Goal: Transaction & Acquisition: Purchase product/service

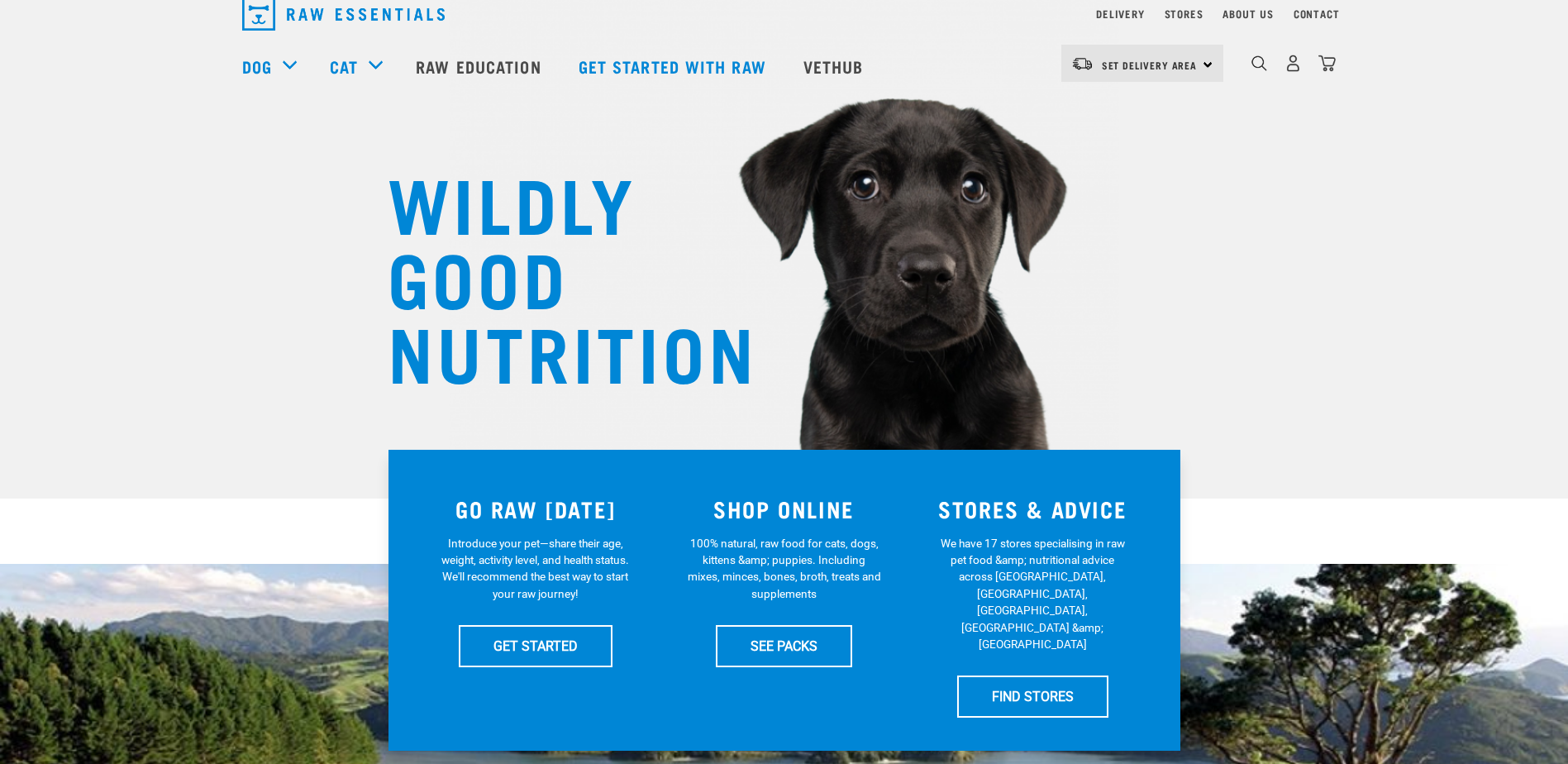
scroll to position [83, 0]
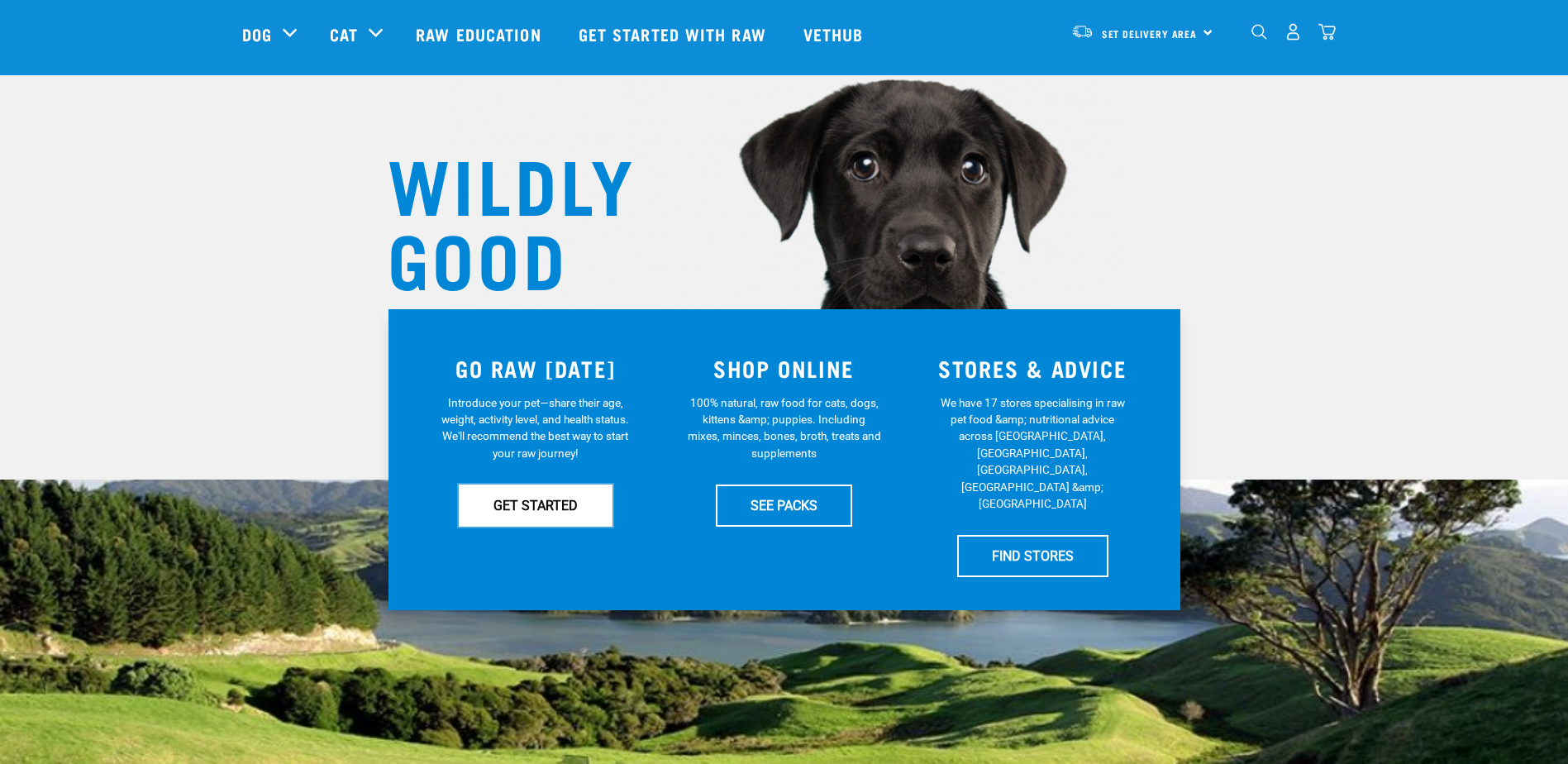
click at [534, 510] on link "GET STARTED" at bounding box center [535, 504] width 154 height 41
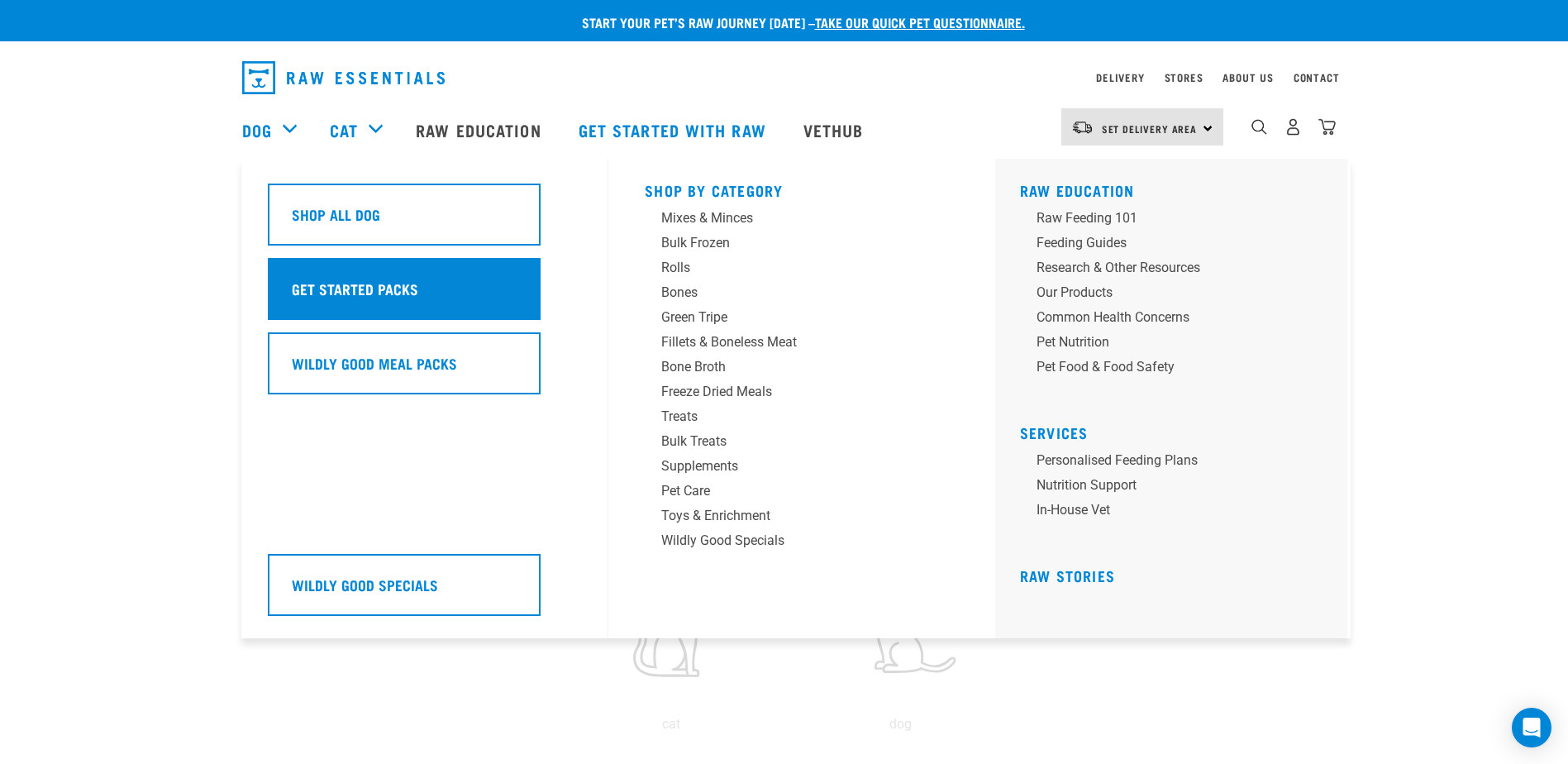
click at [370, 298] on h5 "Get Started Packs" at bounding box center [355, 288] width 126 height 21
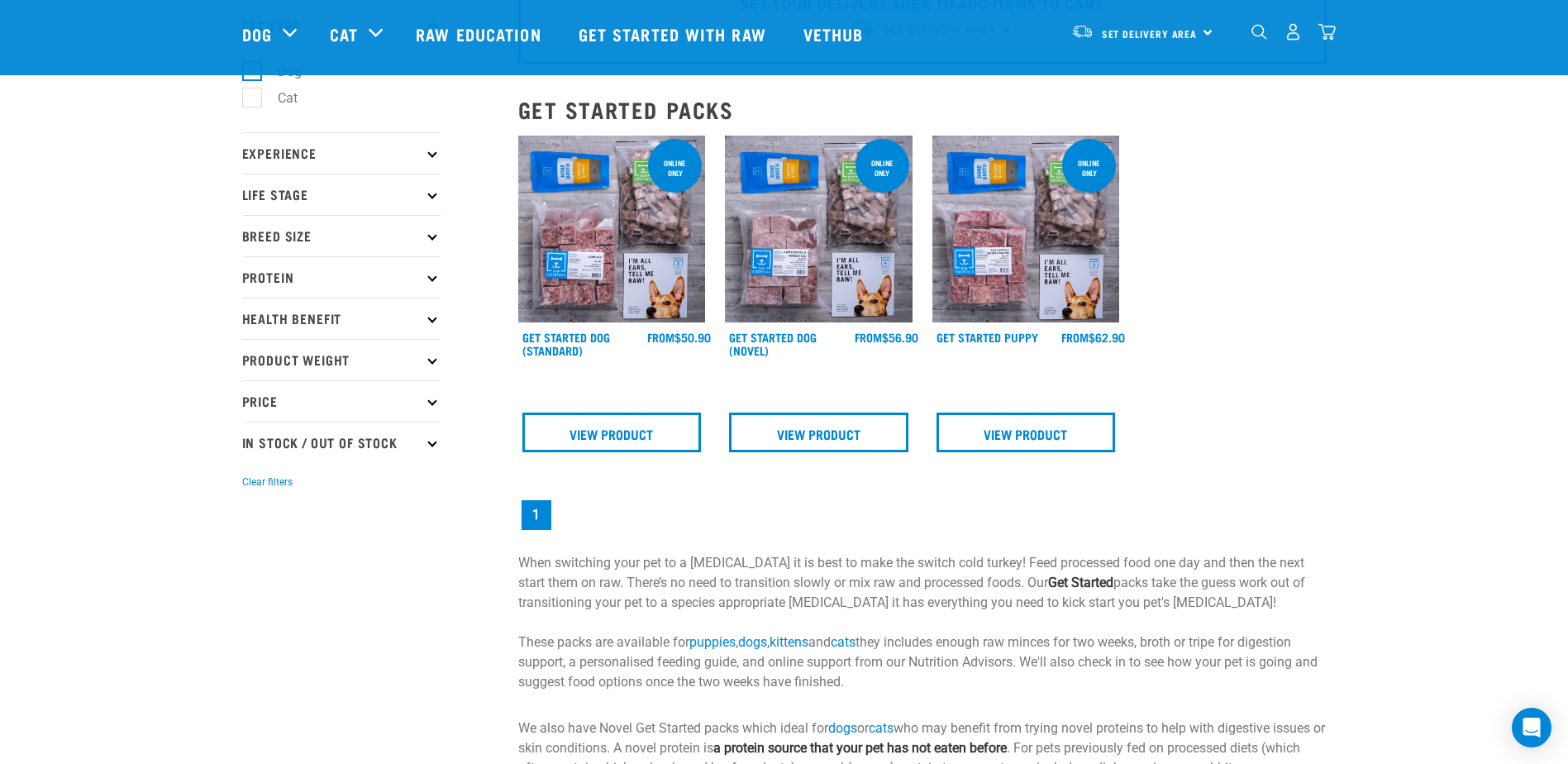
scroll to position [83, 0]
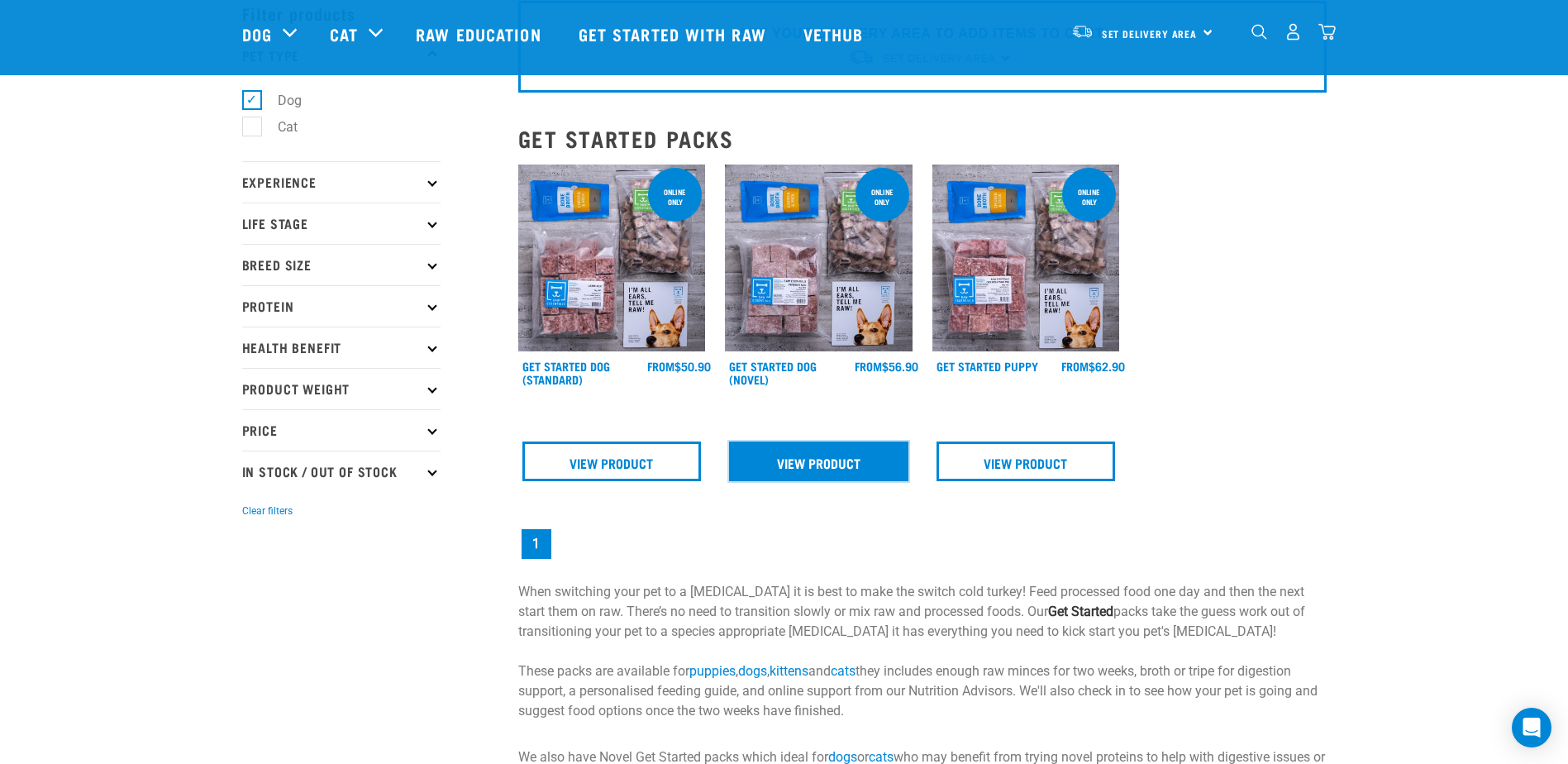
click at [820, 462] on link "View Product" at bounding box center [819, 461] width 179 height 39
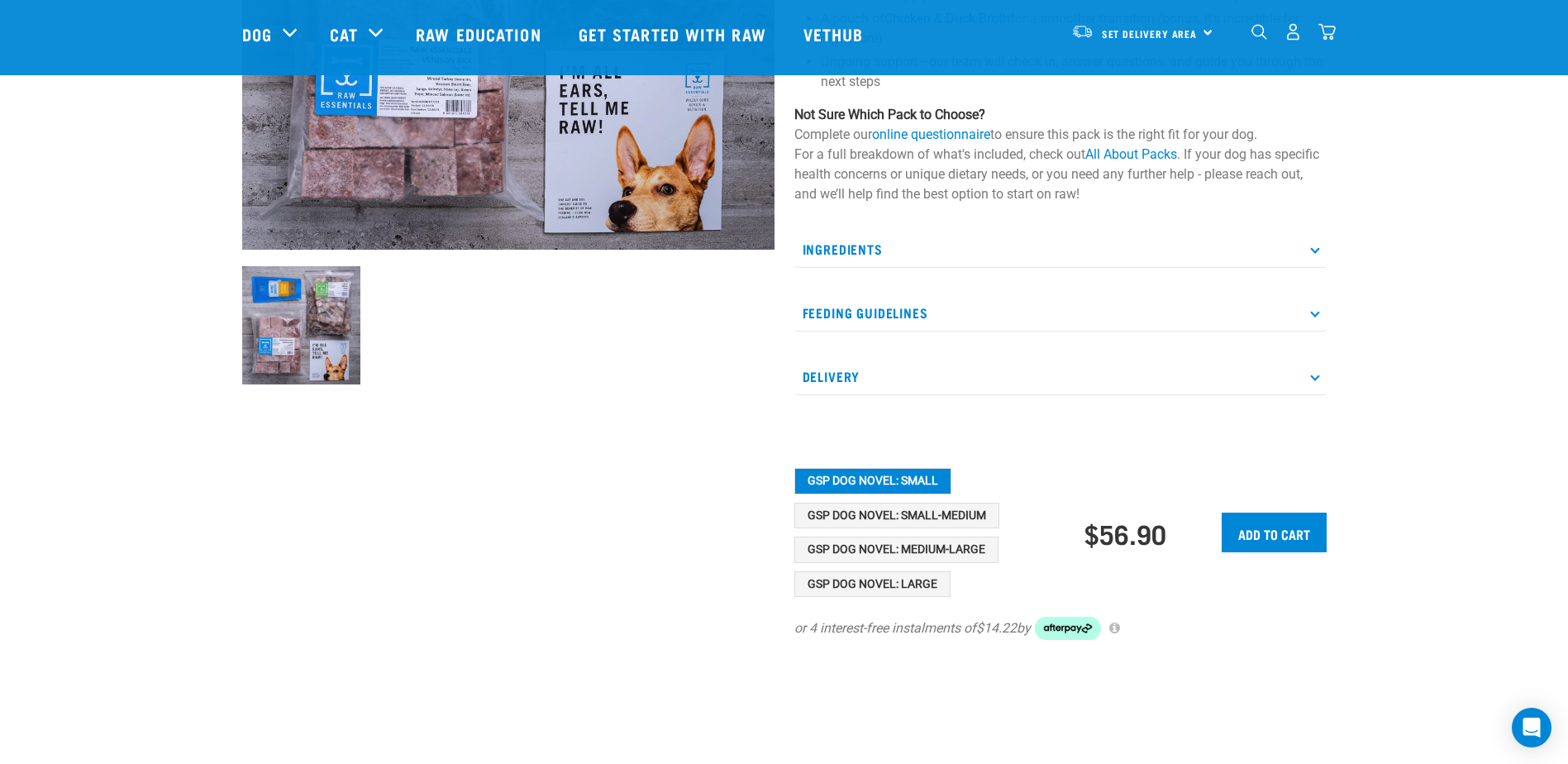
scroll to position [413, 0]
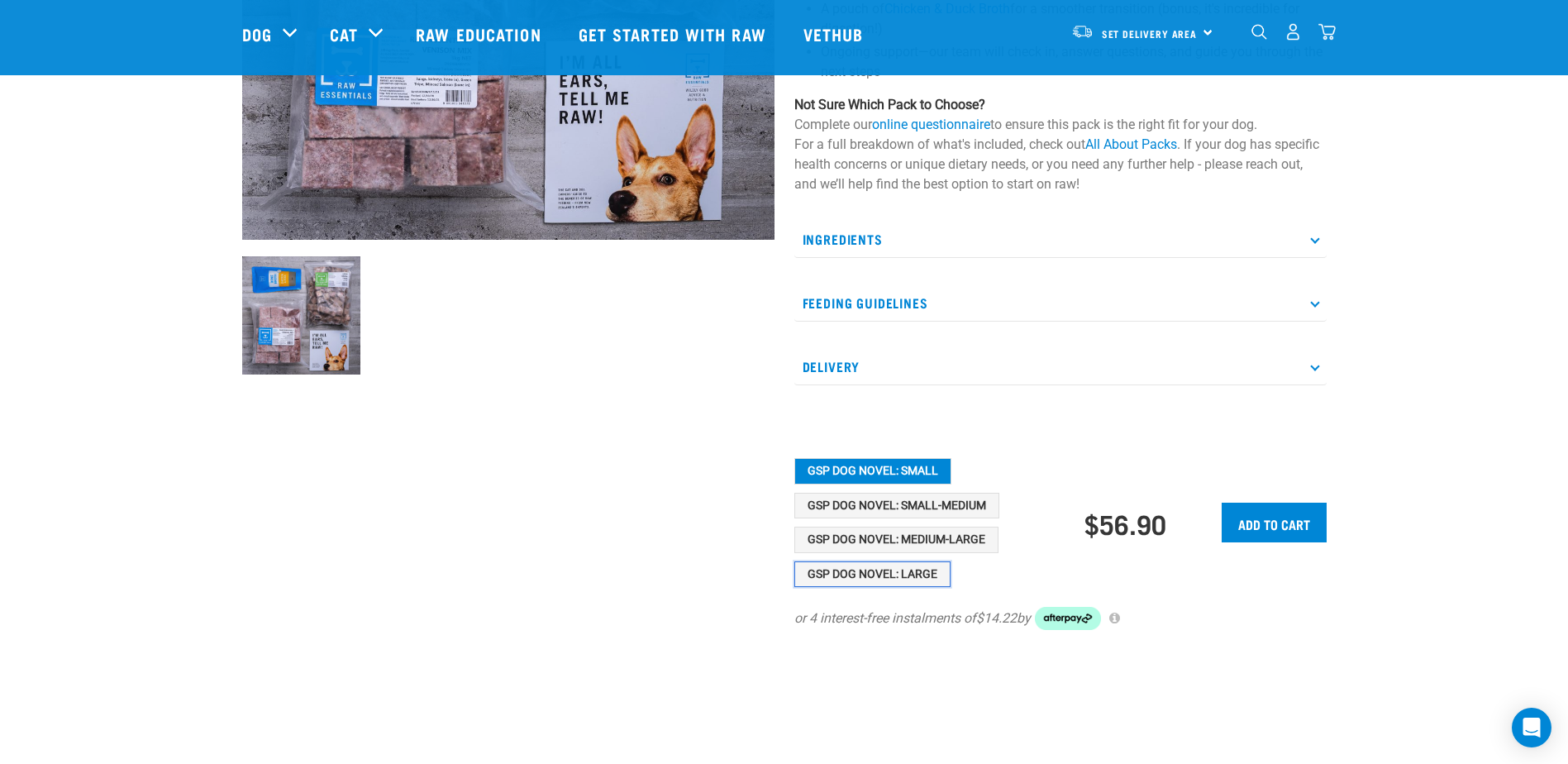
click at [917, 577] on button "GSP Dog Novel: Large" at bounding box center [872, 574] width 156 height 26
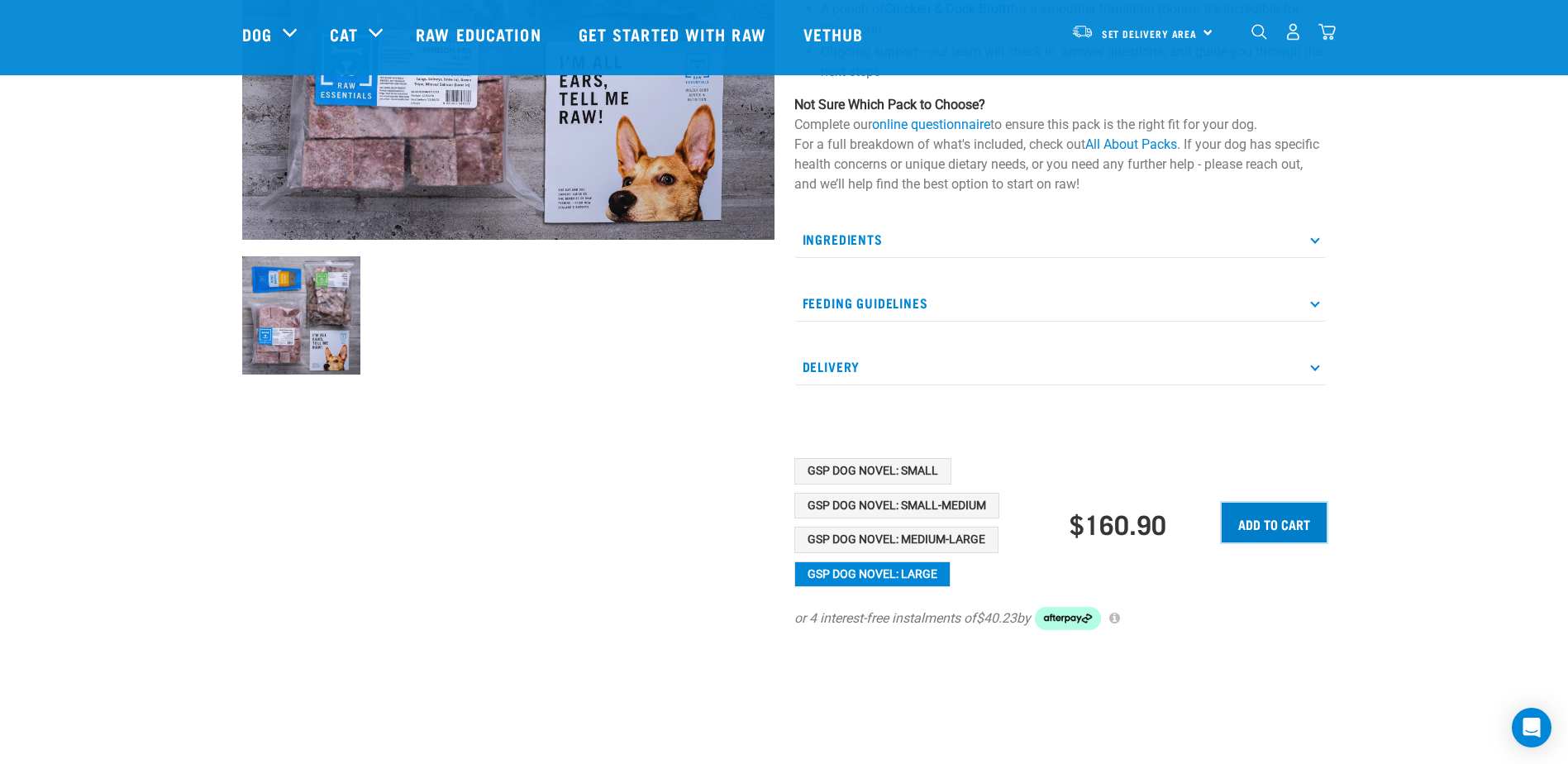
click at [1302, 523] on input "Add to cart" at bounding box center [1274, 522] width 105 height 39
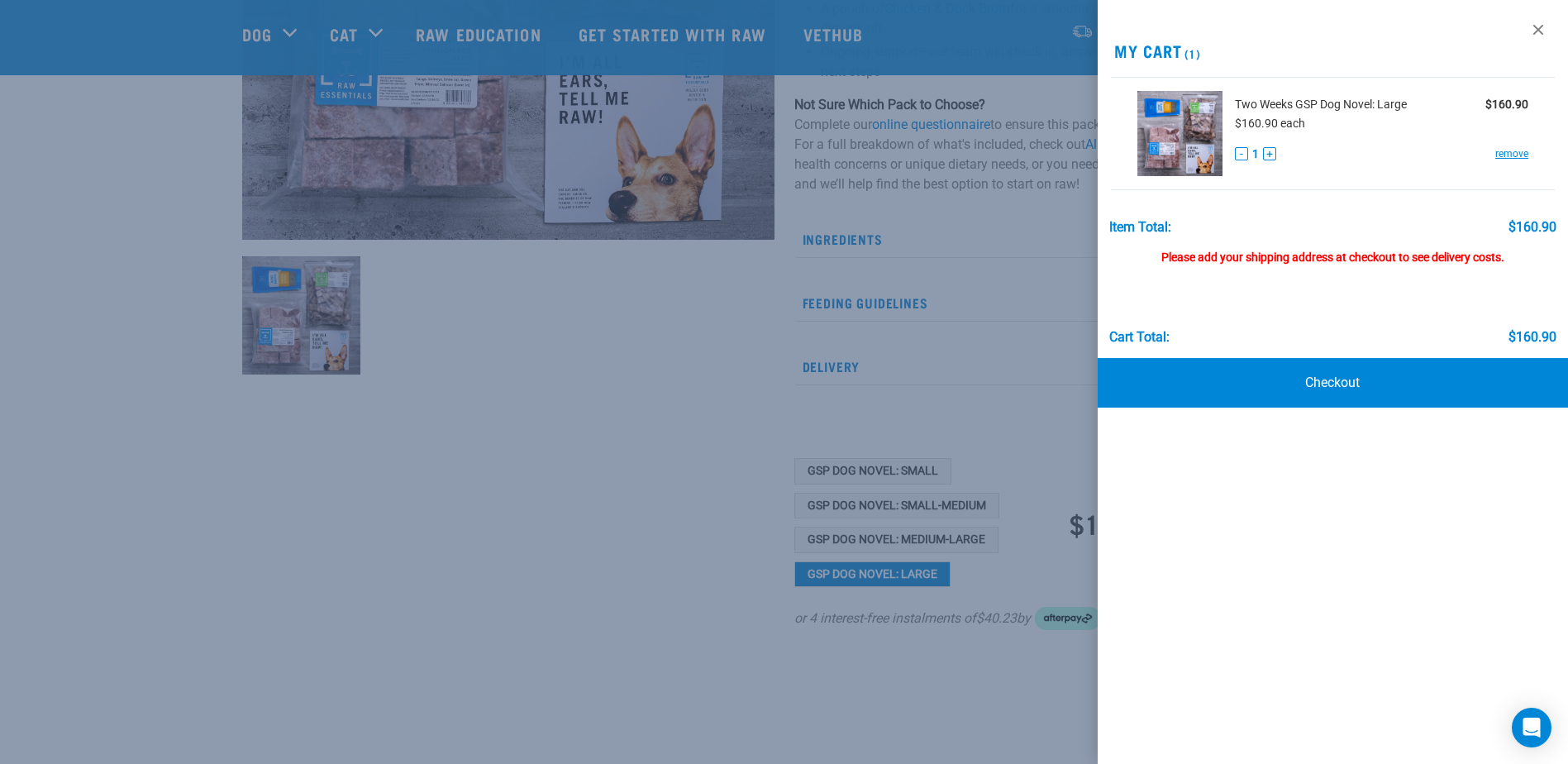
click at [1380, 253] on div "Please add your shipping address at checkout to see delivery costs." at bounding box center [1333, 249] width 448 height 30
click at [1247, 248] on div "Please add your shipping address at checkout to see delivery costs." at bounding box center [1333, 249] width 448 height 30
click at [1159, 248] on div "Please add your shipping address at checkout to see delivery costs." at bounding box center [1333, 249] width 448 height 30
click at [1194, 259] on div "Please add your shipping address at checkout to see delivery costs." at bounding box center [1333, 249] width 448 height 30
click at [1344, 383] on link "Checkout" at bounding box center [1332, 382] width 470 height 50
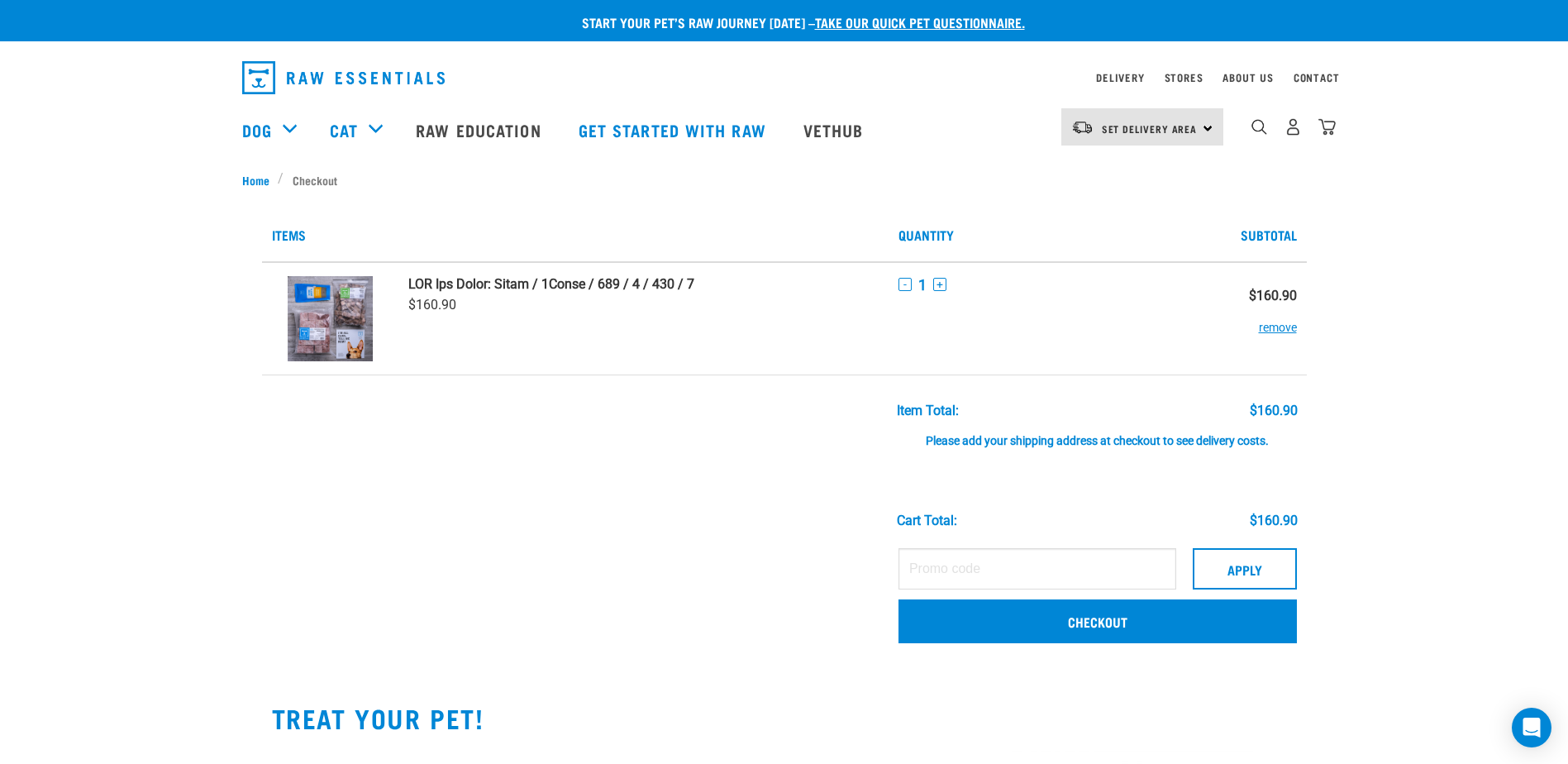
click at [1074, 442] on div "Please add your shipping address at checkout to see delivery costs." at bounding box center [1098, 433] width 401 height 30
click at [1292, 132] on img "dropdown navigation" at bounding box center [1293, 126] width 17 height 17
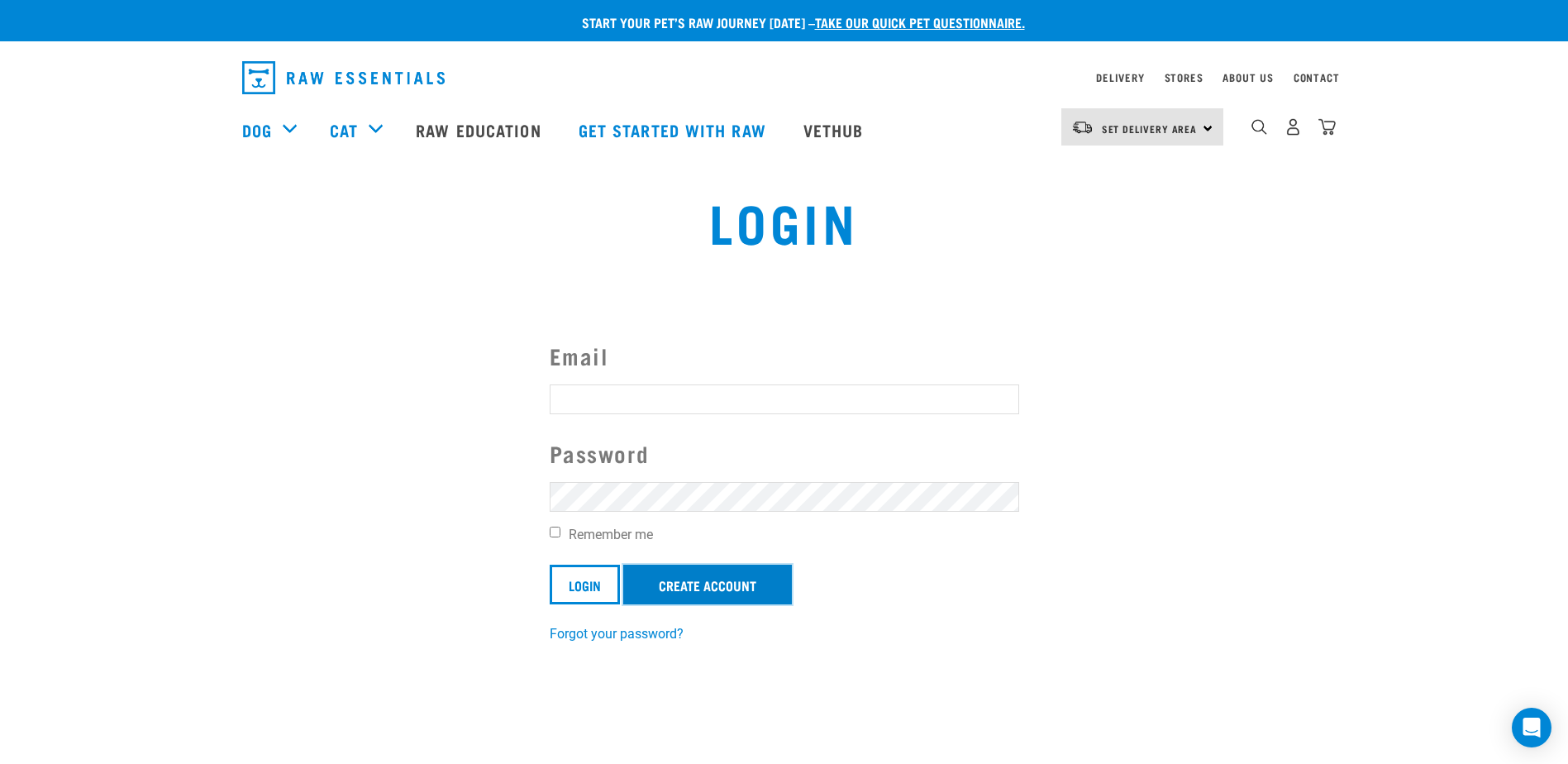
click at [723, 586] on link "Create Account" at bounding box center [708, 584] width 169 height 39
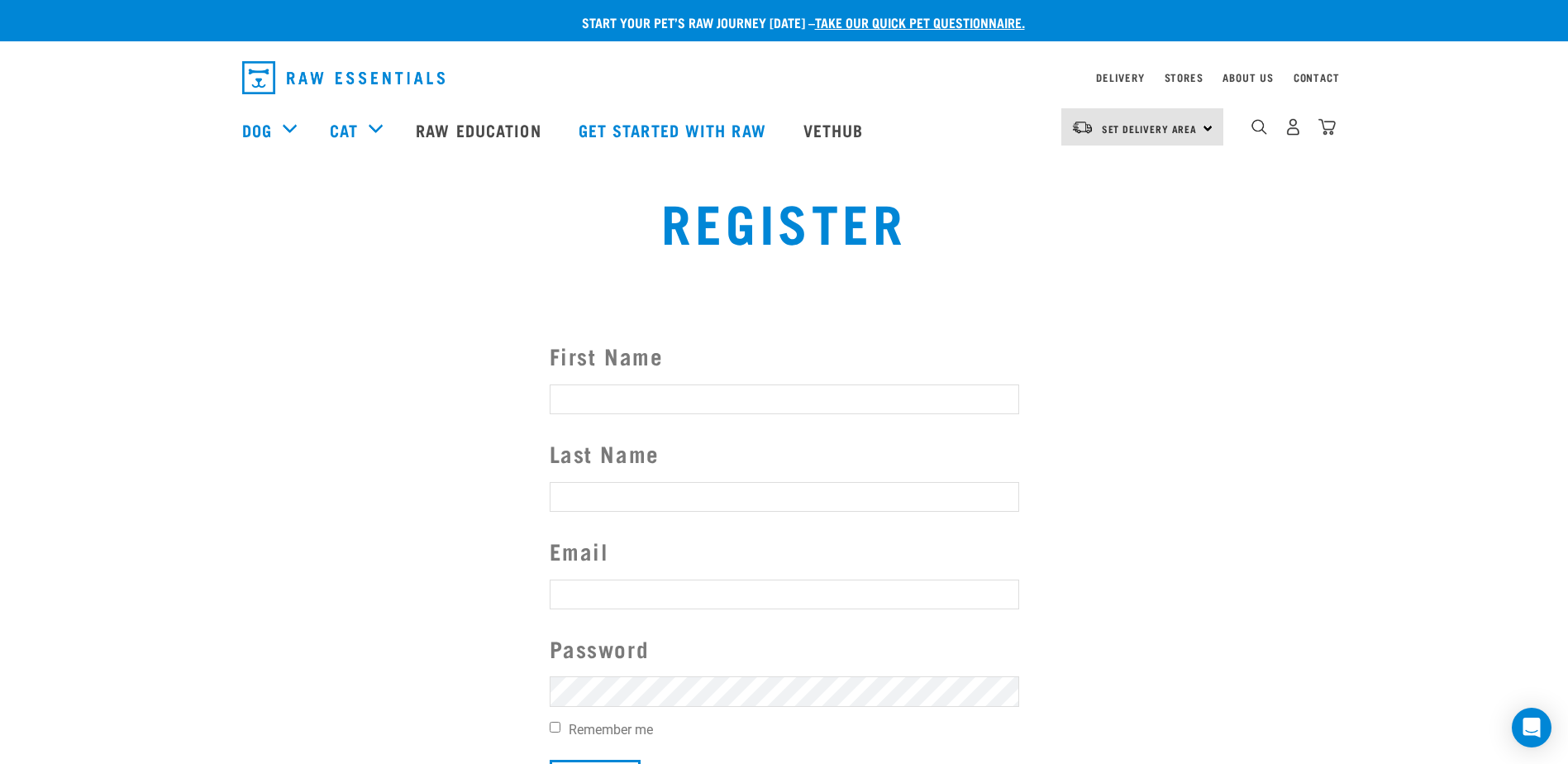
click at [772, 402] on input "First Name" at bounding box center [784, 399] width 469 height 30
type input "Jules"
type input "Samasoni"
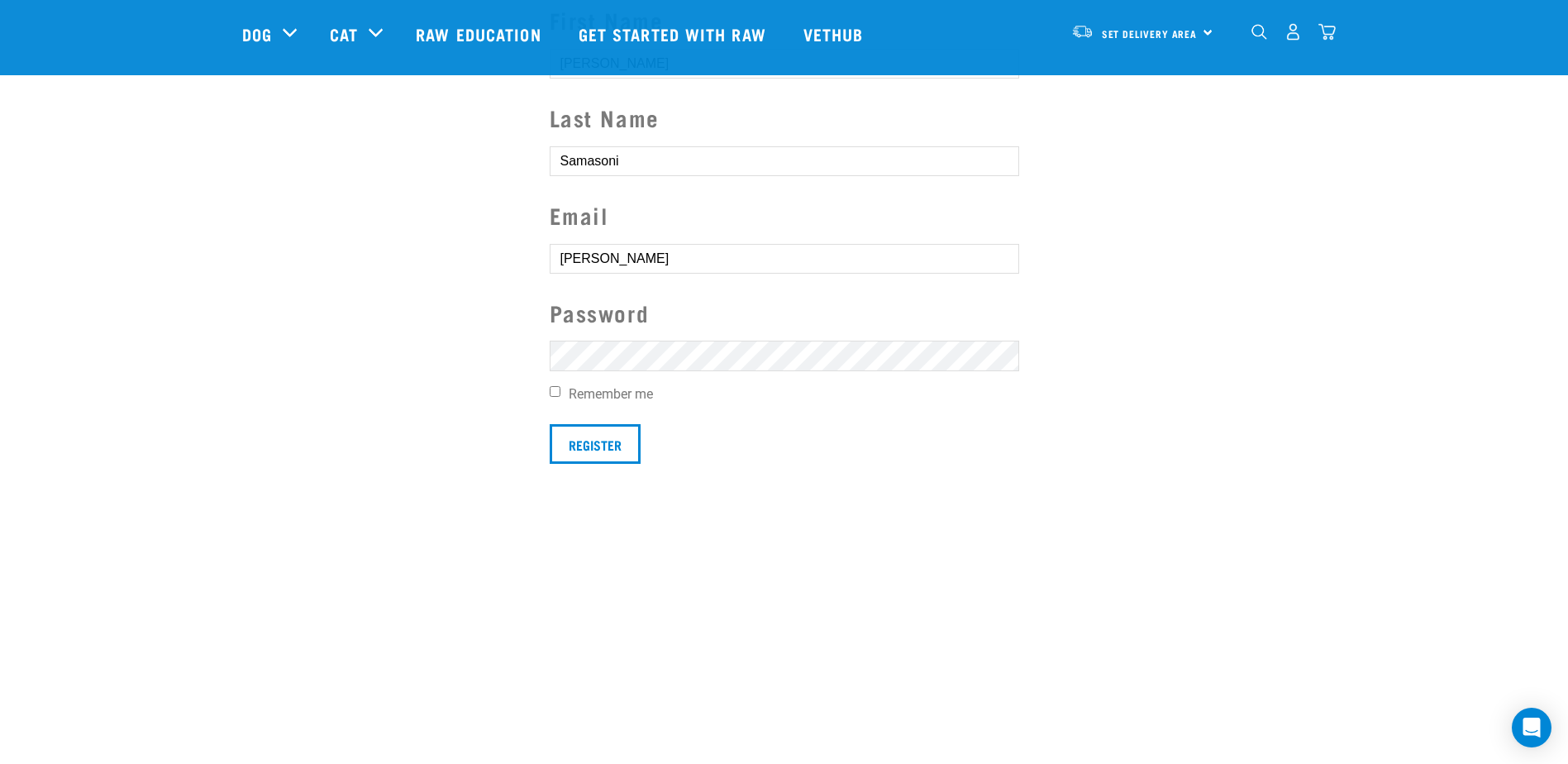
scroll to position [248, 0]
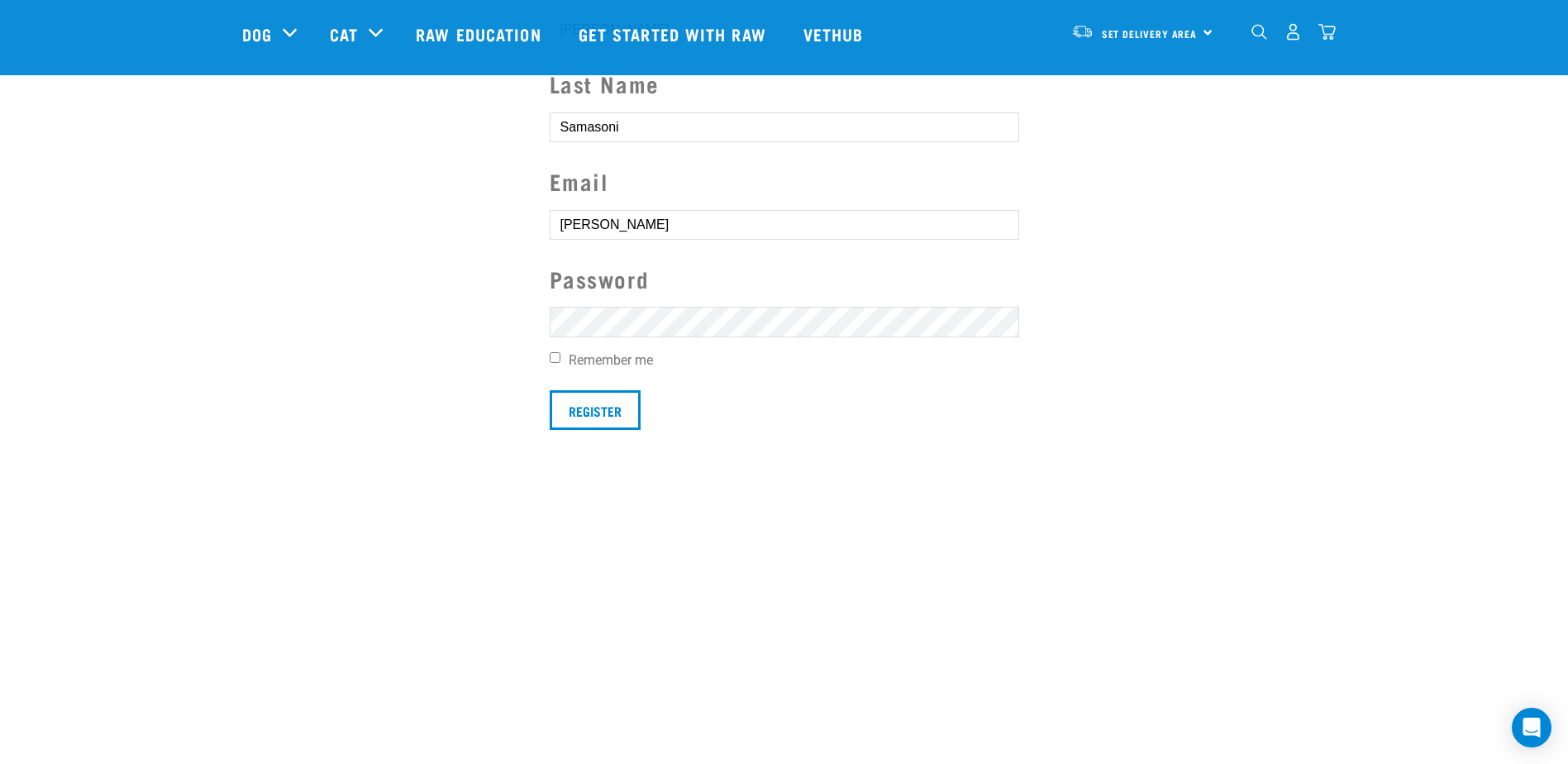
click at [650, 226] on input "Jules" at bounding box center [784, 225] width 469 height 30
type input "jules.samasoni@gmail.com"
click at [558, 359] on input "Remember me" at bounding box center [555, 358] width 11 height 11
checkbox input "true"
click at [606, 412] on input "Register" at bounding box center [595, 410] width 91 height 39
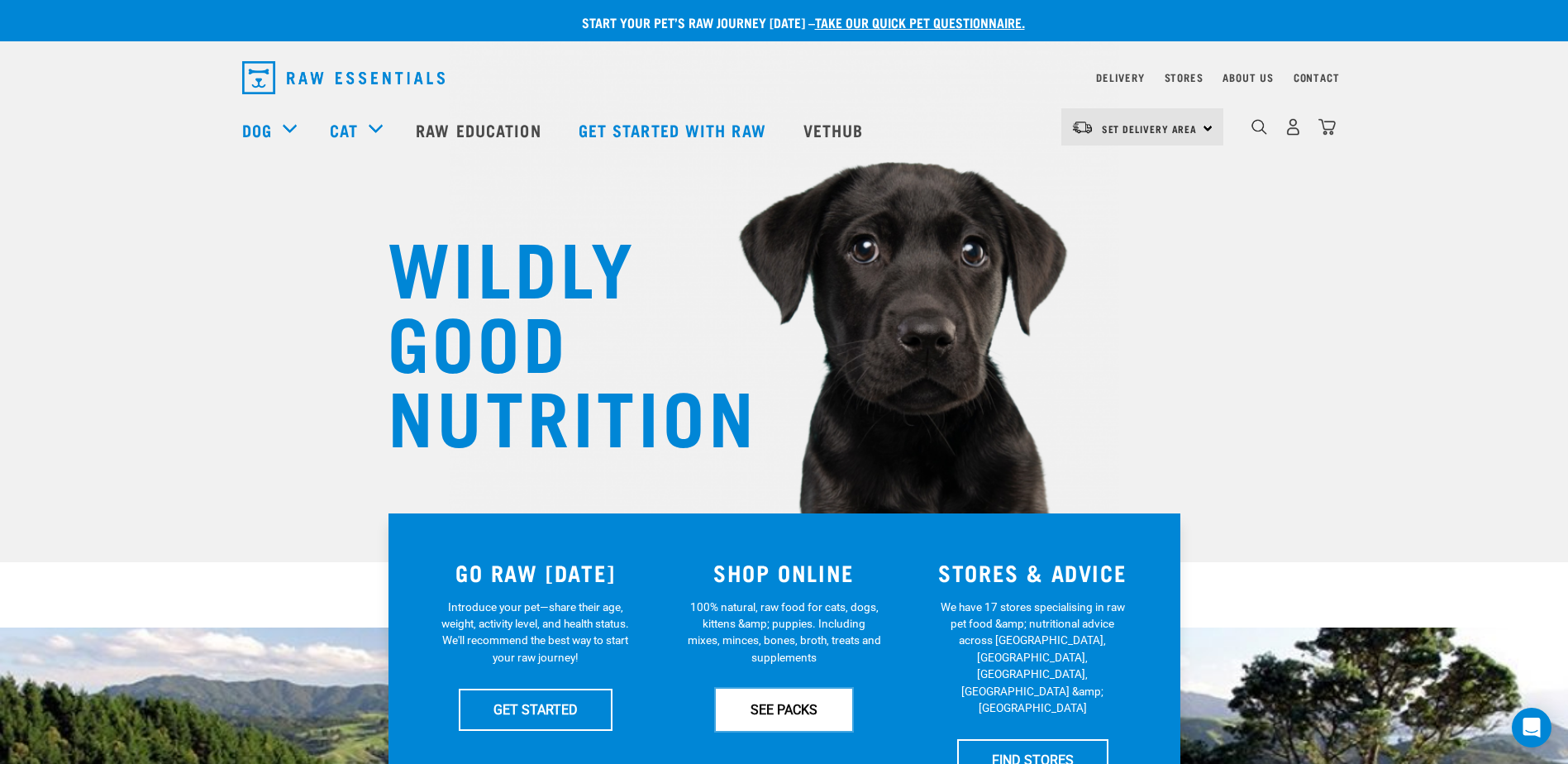
click at [784, 710] on link "SEE PACKS" at bounding box center [784, 709] width 137 height 41
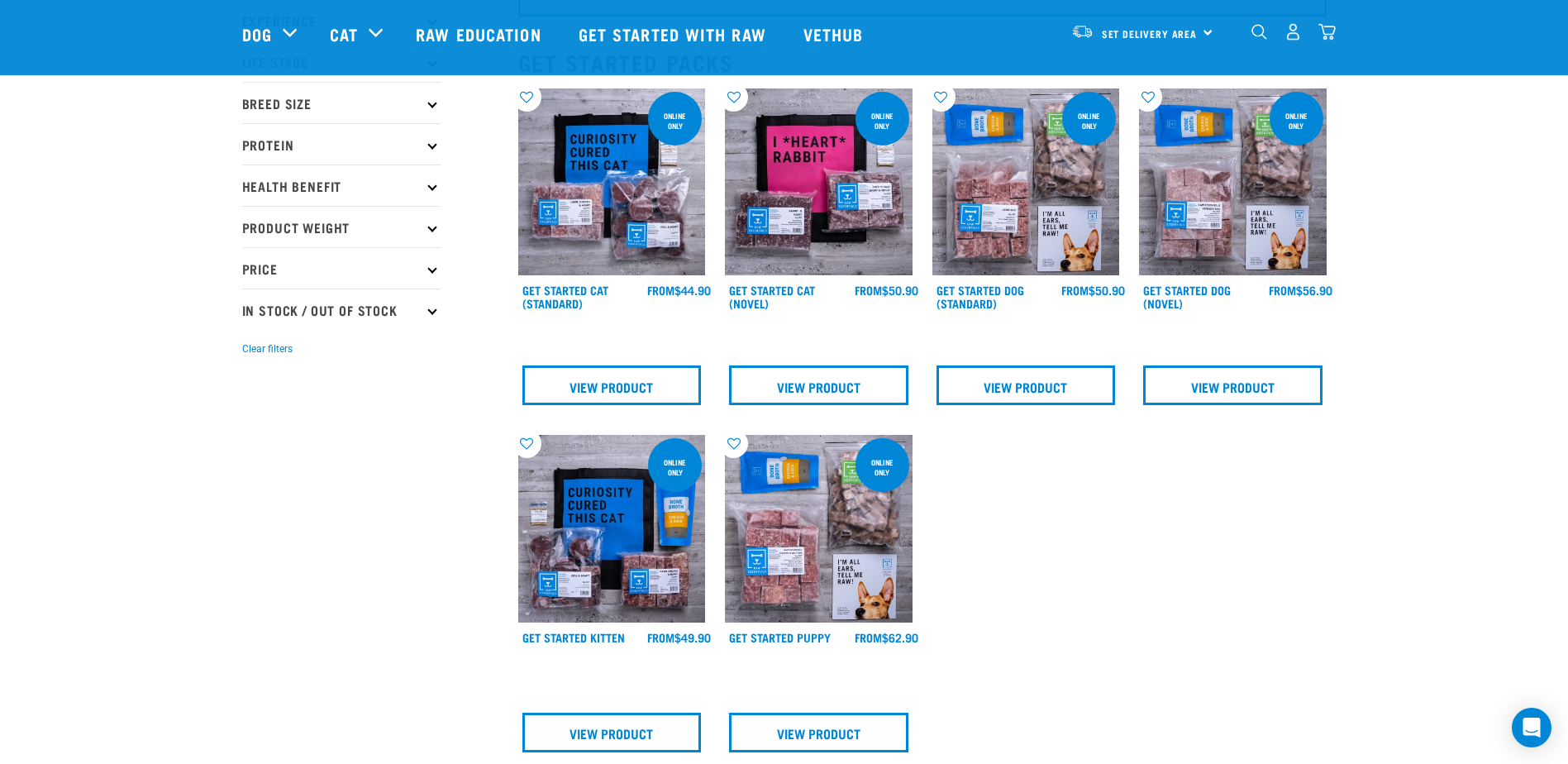
scroll to position [166, 0]
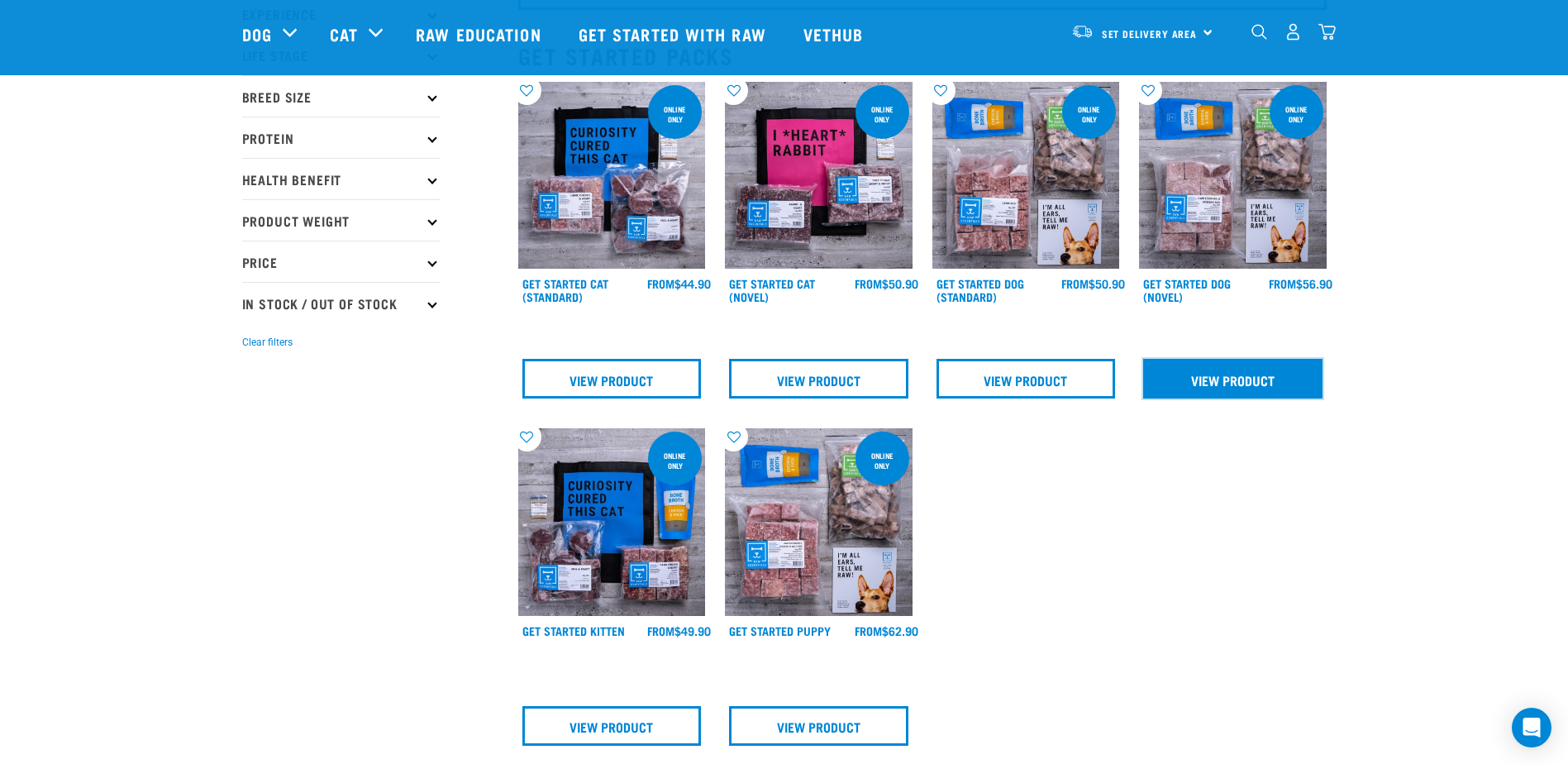
click at [1250, 381] on link "View Product" at bounding box center [1233, 378] width 179 height 39
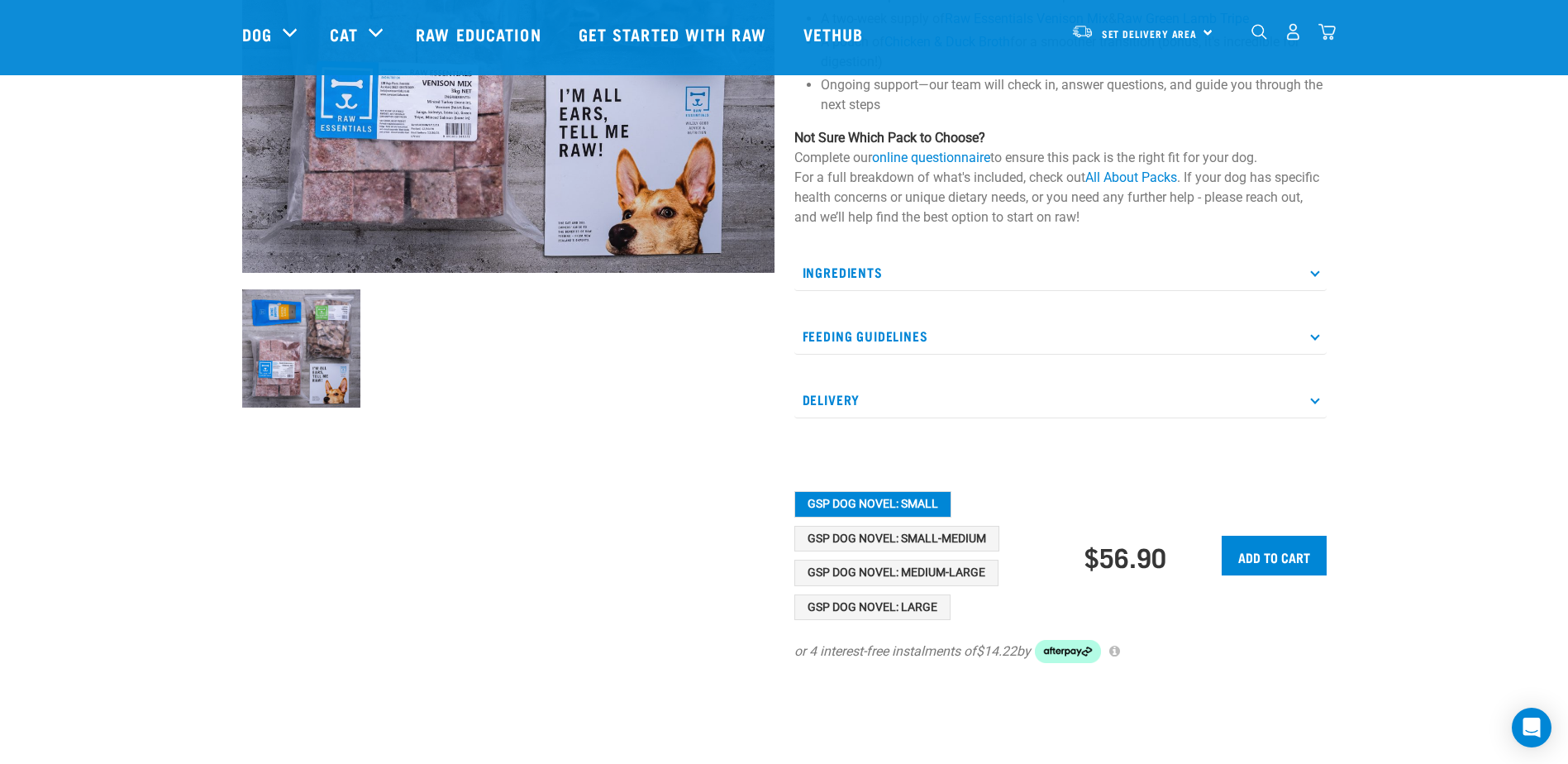
scroll to position [413, 0]
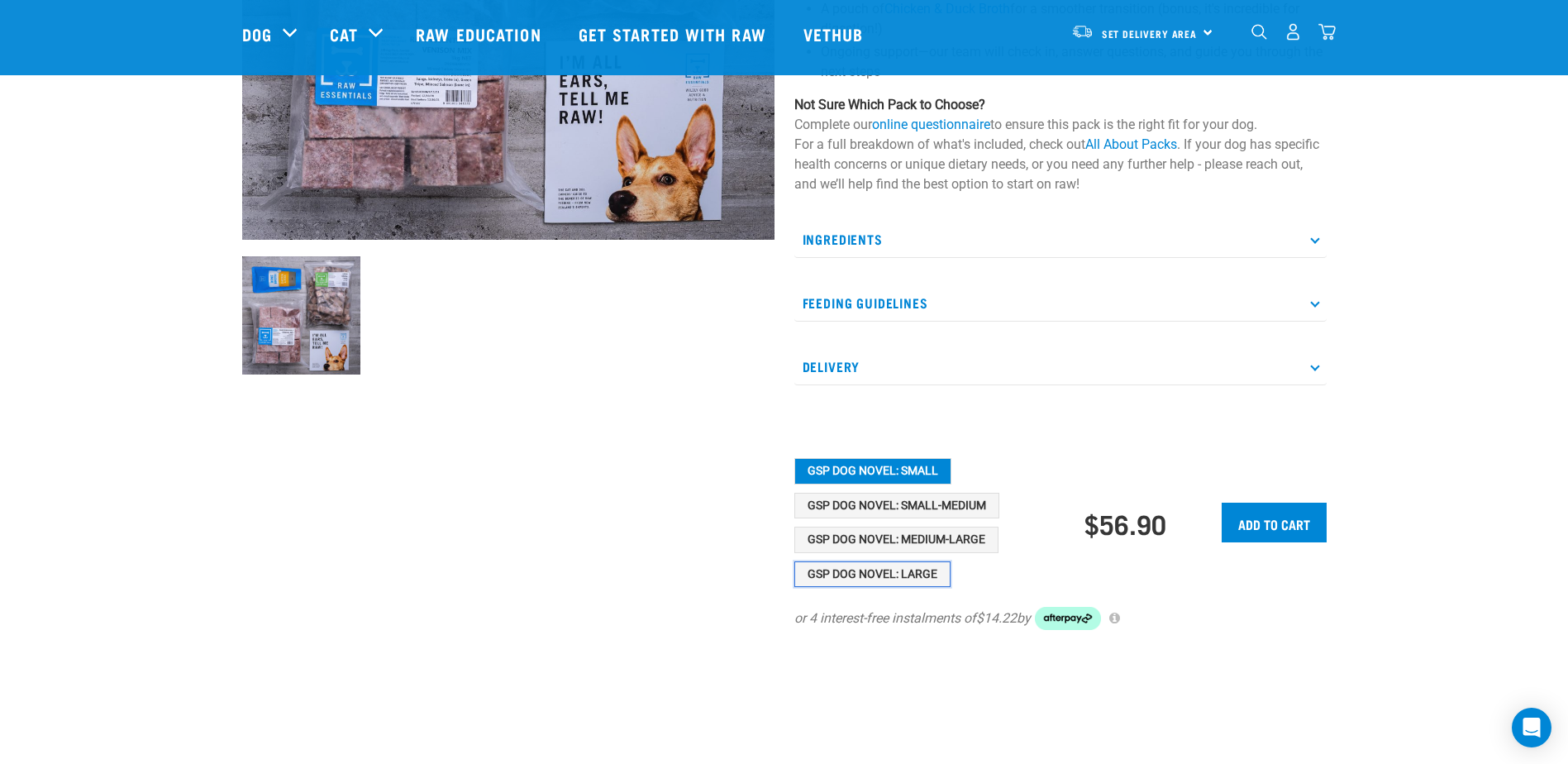
click at [912, 568] on button "GSP Dog Novel: Large" at bounding box center [872, 574] width 156 height 26
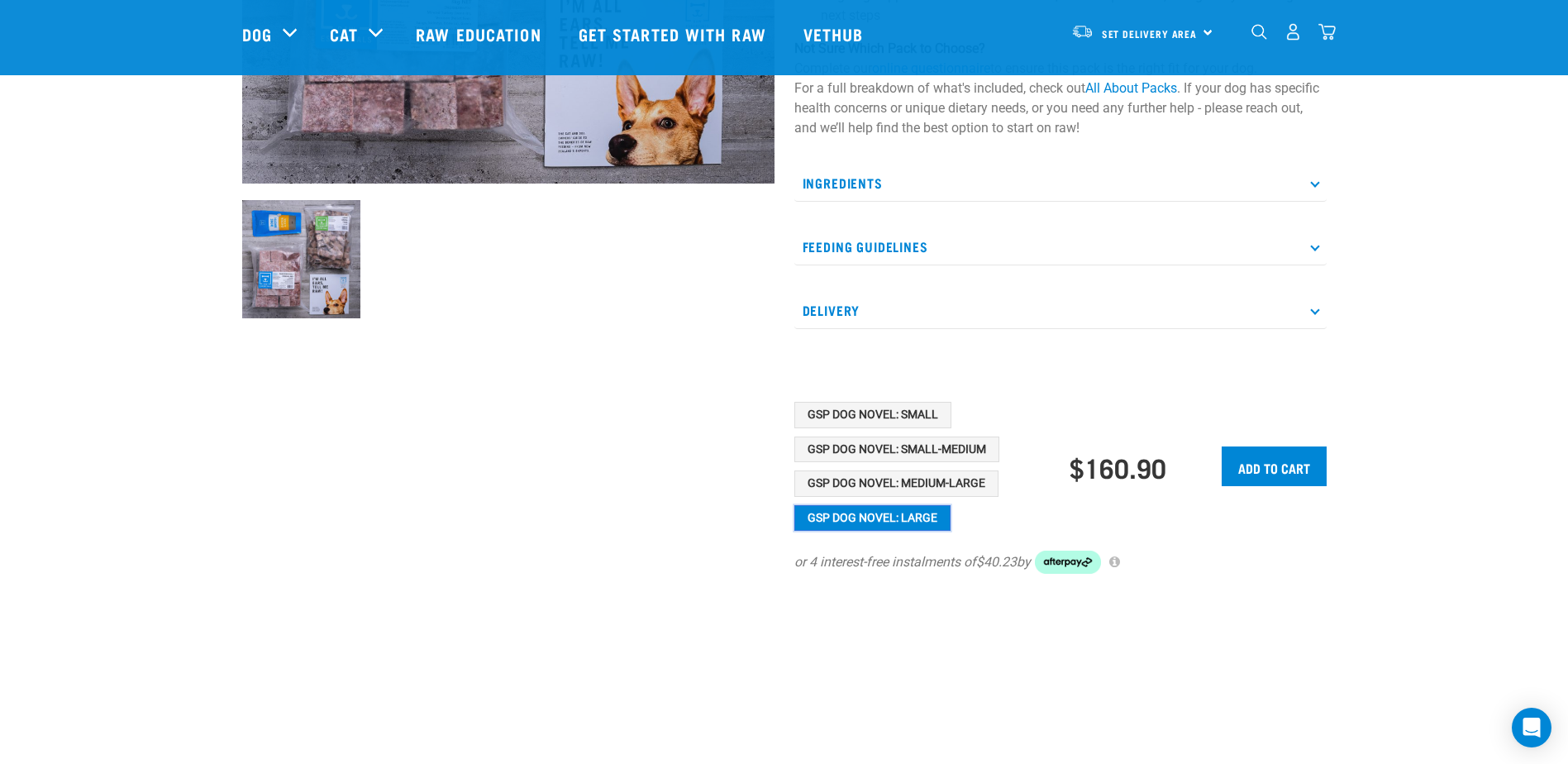
scroll to position [496, 0]
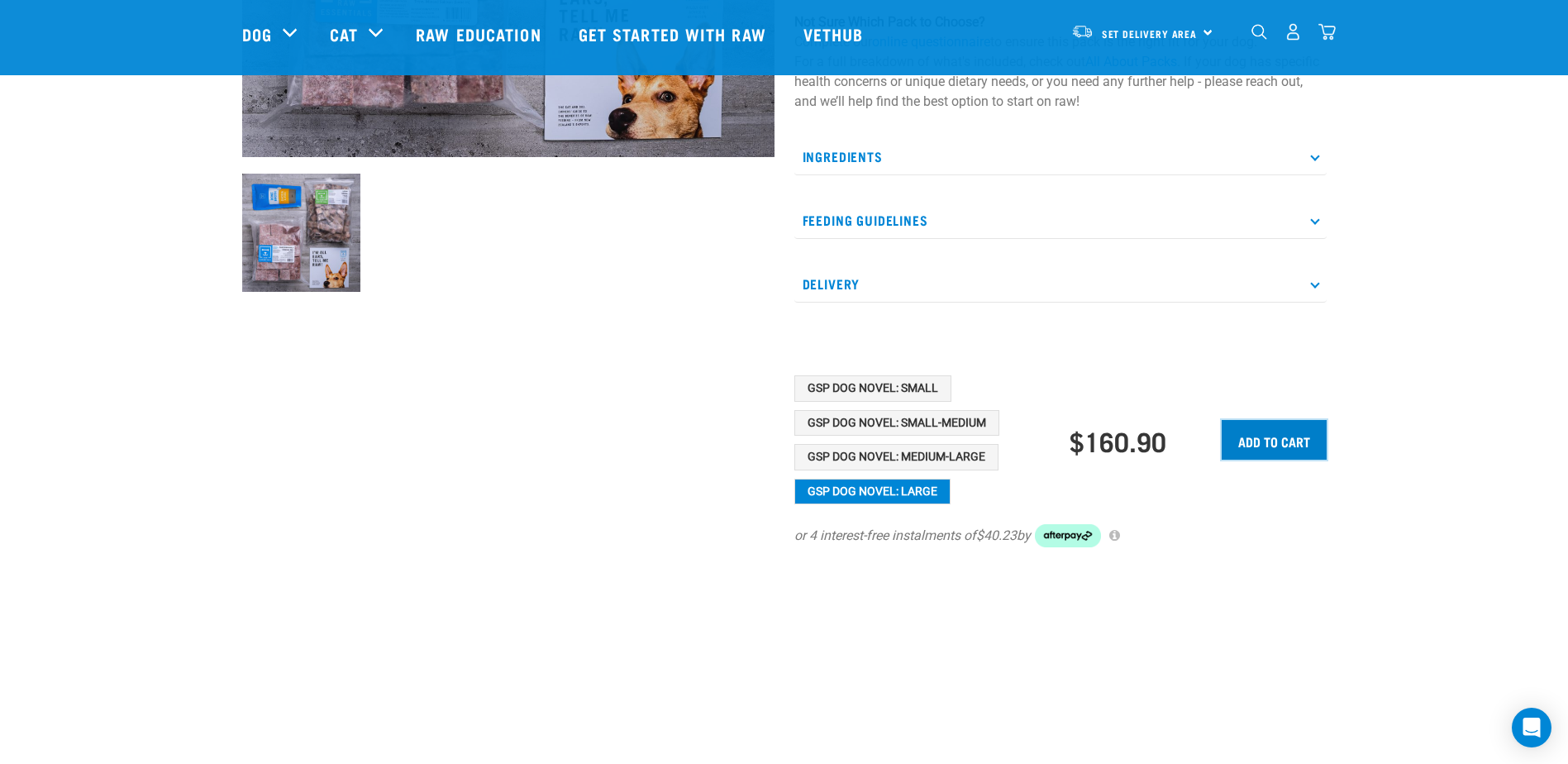
click at [1277, 438] on input "Add to cart" at bounding box center [1274, 440] width 105 height 39
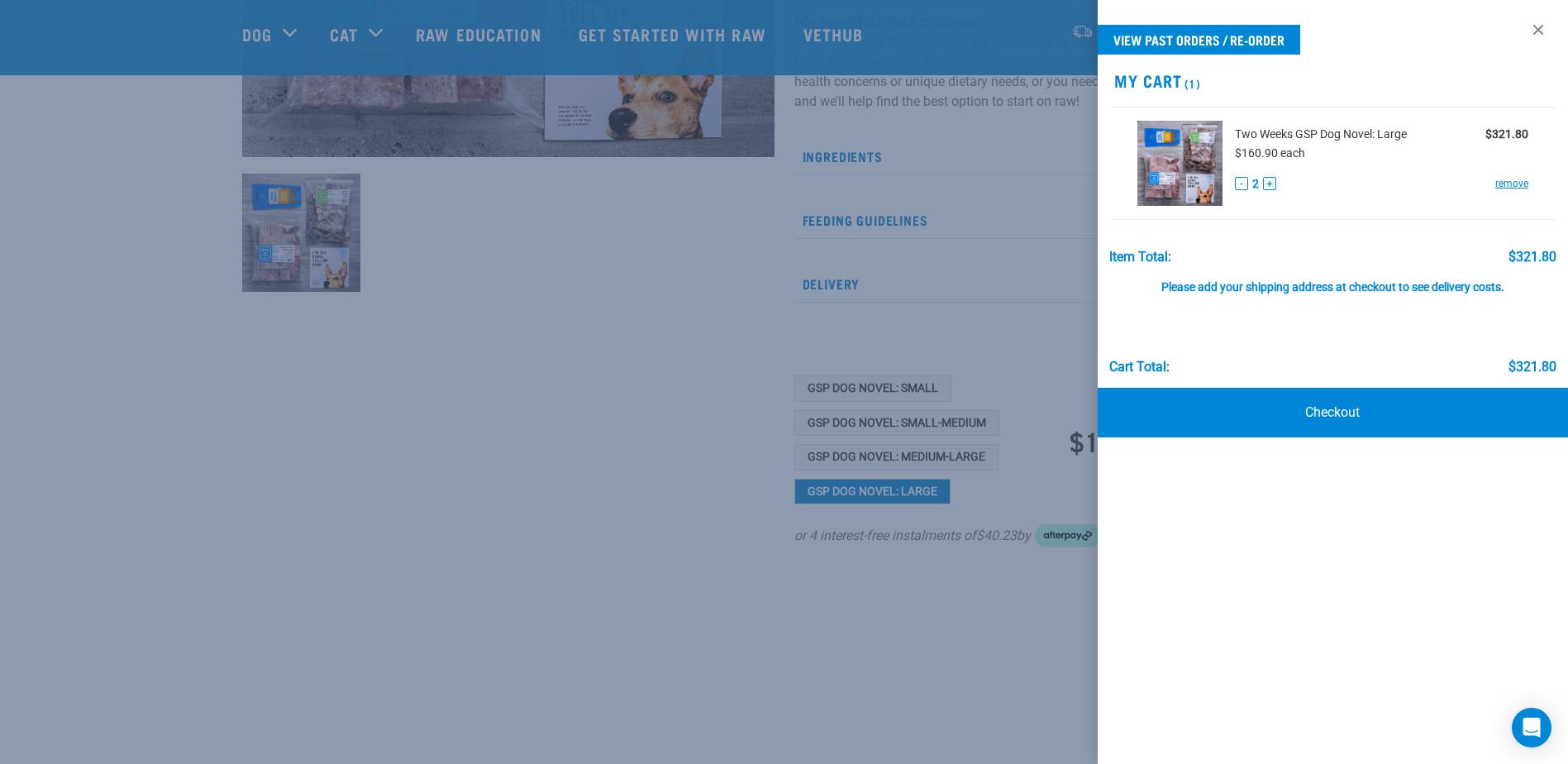
click at [1286, 294] on div "Please add your shipping address at checkout to see delivery costs." at bounding box center [1333, 279] width 448 height 30
click at [1245, 184] on button "-" at bounding box center [1241, 183] width 13 height 13
click at [1535, 28] on link at bounding box center [1538, 29] width 26 height 26
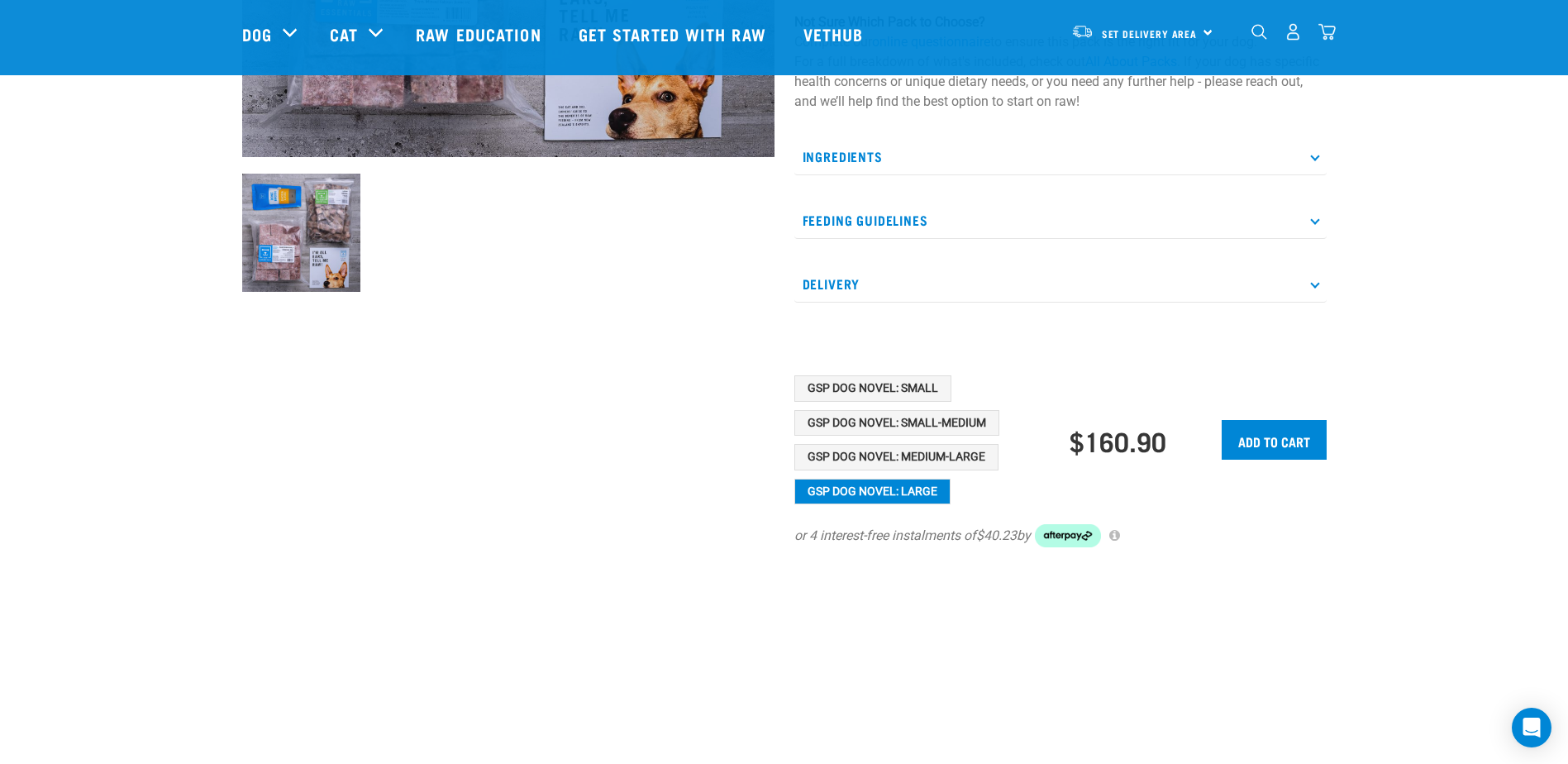
click at [1296, 37] on img "dropdown navigation" at bounding box center [1293, 32] width 17 height 17
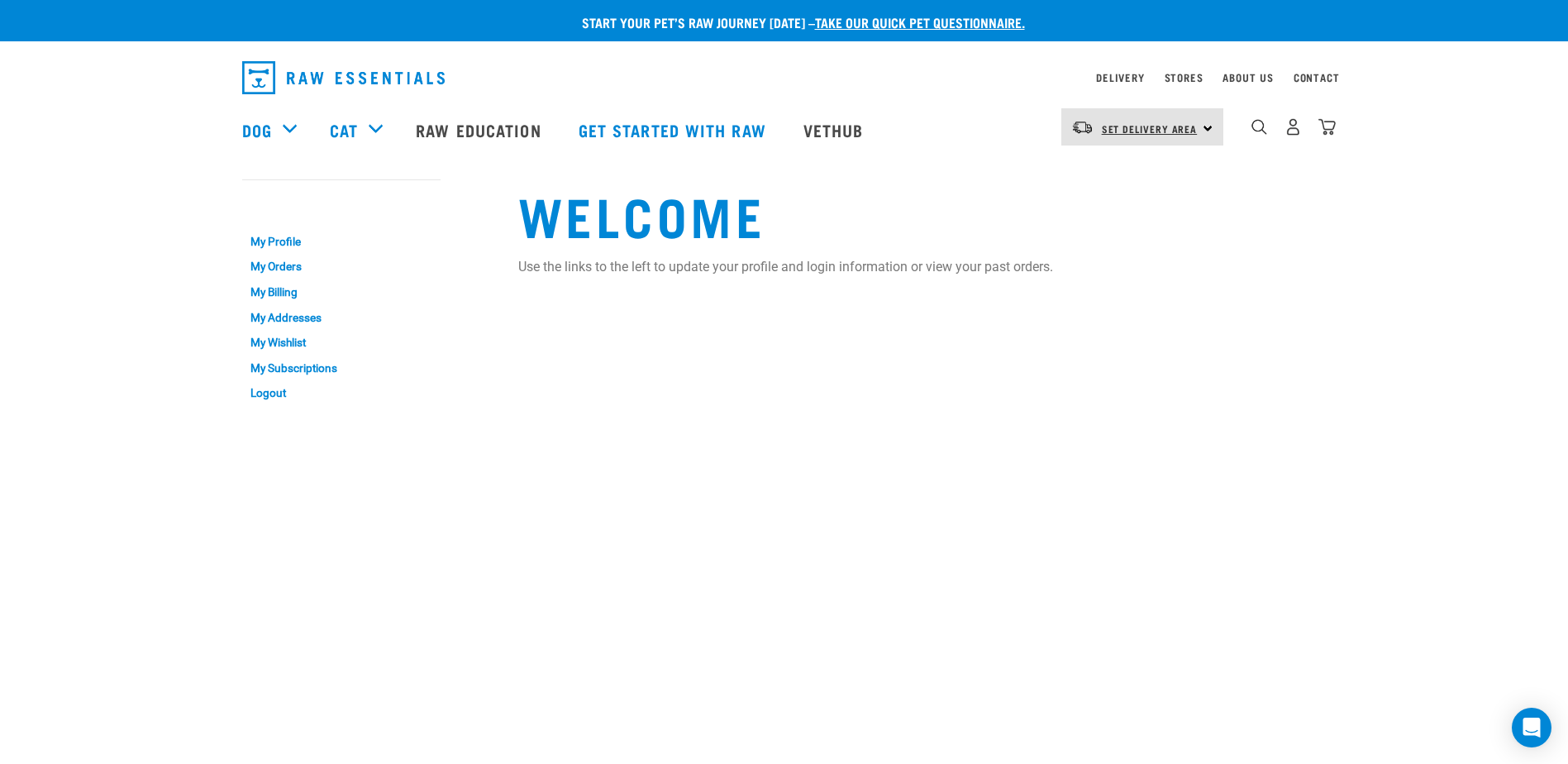
click at [1165, 129] on span "Set Delivery Area" at bounding box center [1150, 128] width 96 height 6
click at [1116, 175] on link "[GEOGRAPHIC_DATA]" at bounding box center [1140, 173] width 159 height 37
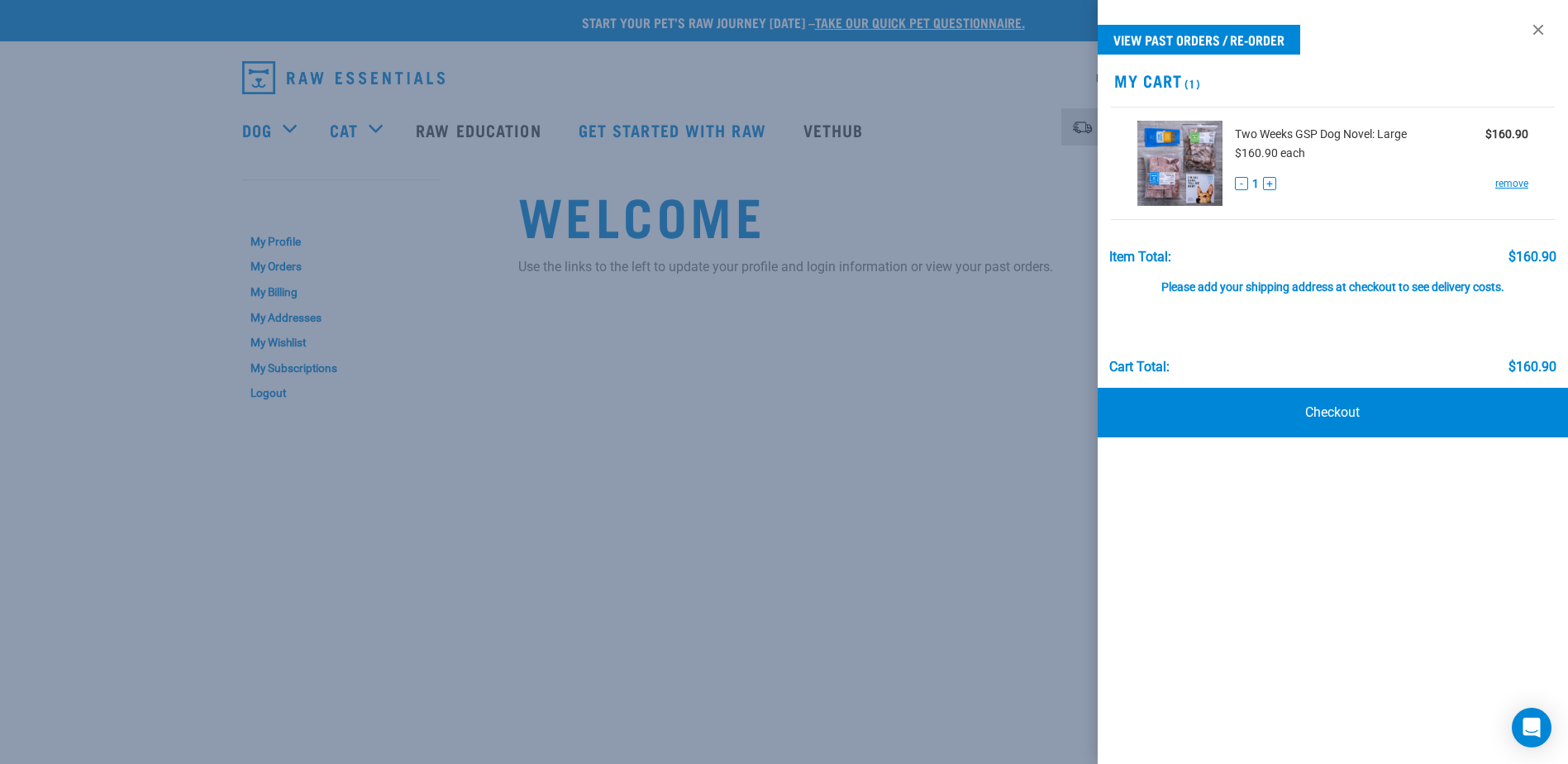
click at [1284, 286] on div "Please add your shipping address at checkout to see delivery costs." at bounding box center [1333, 279] width 448 height 30
click at [1534, 31] on link at bounding box center [1538, 29] width 26 height 26
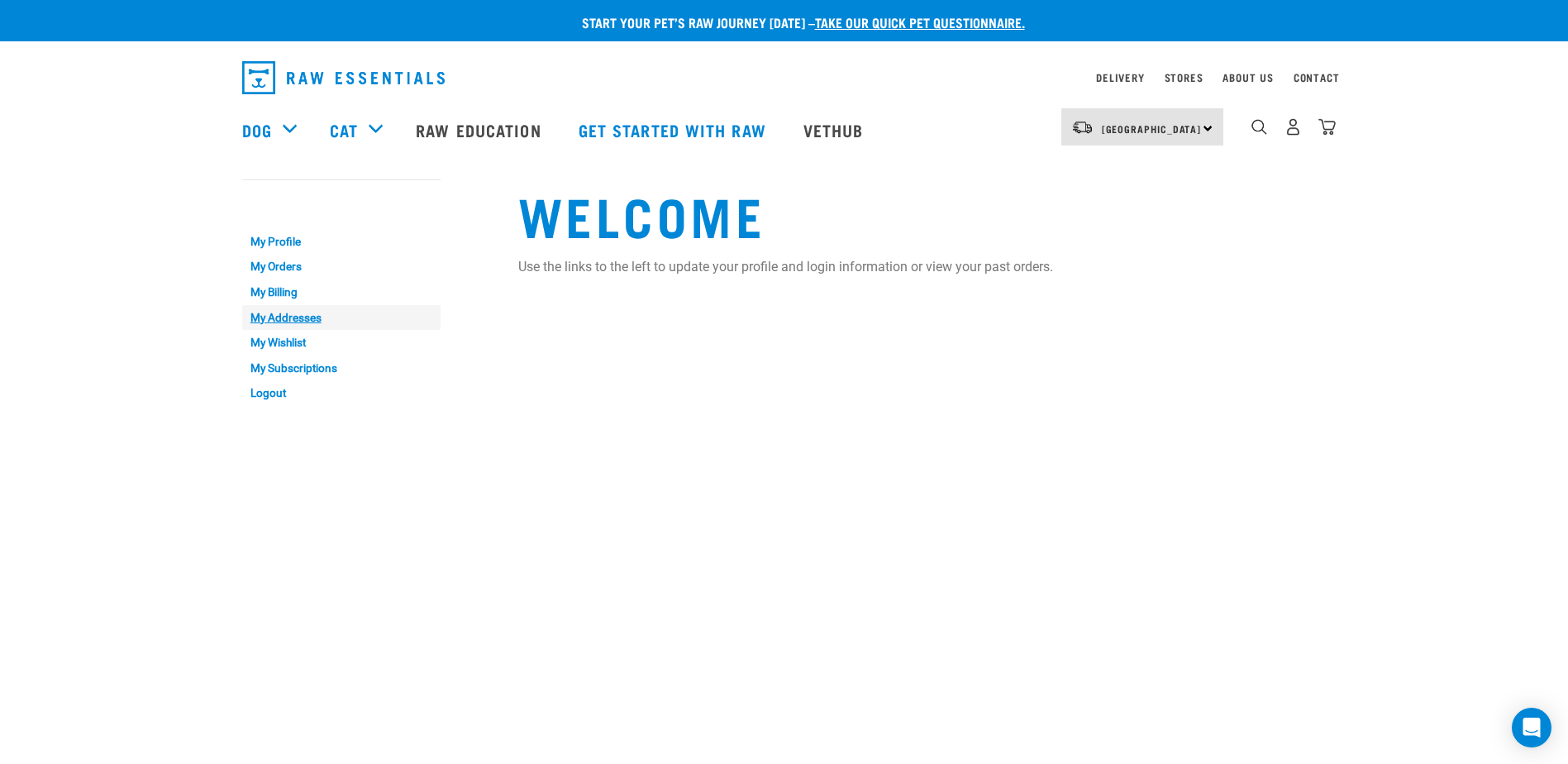
click at [294, 322] on link "My Addresses" at bounding box center [341, 318] width 198 height 26
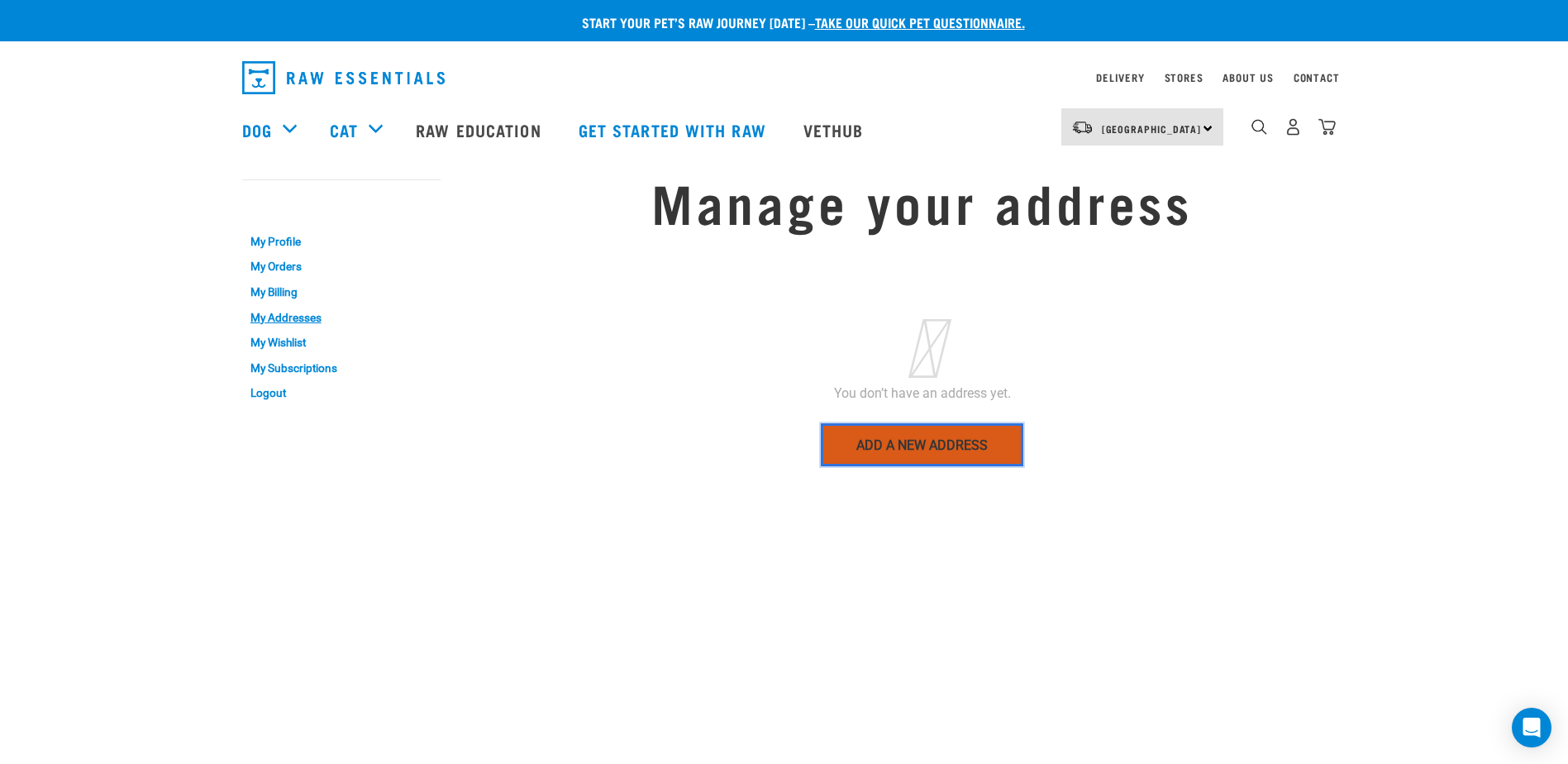
click at [914, 440] on link "Add a new address" at bounding box center [922, 445] width 202 height 43
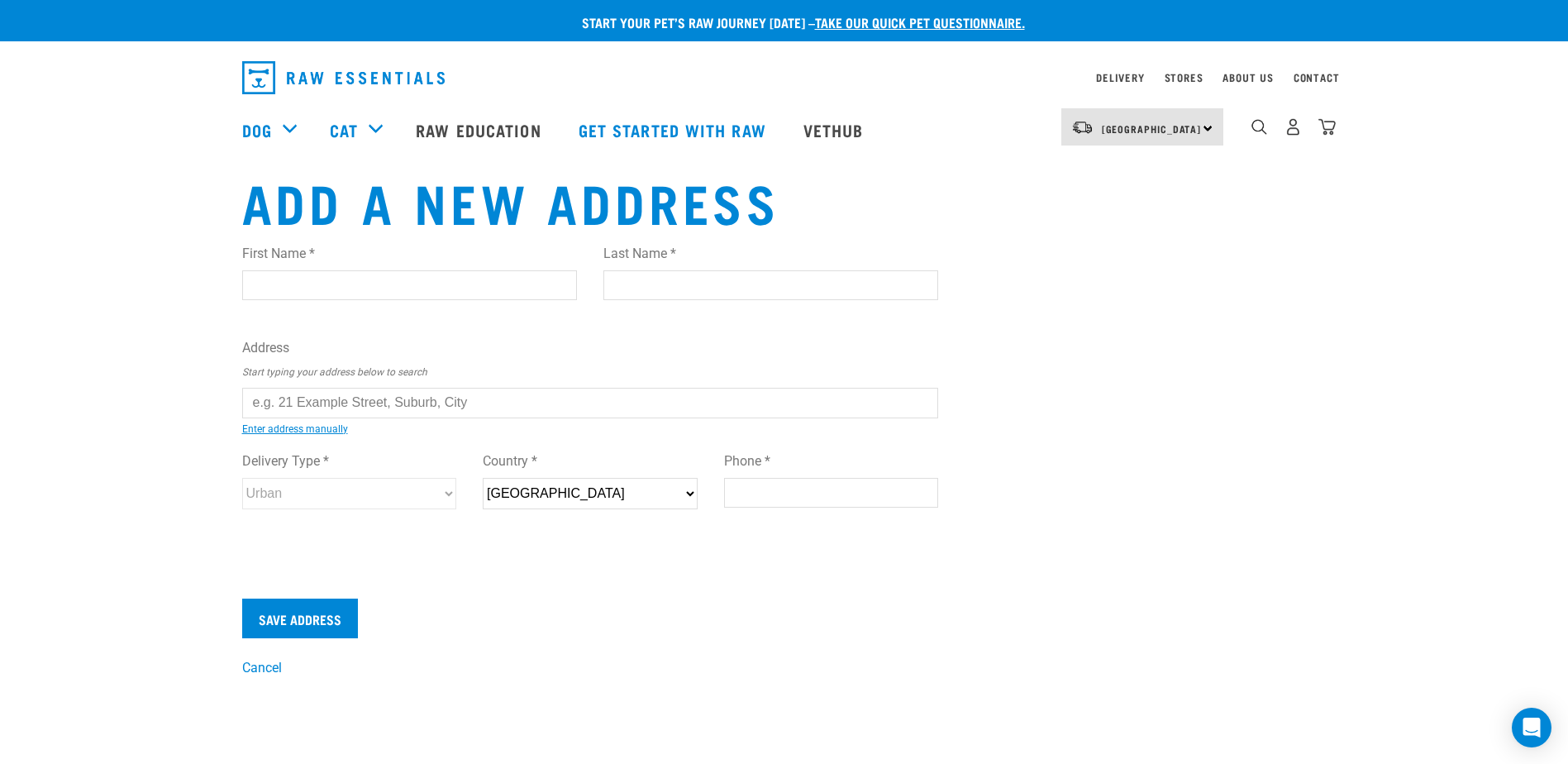
click at [328, 287] on input "First Name *" at bounding box center [410, 285] width 335 height 30
type input "[PERSON_NAME]"
type input "Samasoni"
type input "2024"
type input "+642108293339"
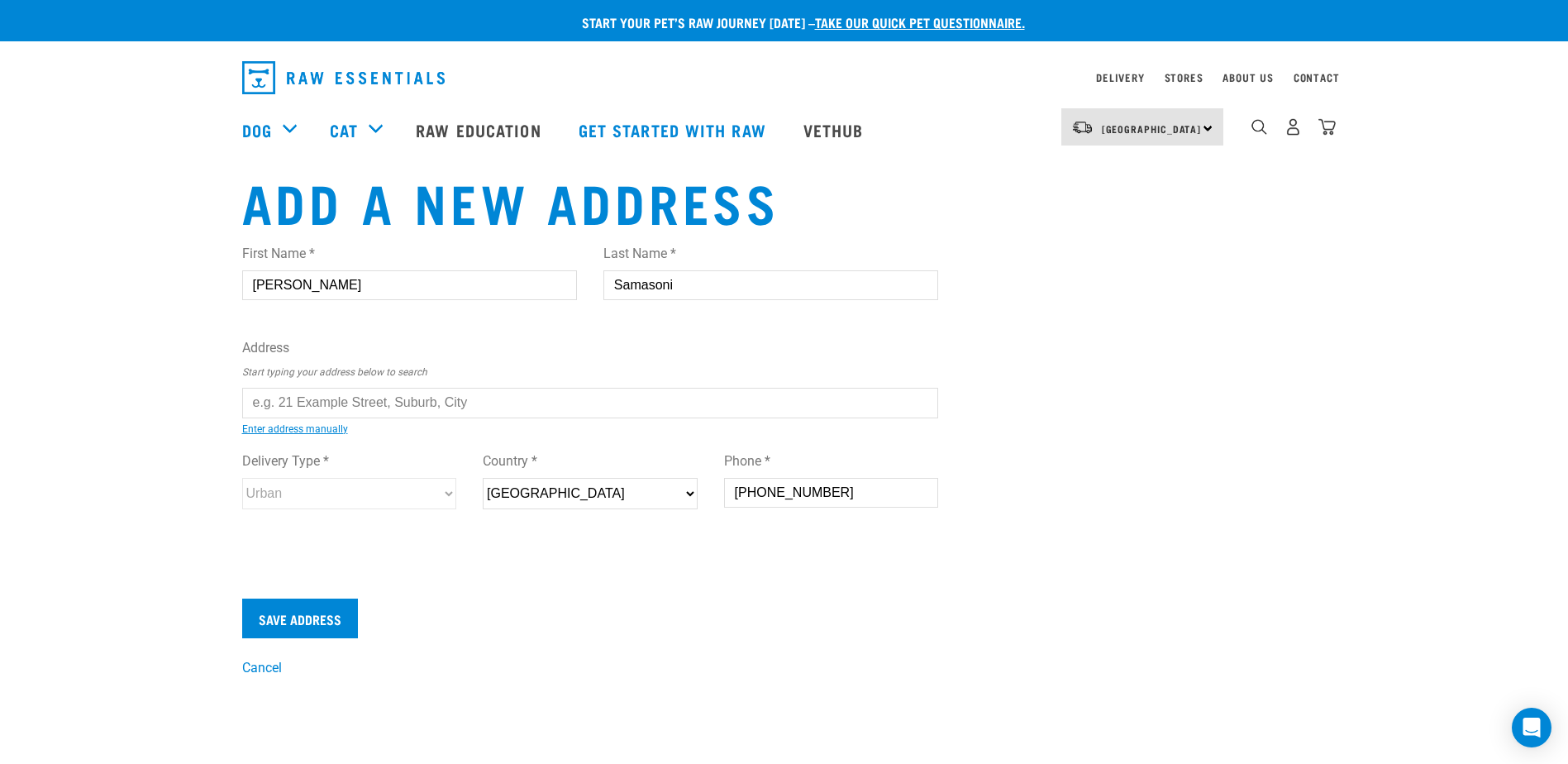
click at [464, 394] on input "text" at bounding box center [591, 402] width 697 height 30
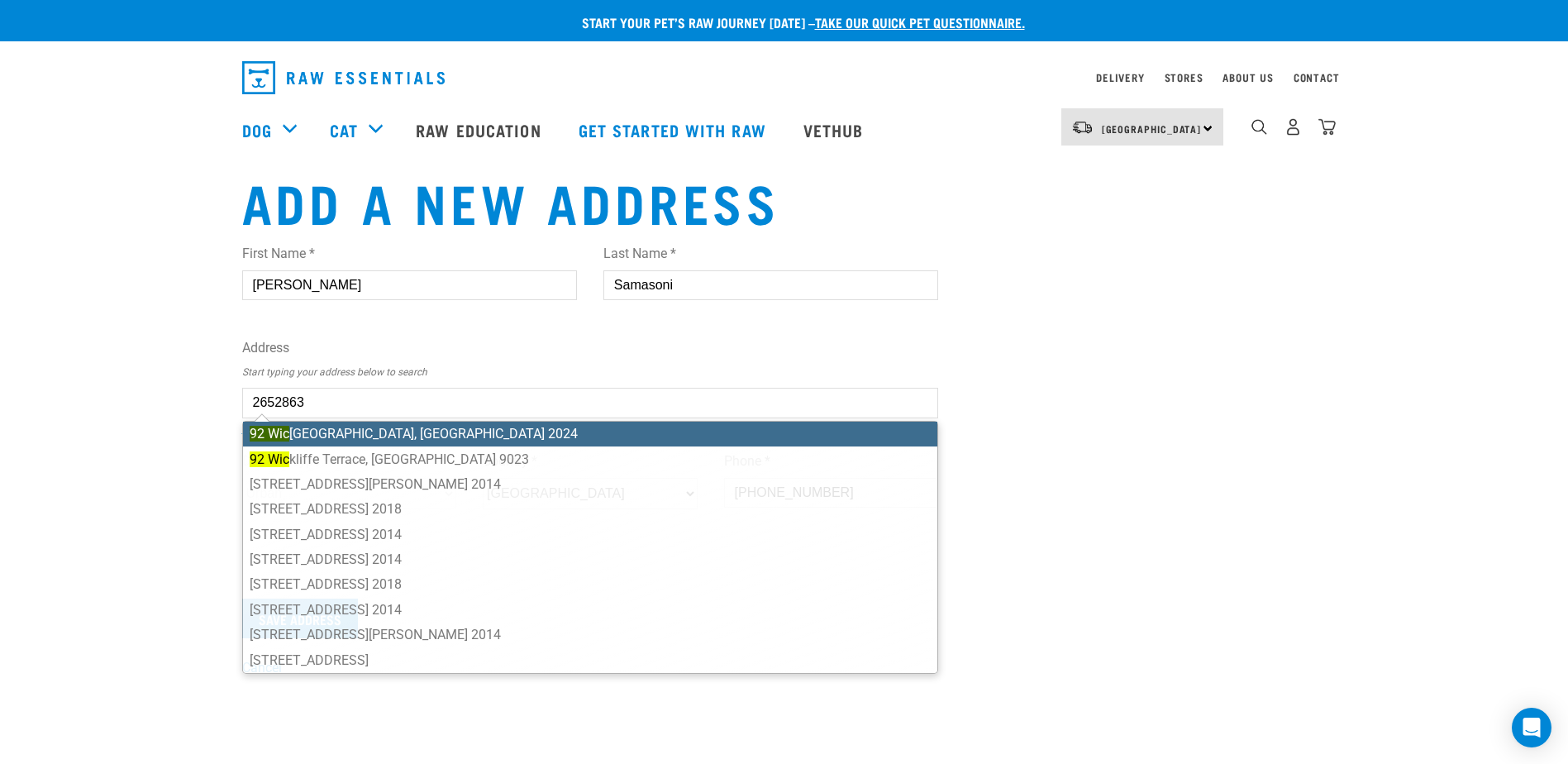
click at [457, 434] on div "First Name * Jules Last Name * Samasoni Address Start typing your address below…" at bounding box center [591, 392] width 697 height 324
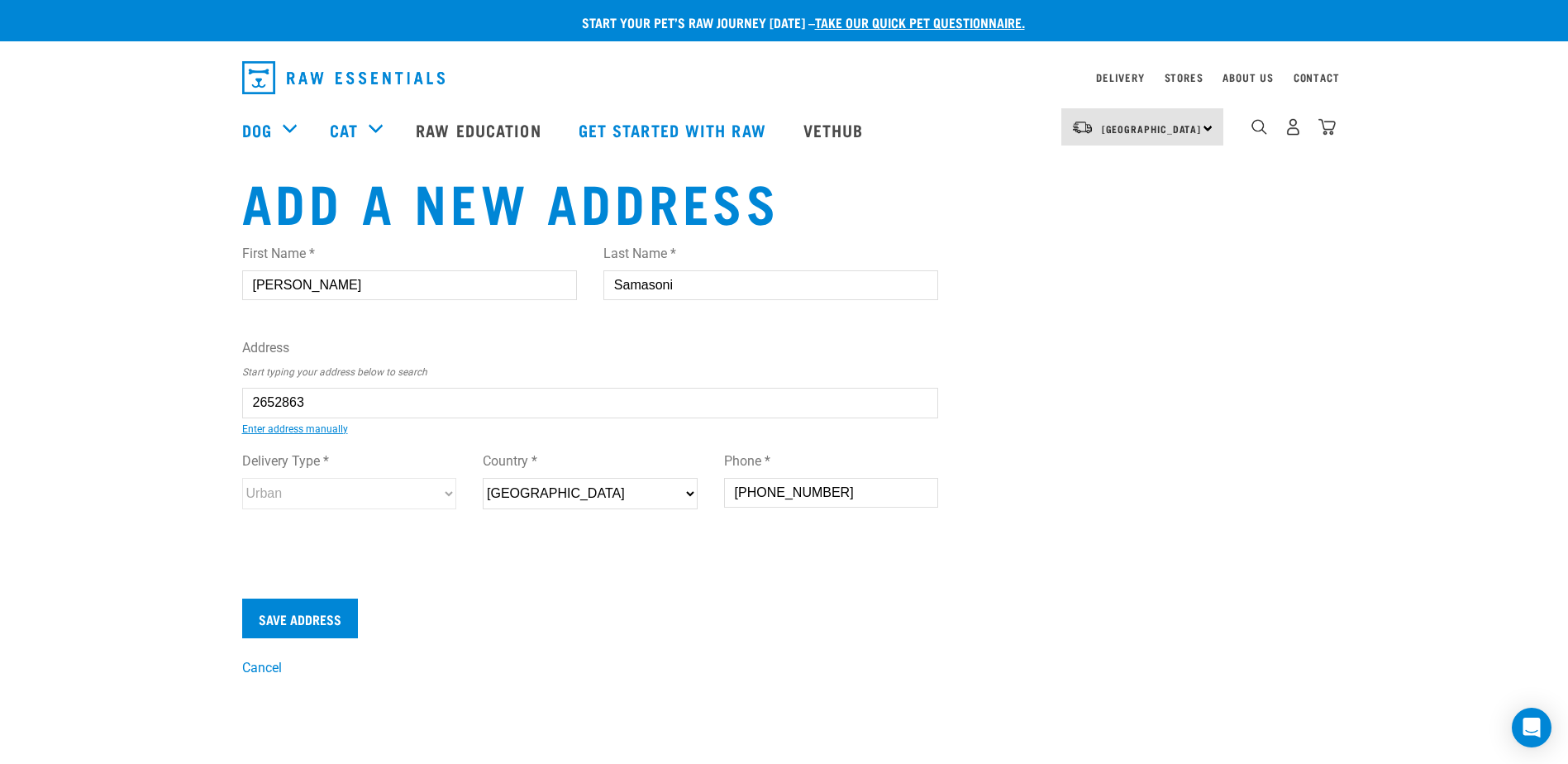
type input "92 Wickman Way, Mangere East, Auckland 2024"
type input "92 Wickman Way"
type input "Mangere East"
type input "Auckland"
select select "AUK"
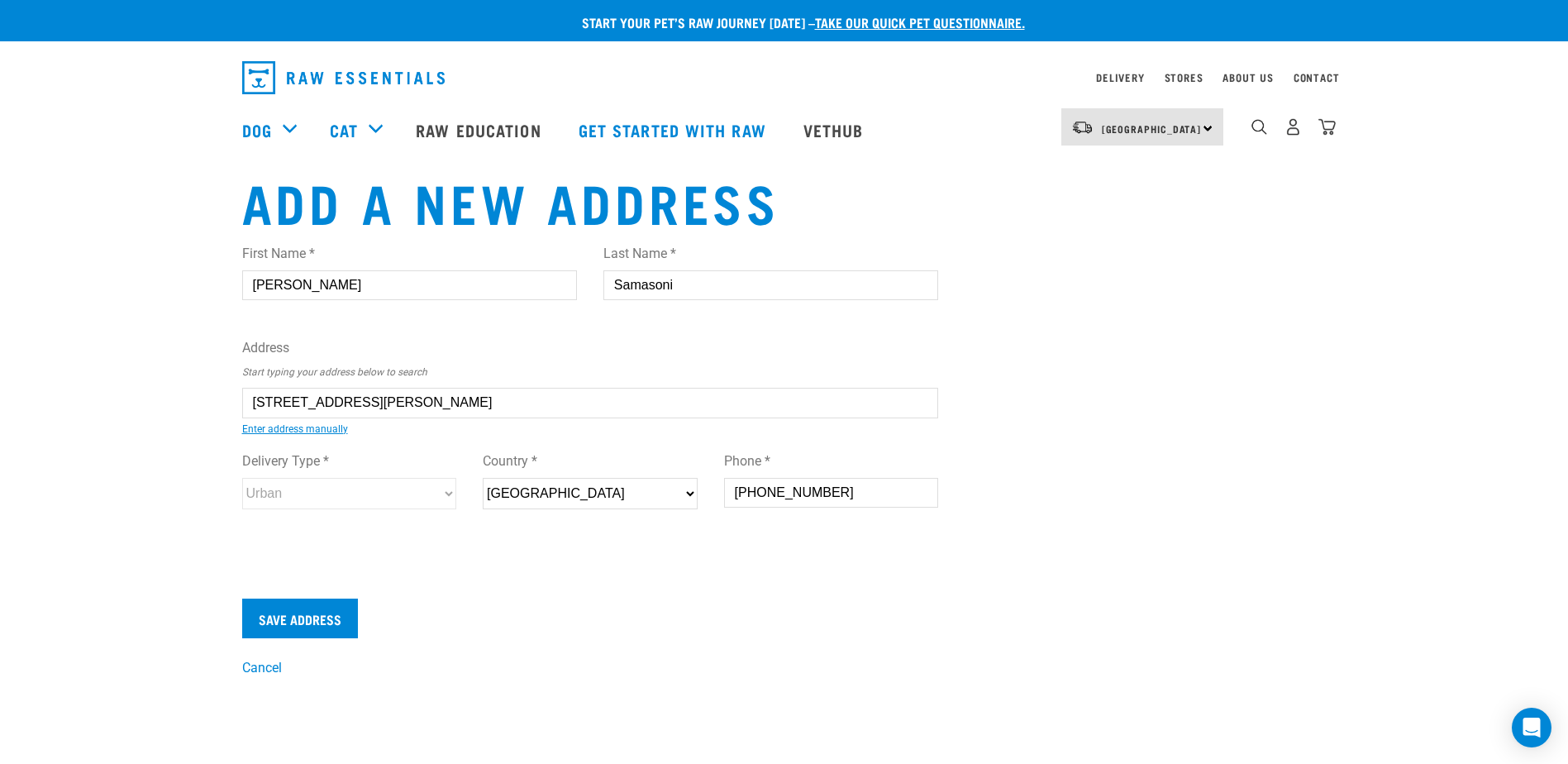
select select "Urban"
type input "92 Wickman Way, Mangere East, Auckland 2024"
click at [275, 615] on input "Save Address" at bounding box center [300, 618] width 116 height 39
click at [760, 493] on input "+642108293339" at bounding box center [831, 493] width 215 height 30
type input "02108293339"
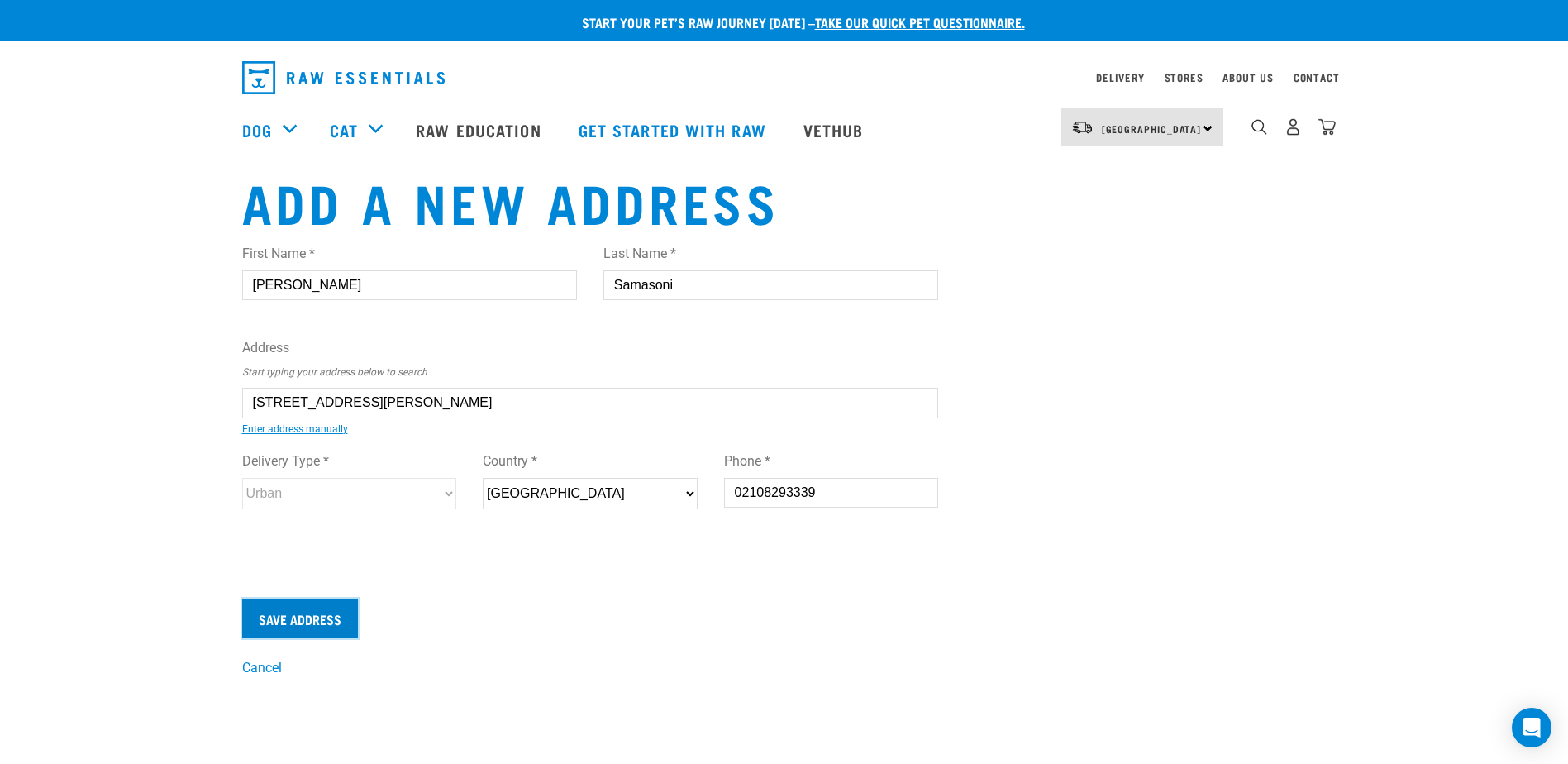
click at [318, 616] on input "Save Address" at bounding box center [300, 618] width 116 height 39
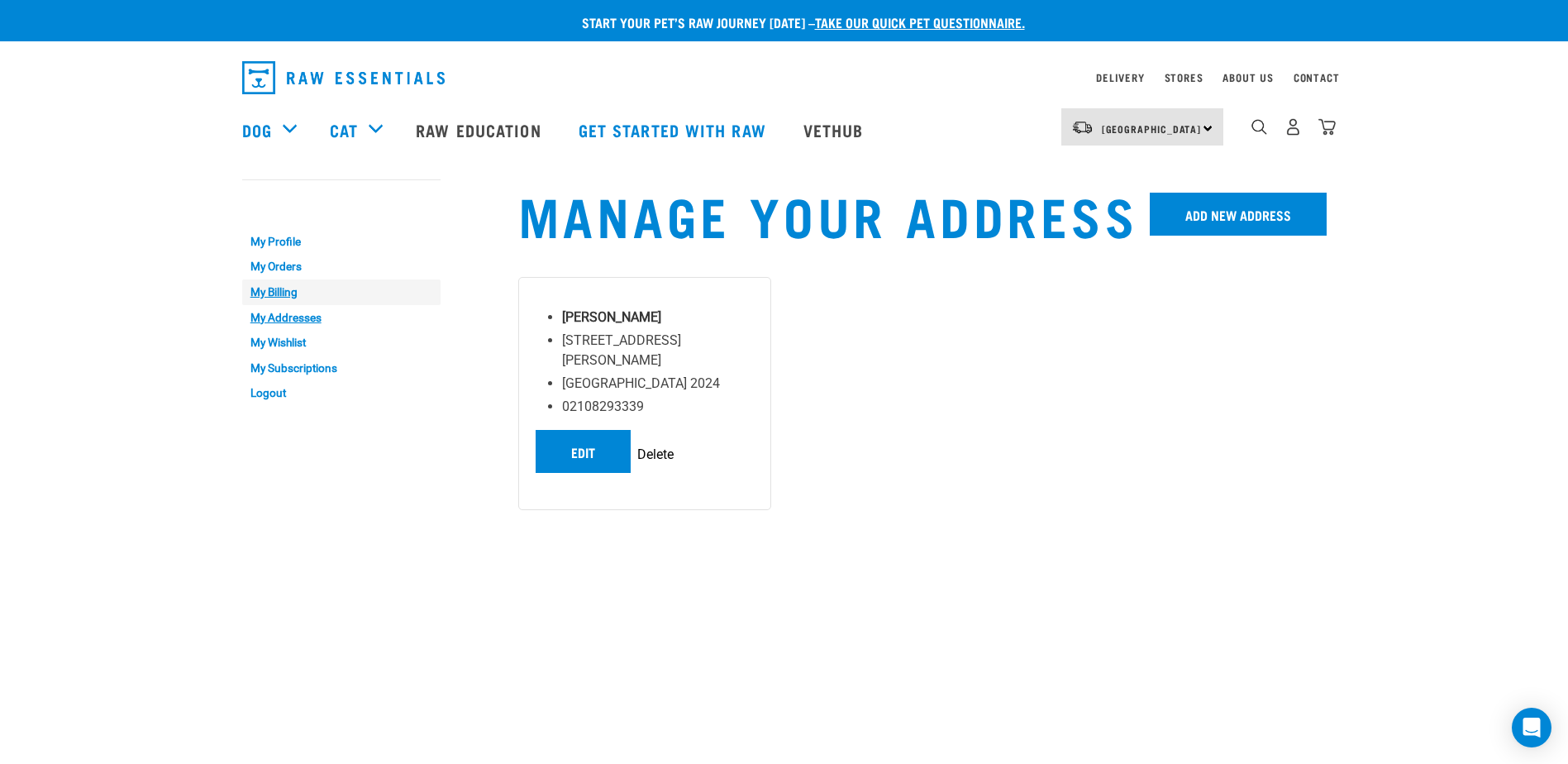
click at [270, 292] on link "My Billing" at bounding box center [341, 292] width 198 height 26
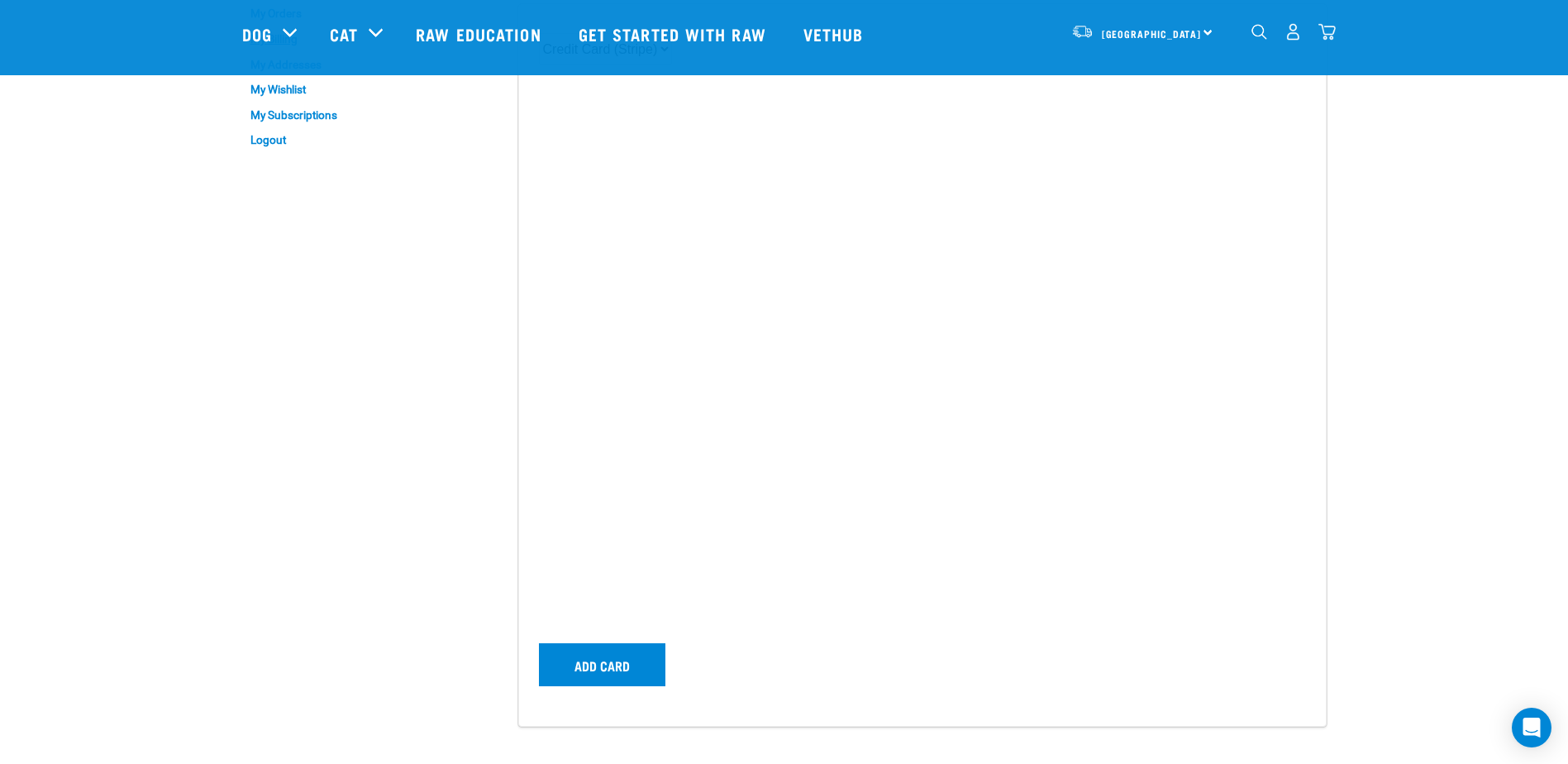
scroll to position [166, 0]
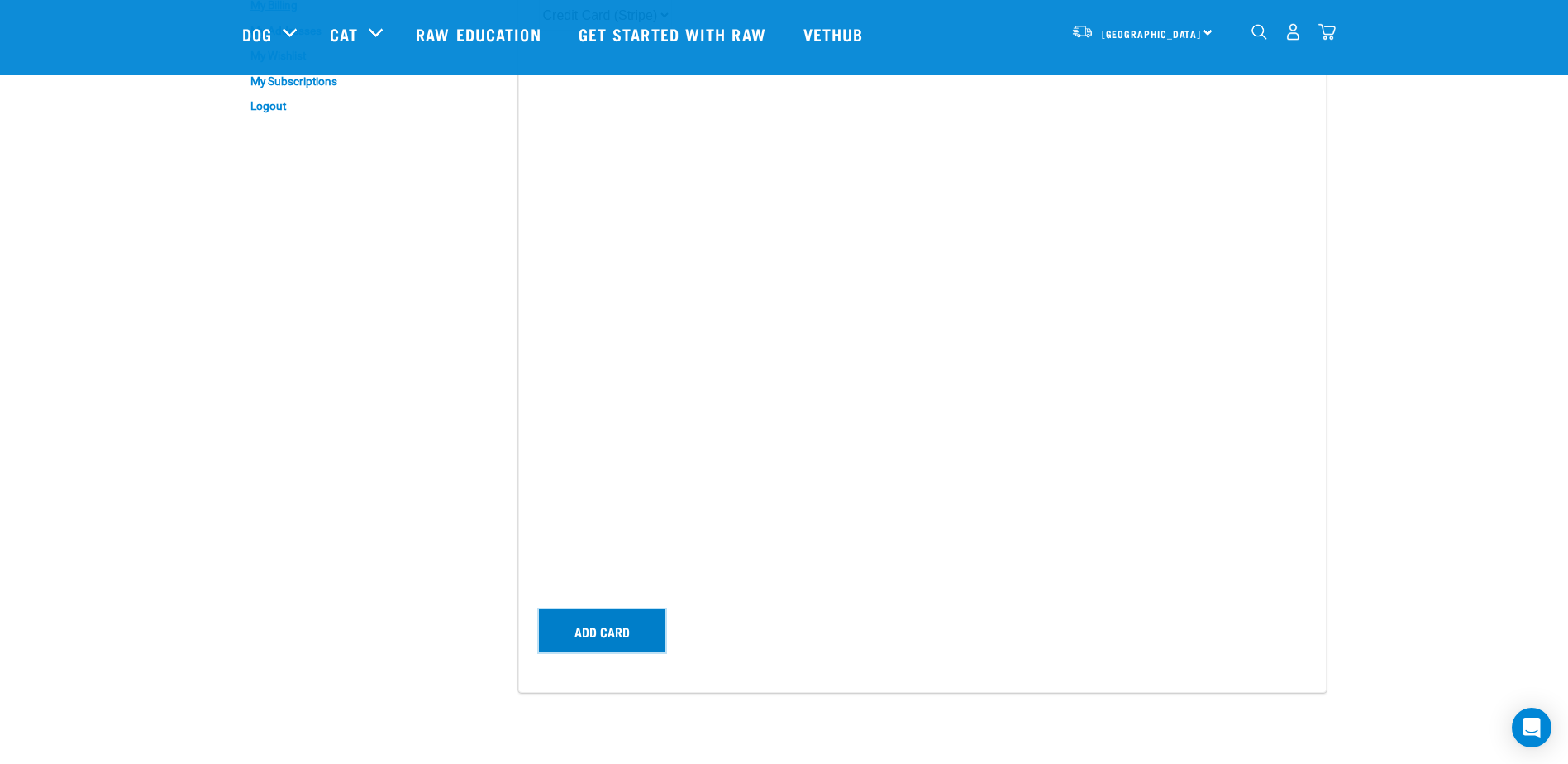
click at [616, 628] on button "Add card" at bounding box center [602, 631] width 126 height 43
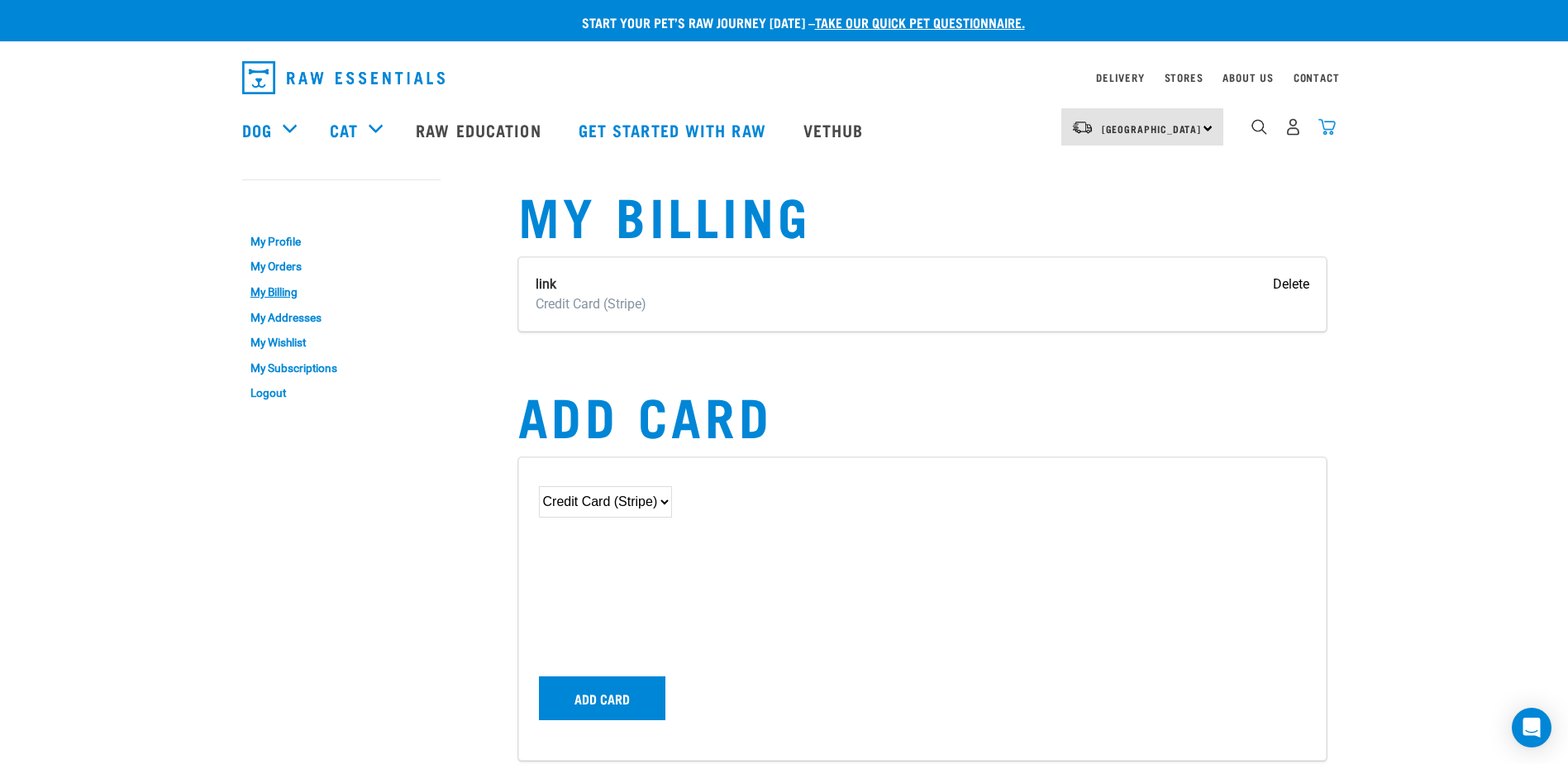
click at [1332, 132] on img "dropdown navigation" at bounding box center [1327, 126] width 17 height 17
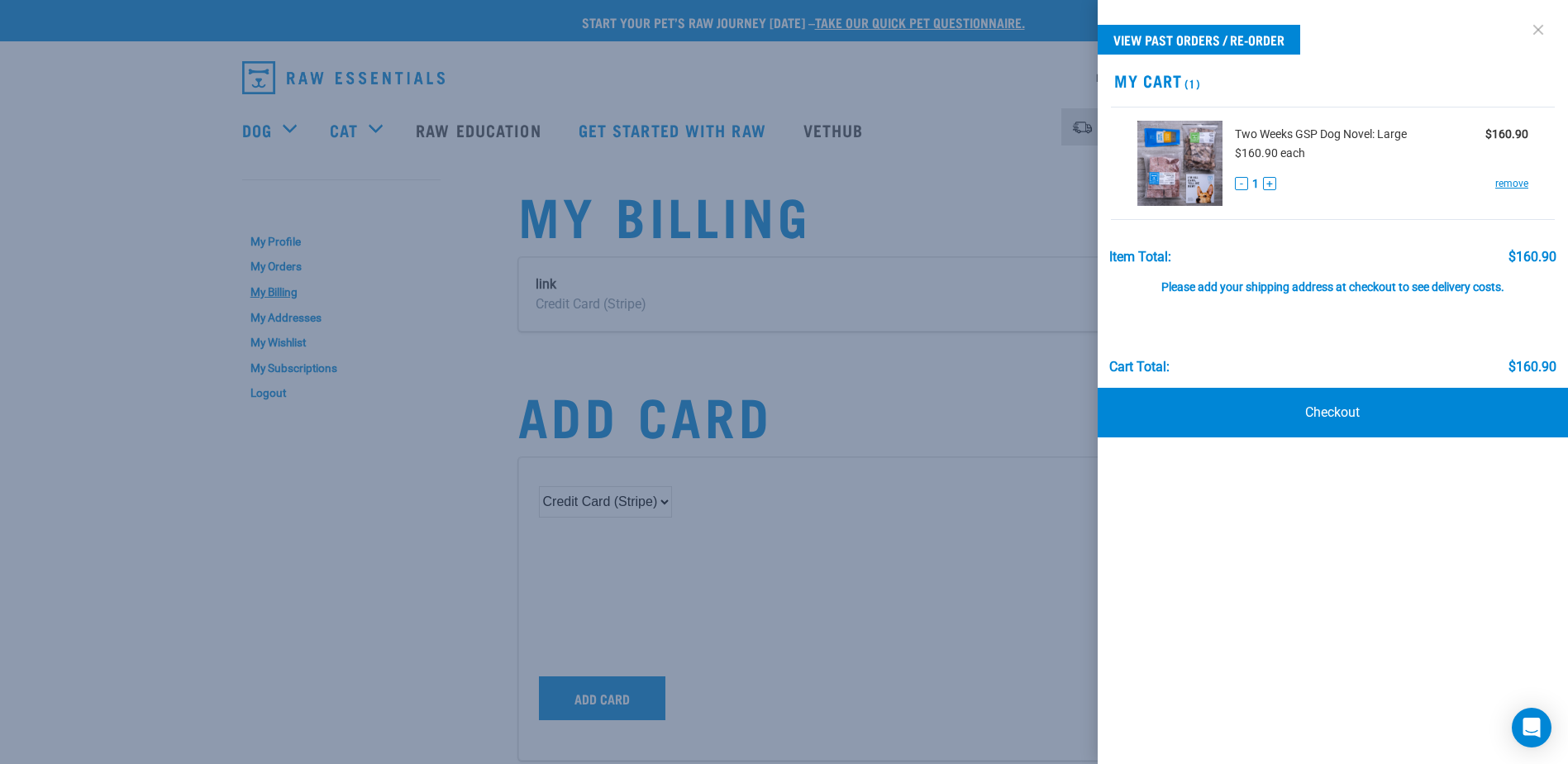
click at [1542, 28] on link at bounding box center [1538, 29] width 26 height 26
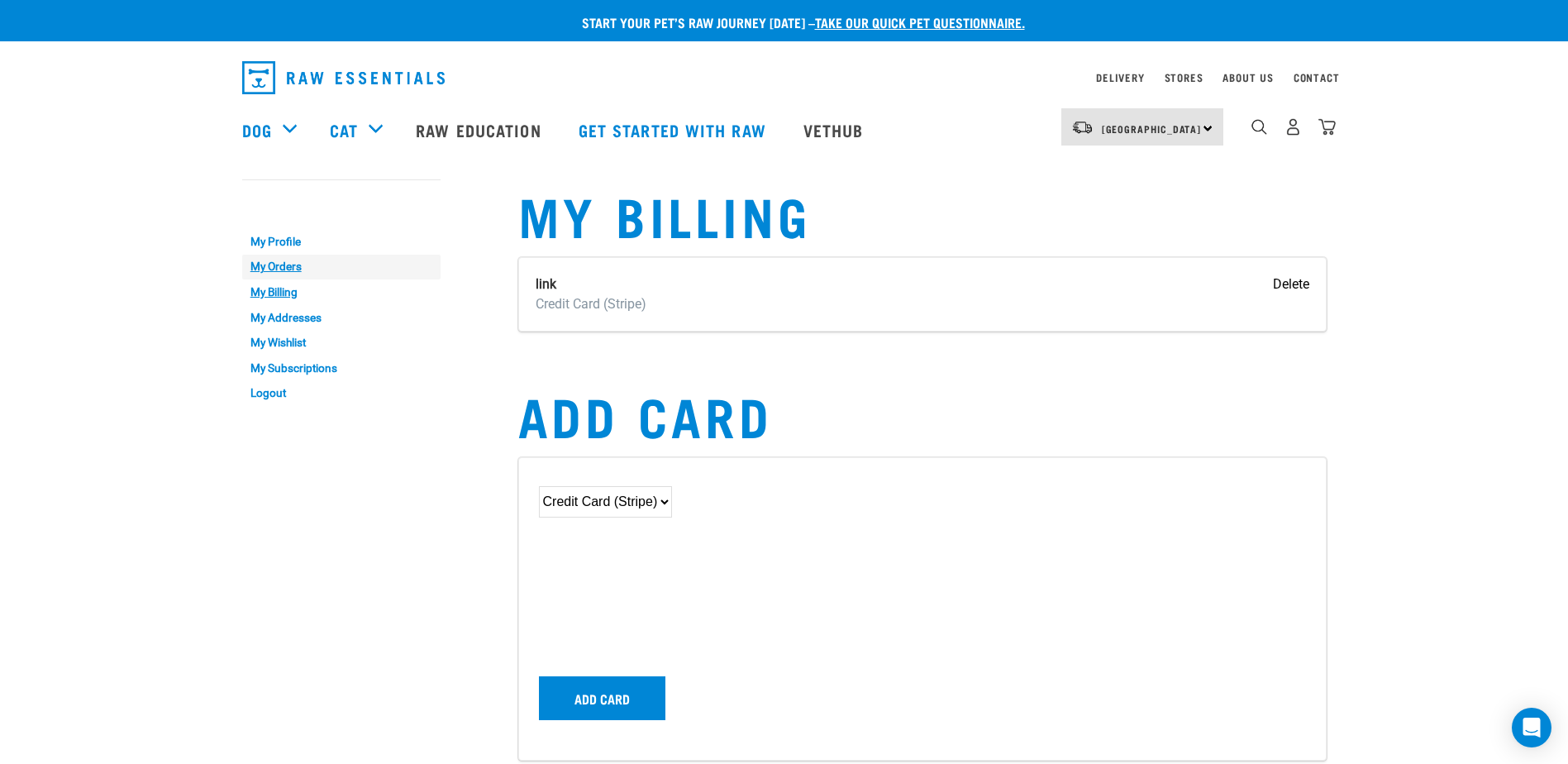
click at [275, 271] on link "My Orders" at bounding box center [341, 267] width 198 height 26
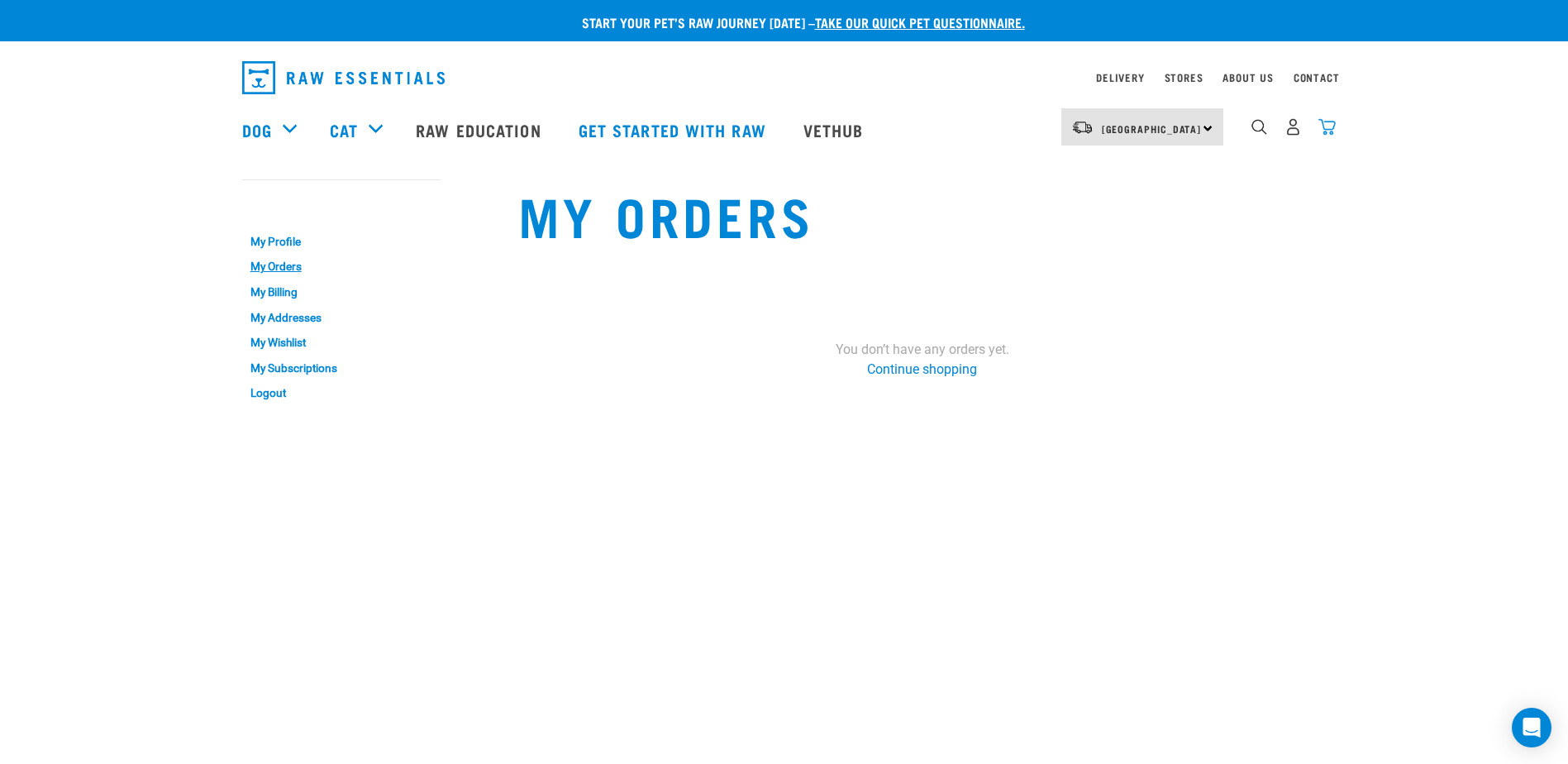
click at [1327, 131] on img "dropdown navigation" at bounding box center [1327, 126] width 17 height 17
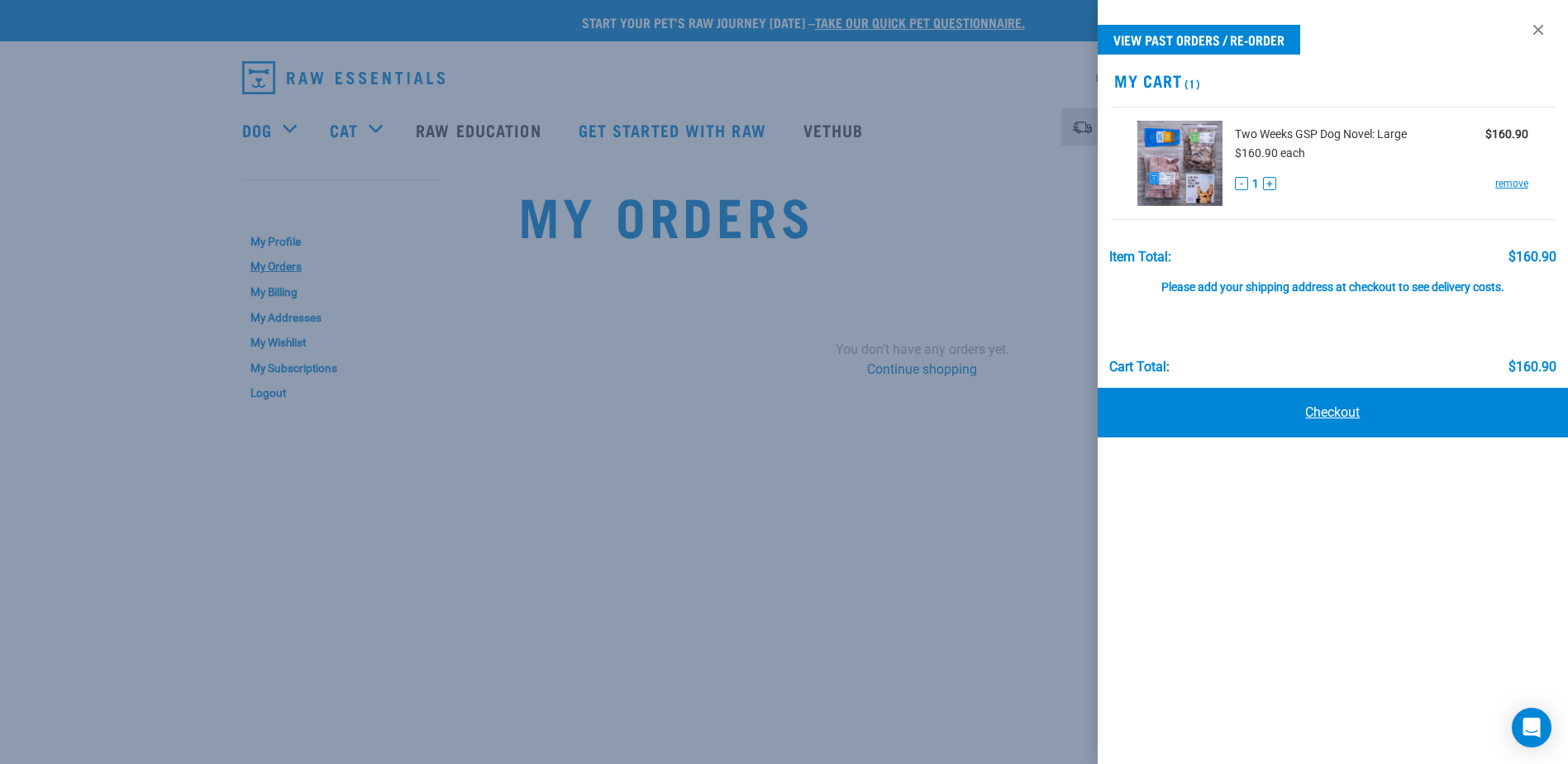
click at [1344, 410] on link "Checkout" at bounding box center [1332, 412] width 470 height 50
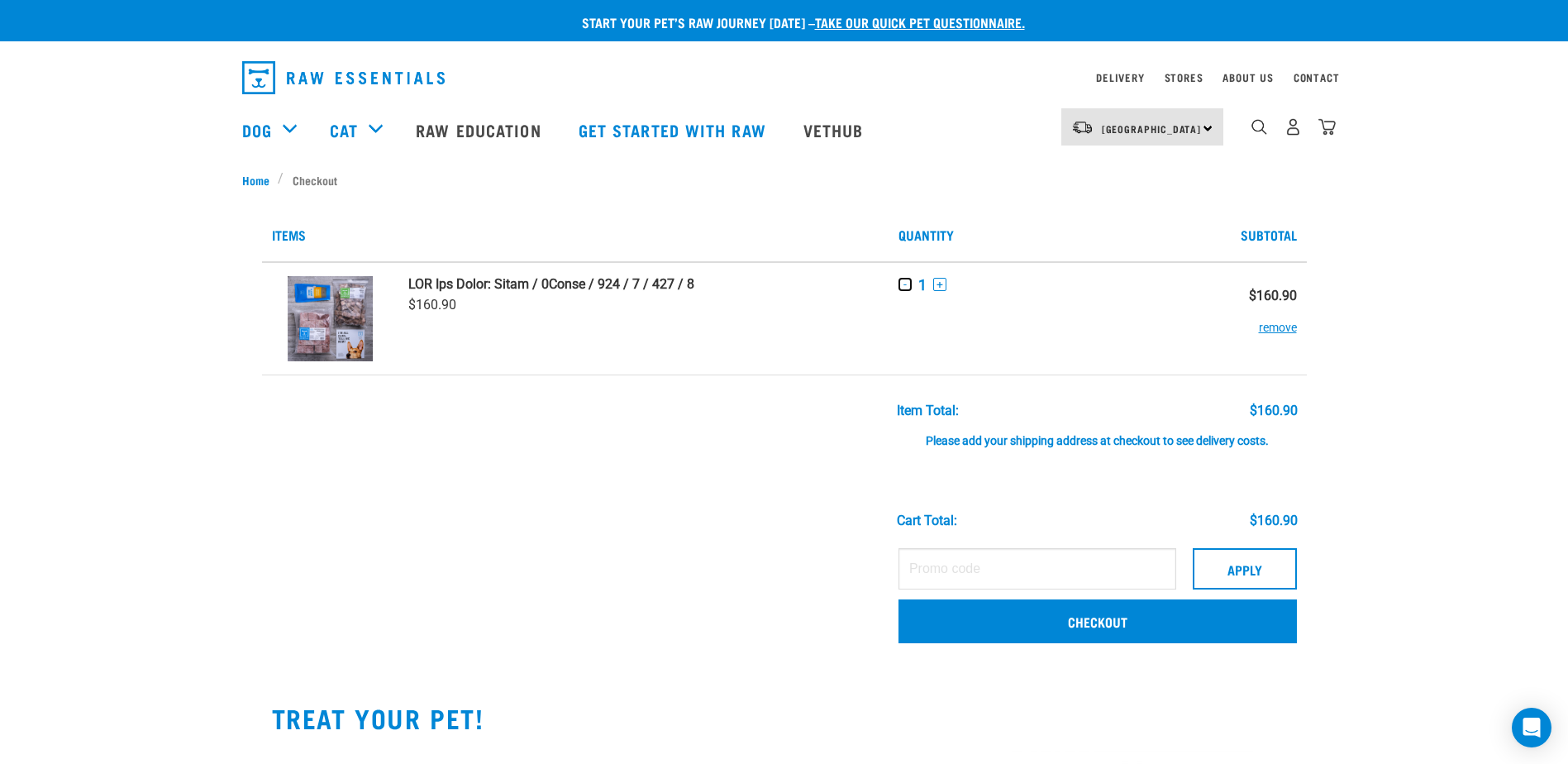
click at [907, 281] on button "-" at bounding box center [905, 283] width 13 height 13
click at [1043, 300] on td "- 1 +" at bounding box center [1045, 318] width 313 height 114
click at [1278, 331] on button "remove" at bounding box center [1278, 319] width 38 height 32
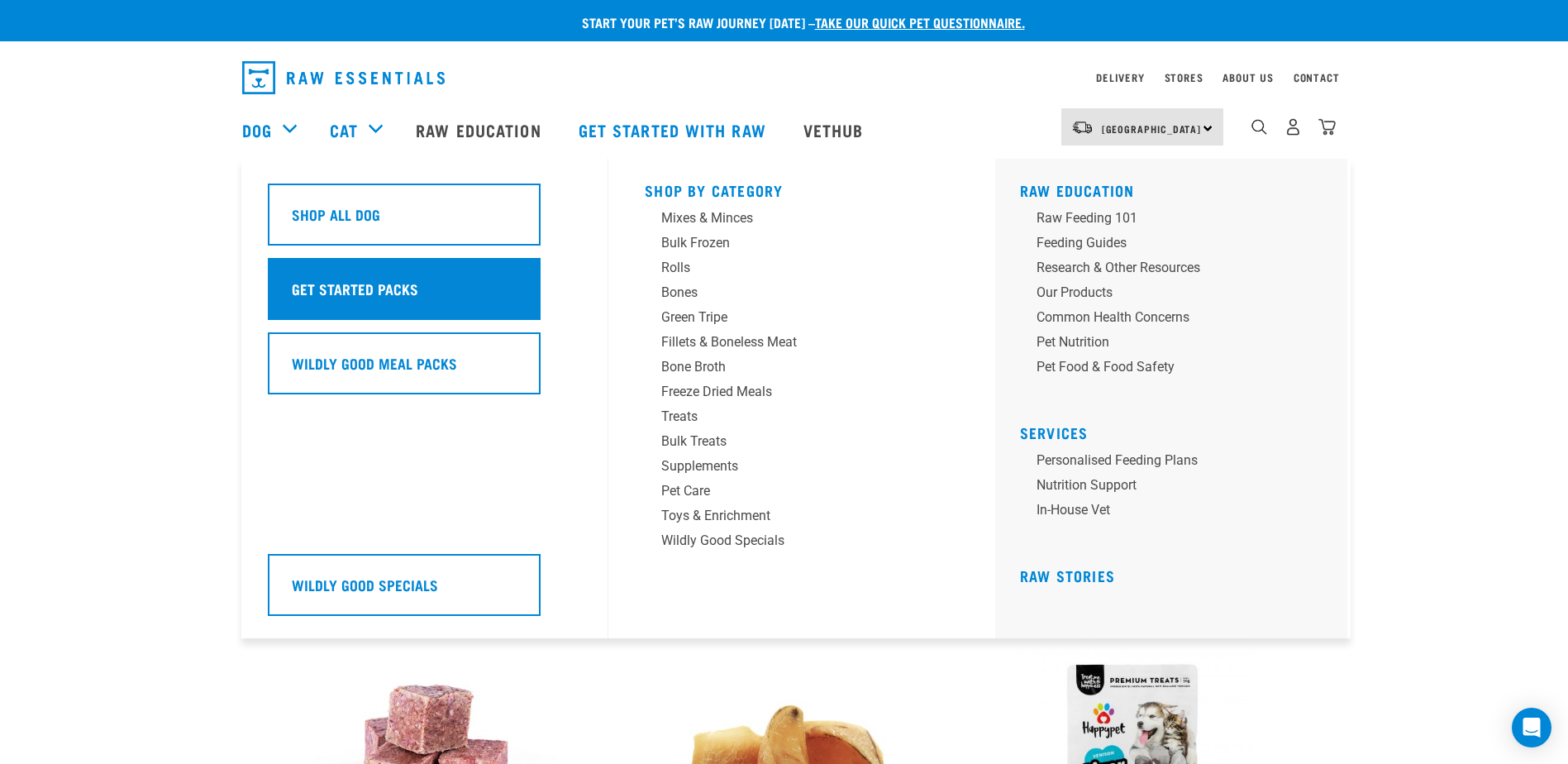
click at [336, 283] on h5 "Get Started Packs" at bounding box center [355, 288] width 126 height 21
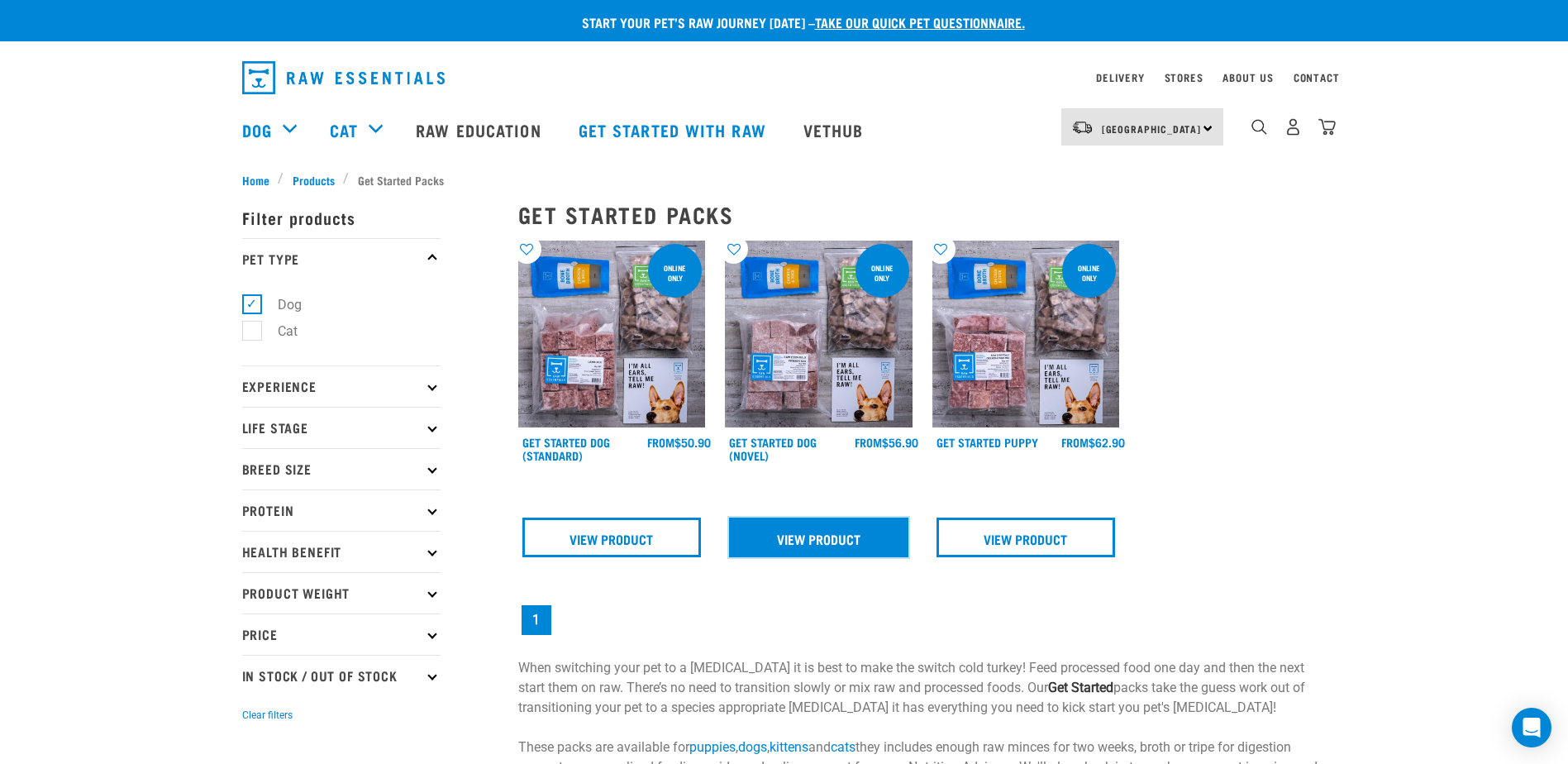
click at [808, 540] on link "View Product" at bounding box center [819, 537] width 179 height 39
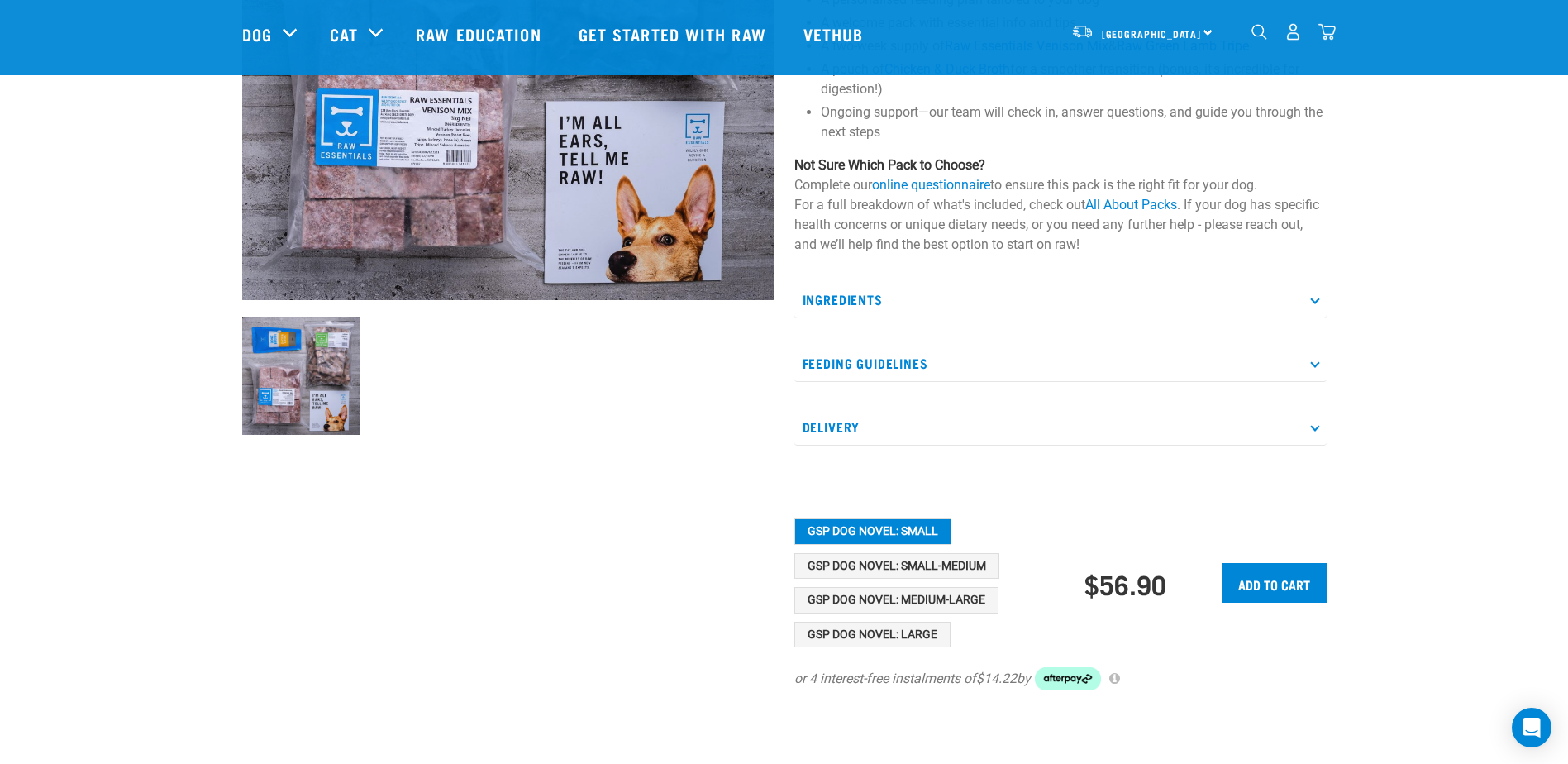
scroll to position [413, 0]
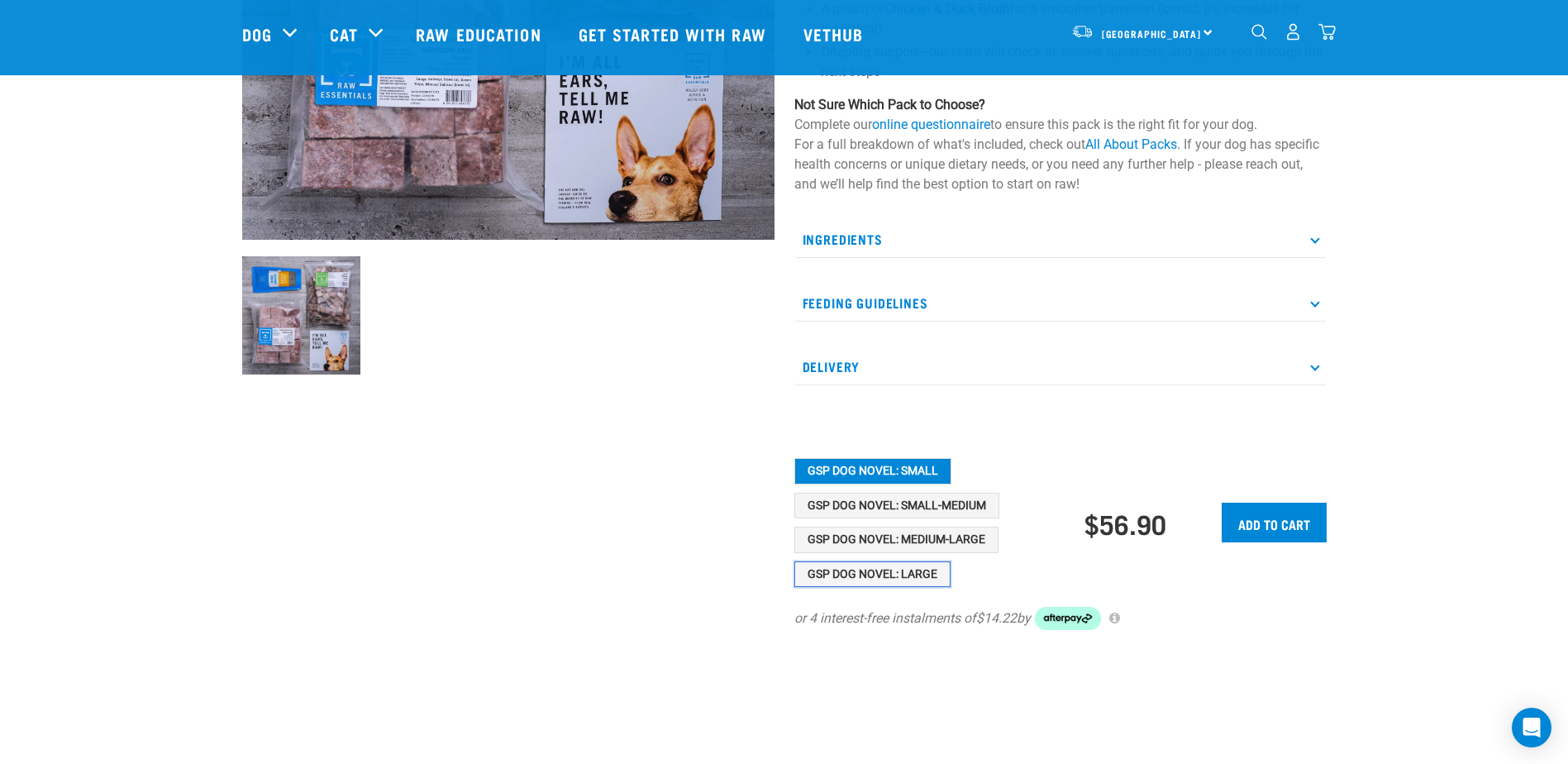
click at [902, 578] on button "GSP Dog Novel: Large" at bounding box center [872, 574] width 156 height 26
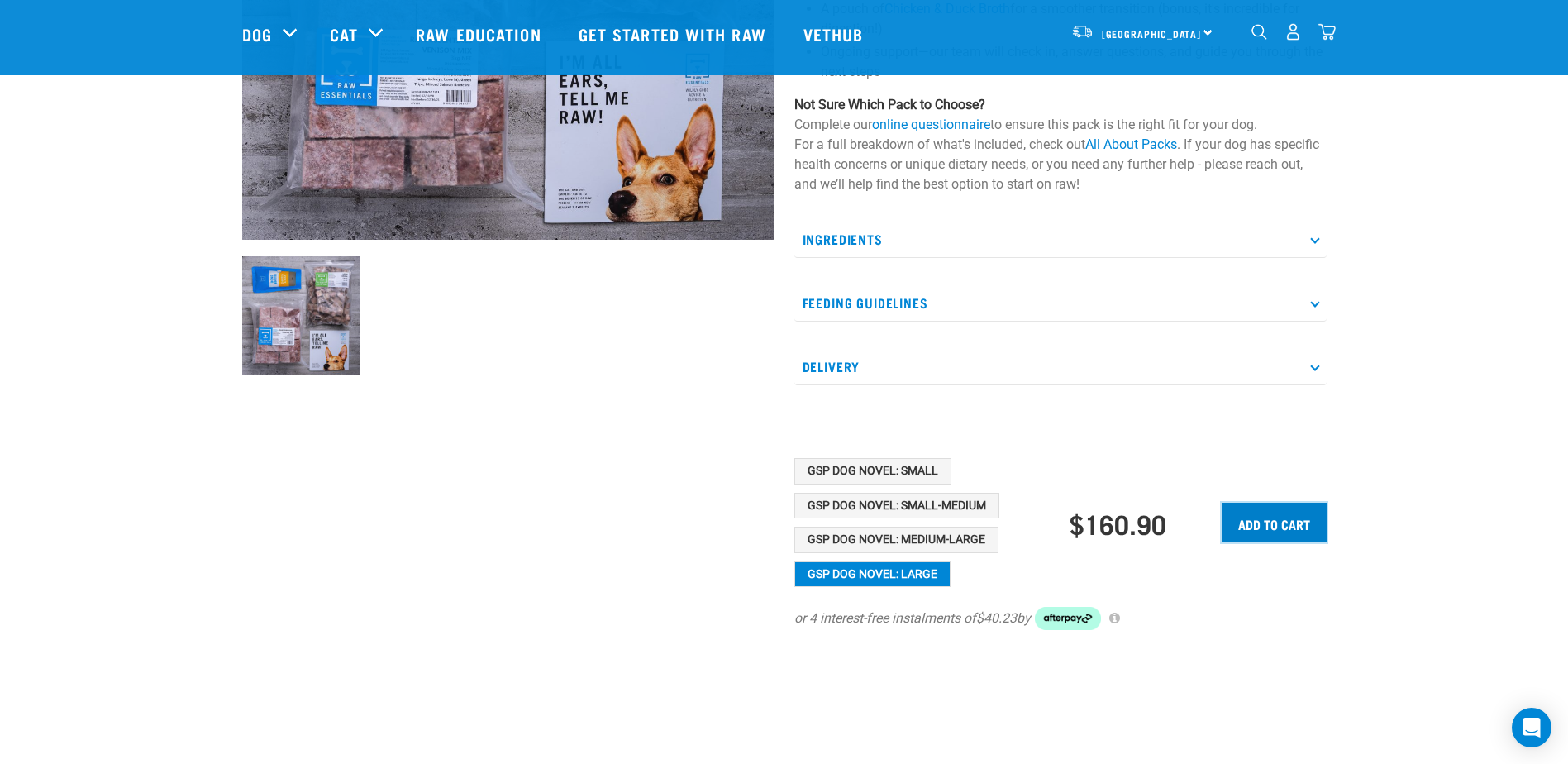
click at [1300, 524] on input "Add to cart" at bounding box center [1274, 522] width 105 height 39
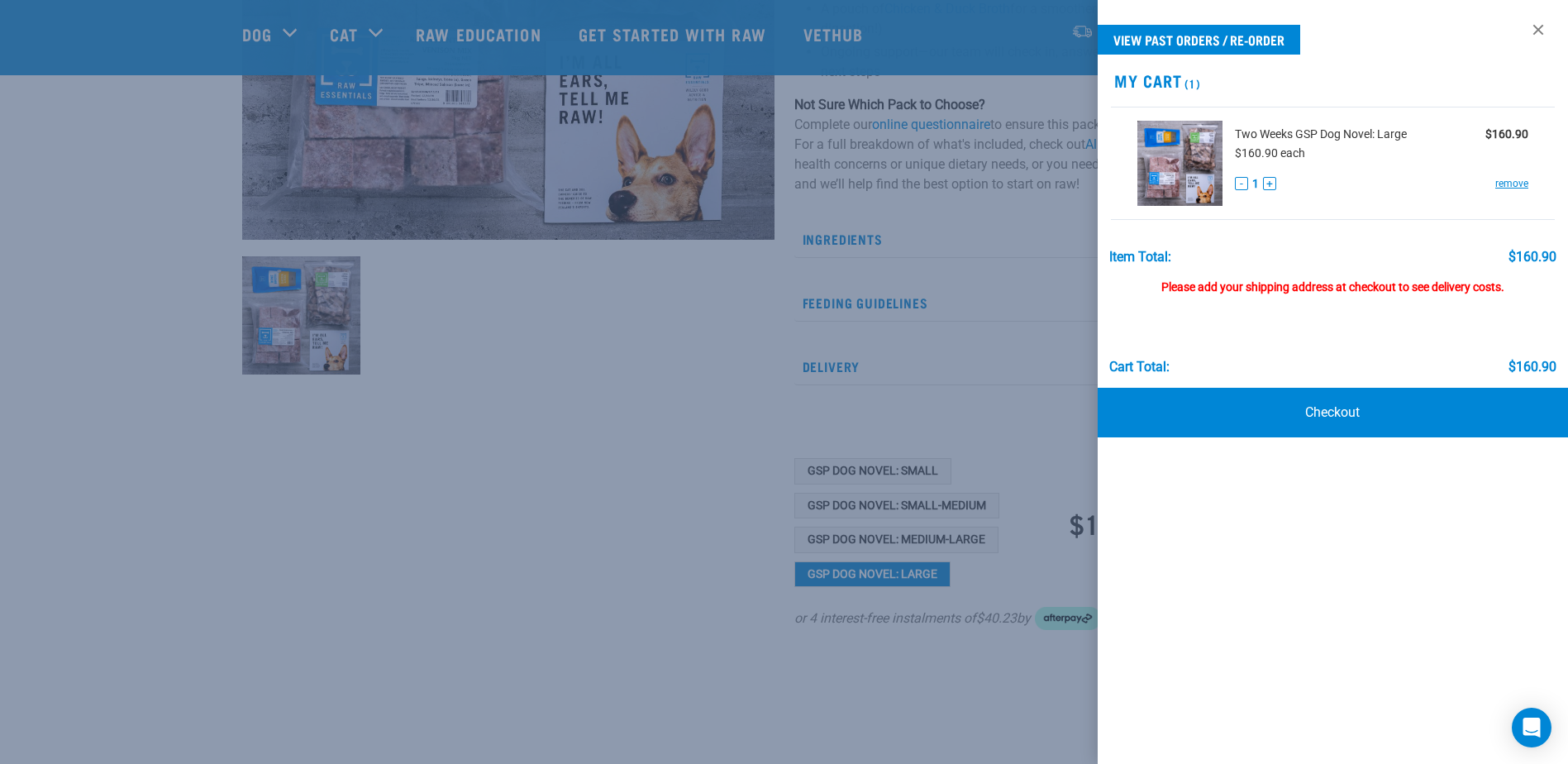
click at [1268, 284] on div "Please add your shipping address at checkout to see delivery costs." at bounding box center [1333, 279] width 448 height 30
click at [1535, 20] on link at bounding box center [1538, 29] width 26 height 26
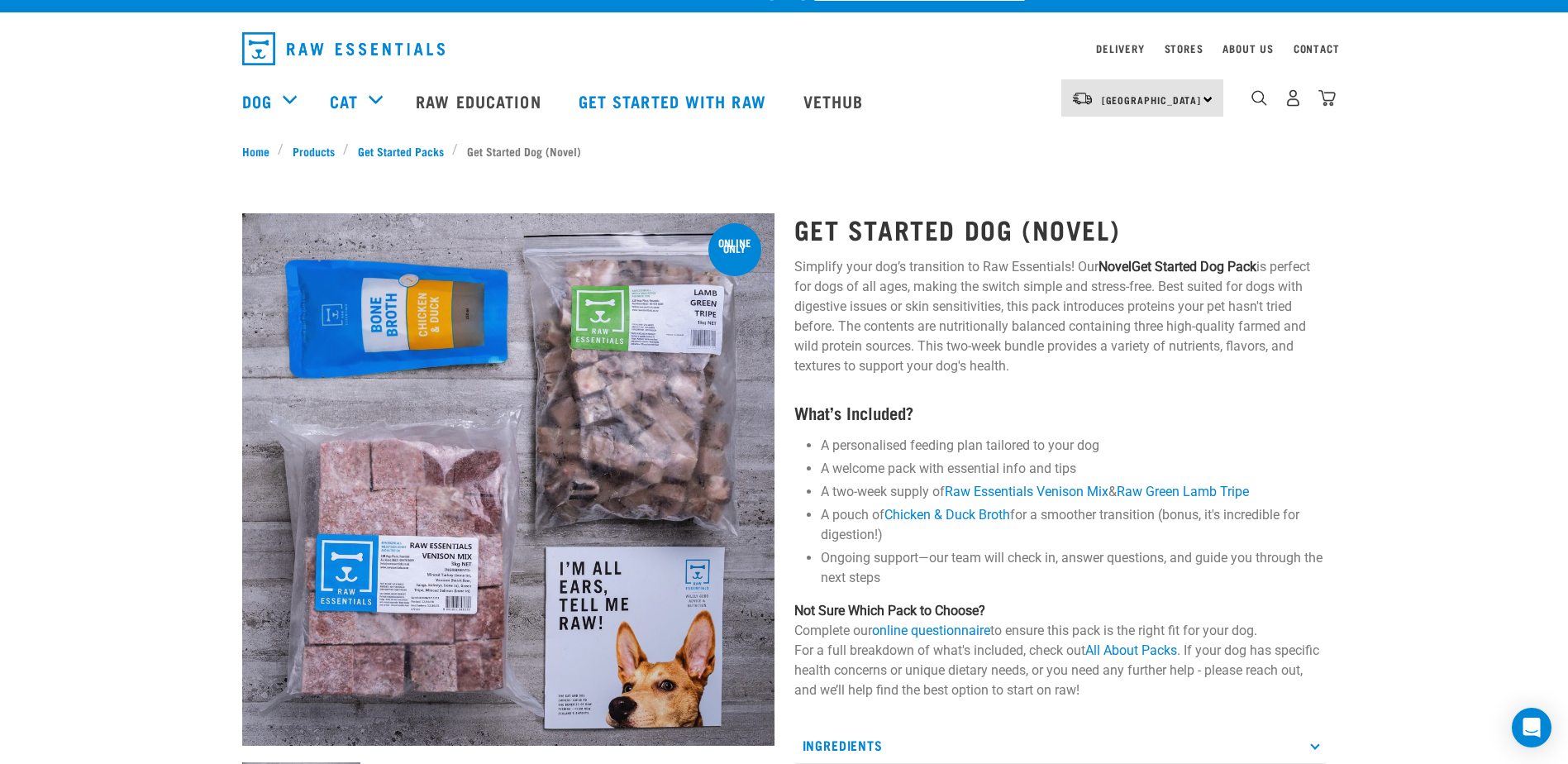
scroll to position [0, 0]
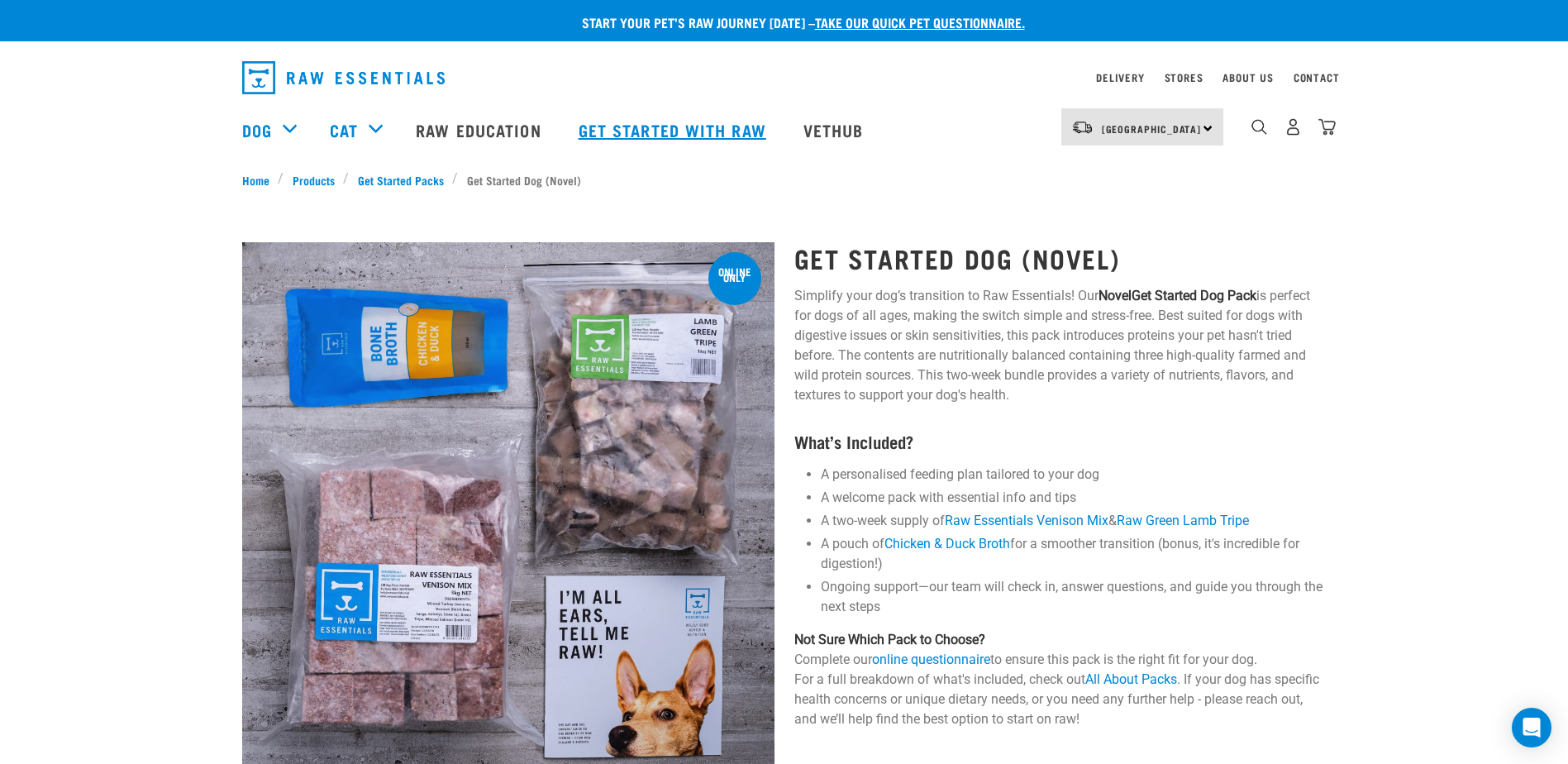
click at [688, 127] on link "Get started with Raw" at bounding box center [673, 129] width 224 height 66
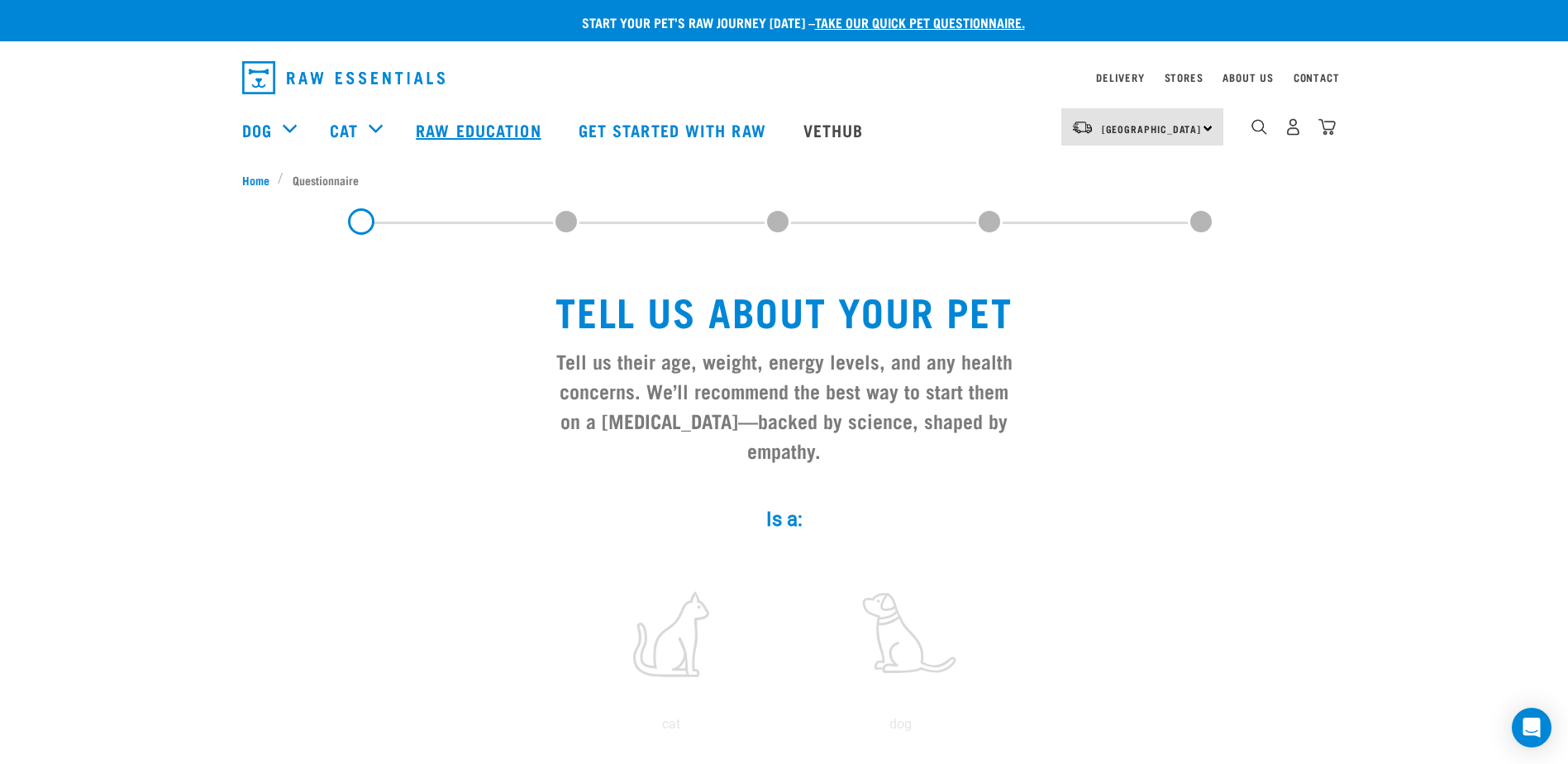
click at [482, 123] on link "Raw Education" at bounding box center [481, 129] width 162 height 66
click at [1291, 132] on img "dropdown navigation" at bounding box center [1293, 126] width 17 height 17
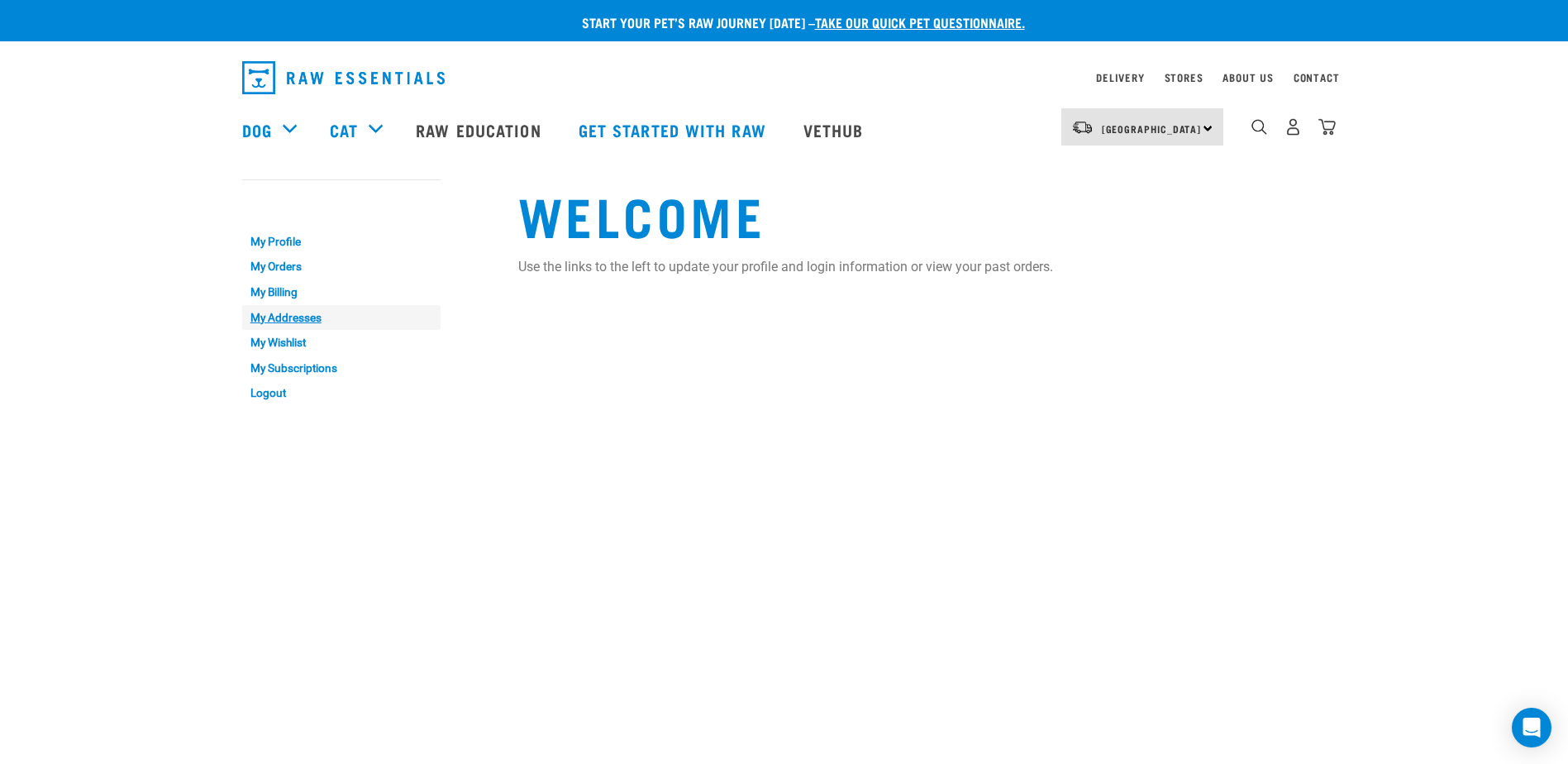
click at [301, 321] on link "My Addresses" at bounding box center [341, 318] width 198 height 26
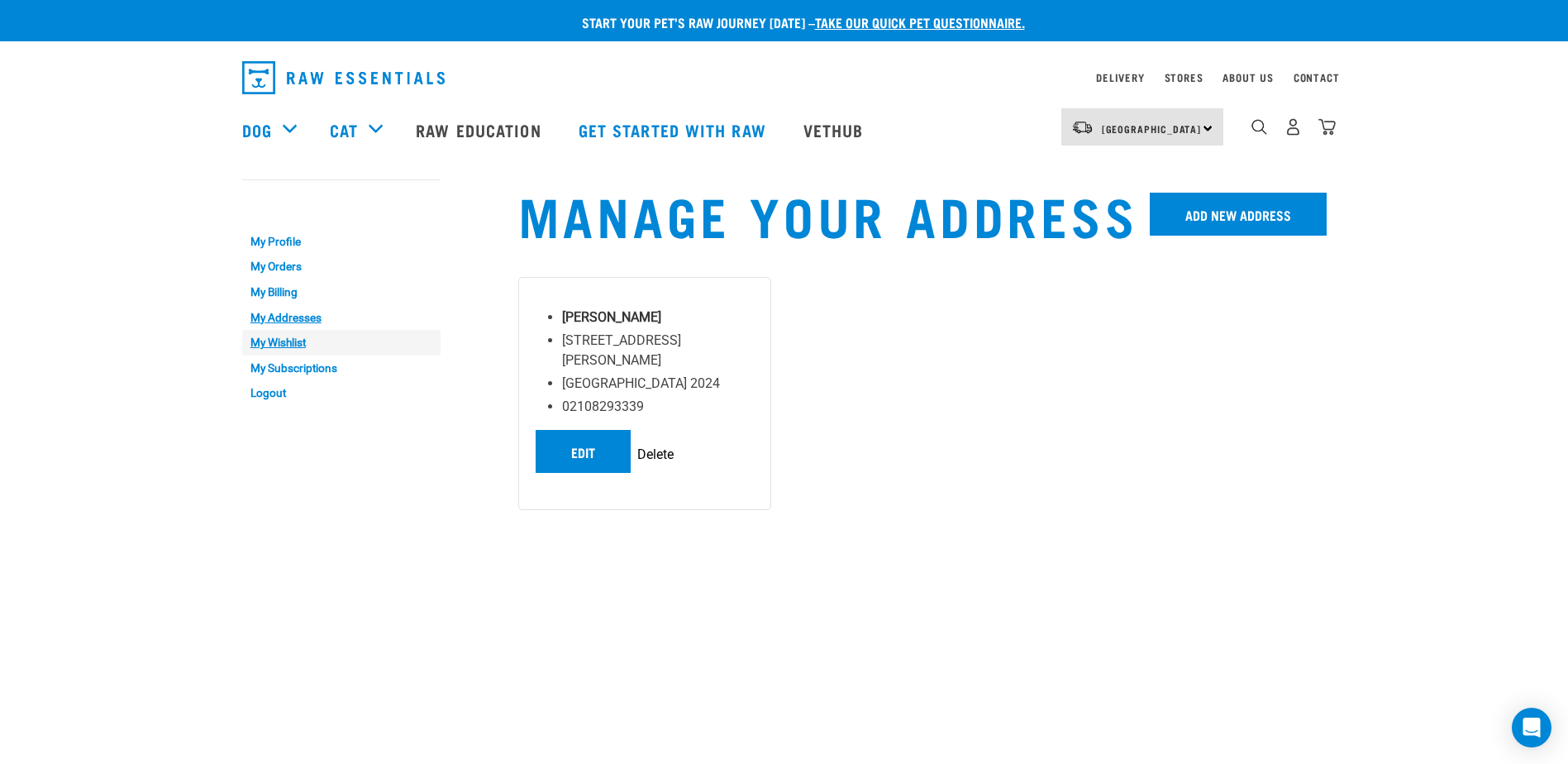
click at [279, 350] on link "My Wishlist" at bounding box center [341, 342] width 198 height 26
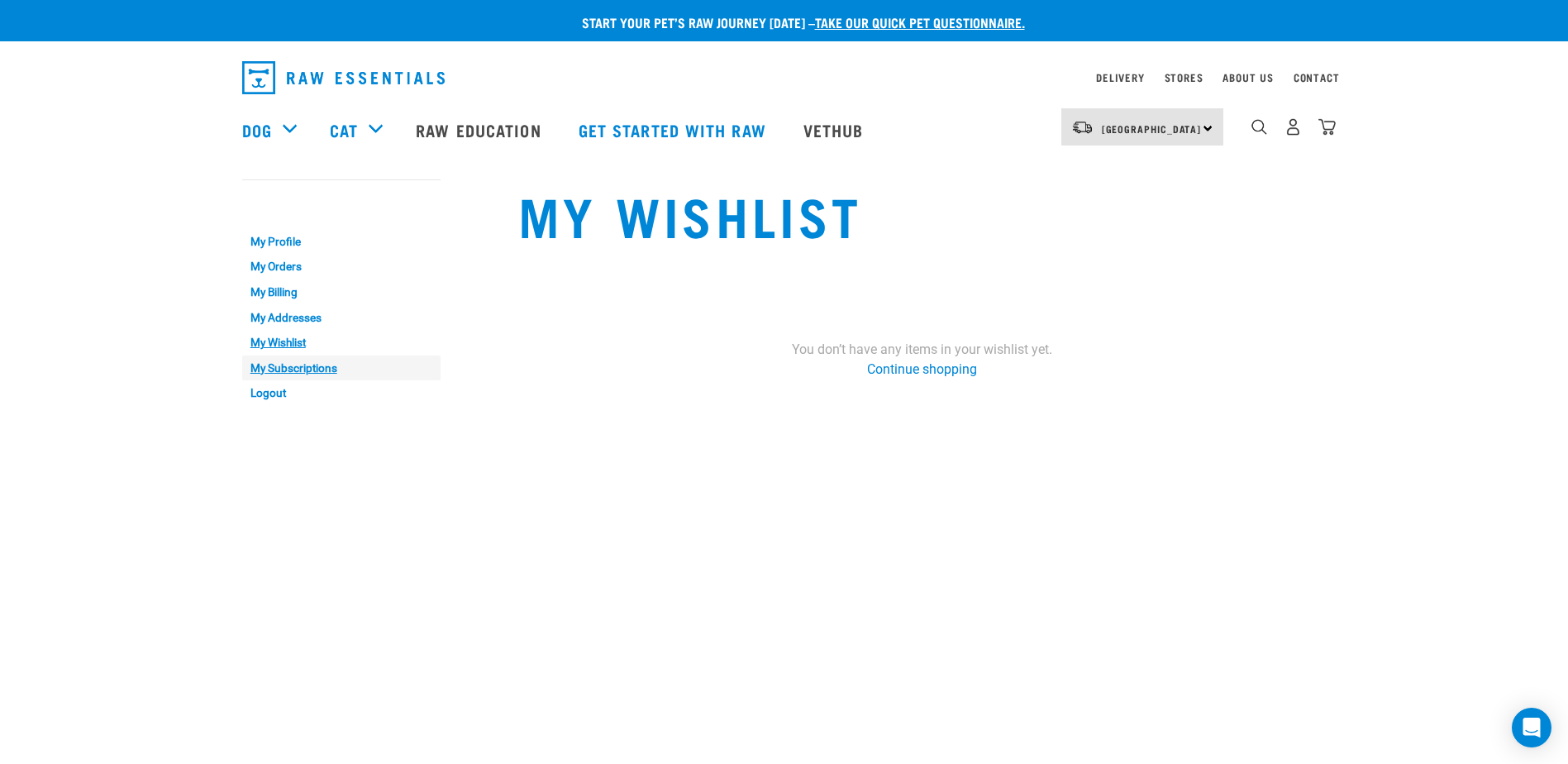
click at [318, 372] on link "My Subscriptions" at bounding box center [341, 368] width 198 height 26
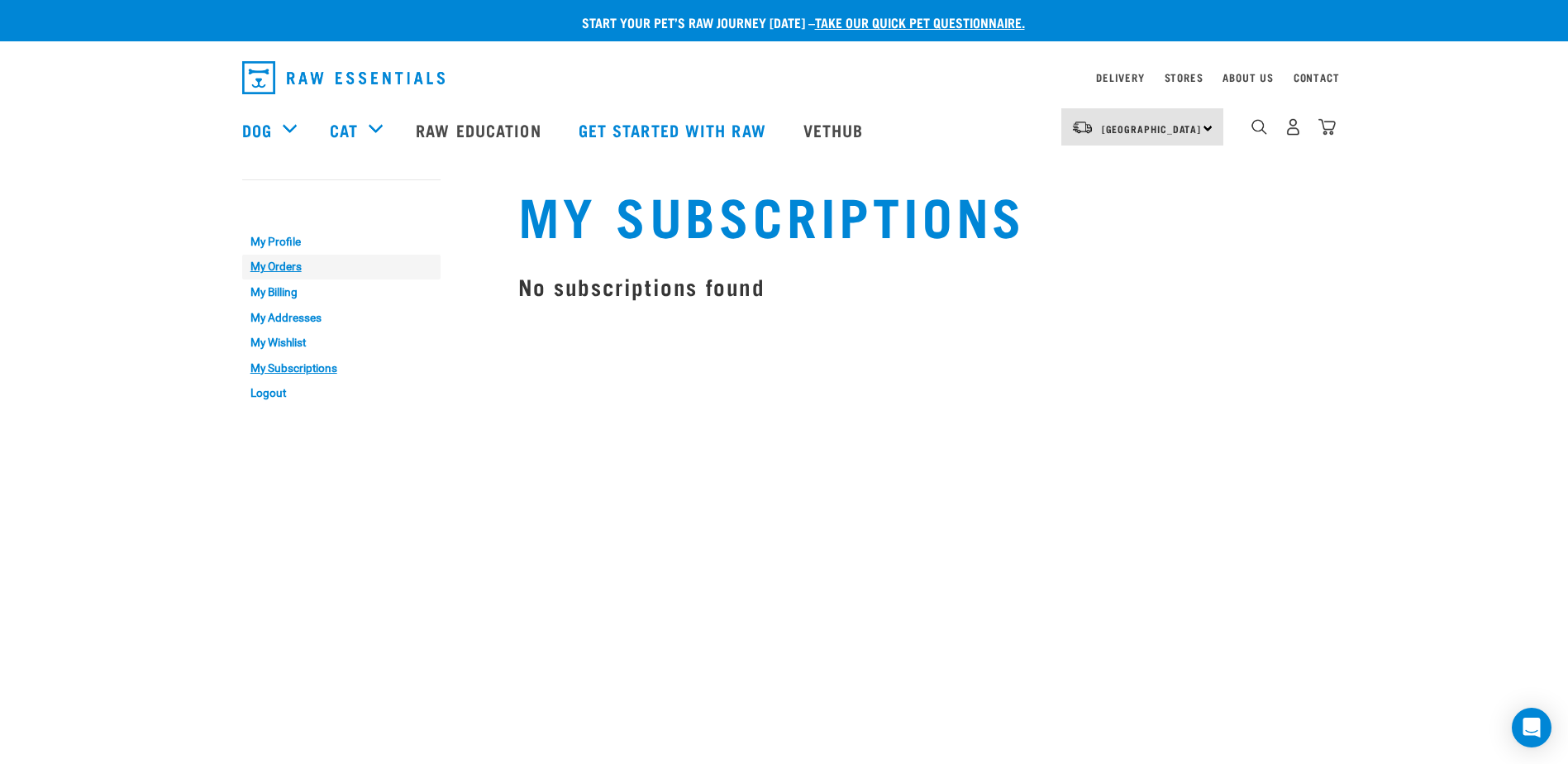
click at [283, 268] on link "My Orders" at bounding box center [341, 267] width 198 height 26
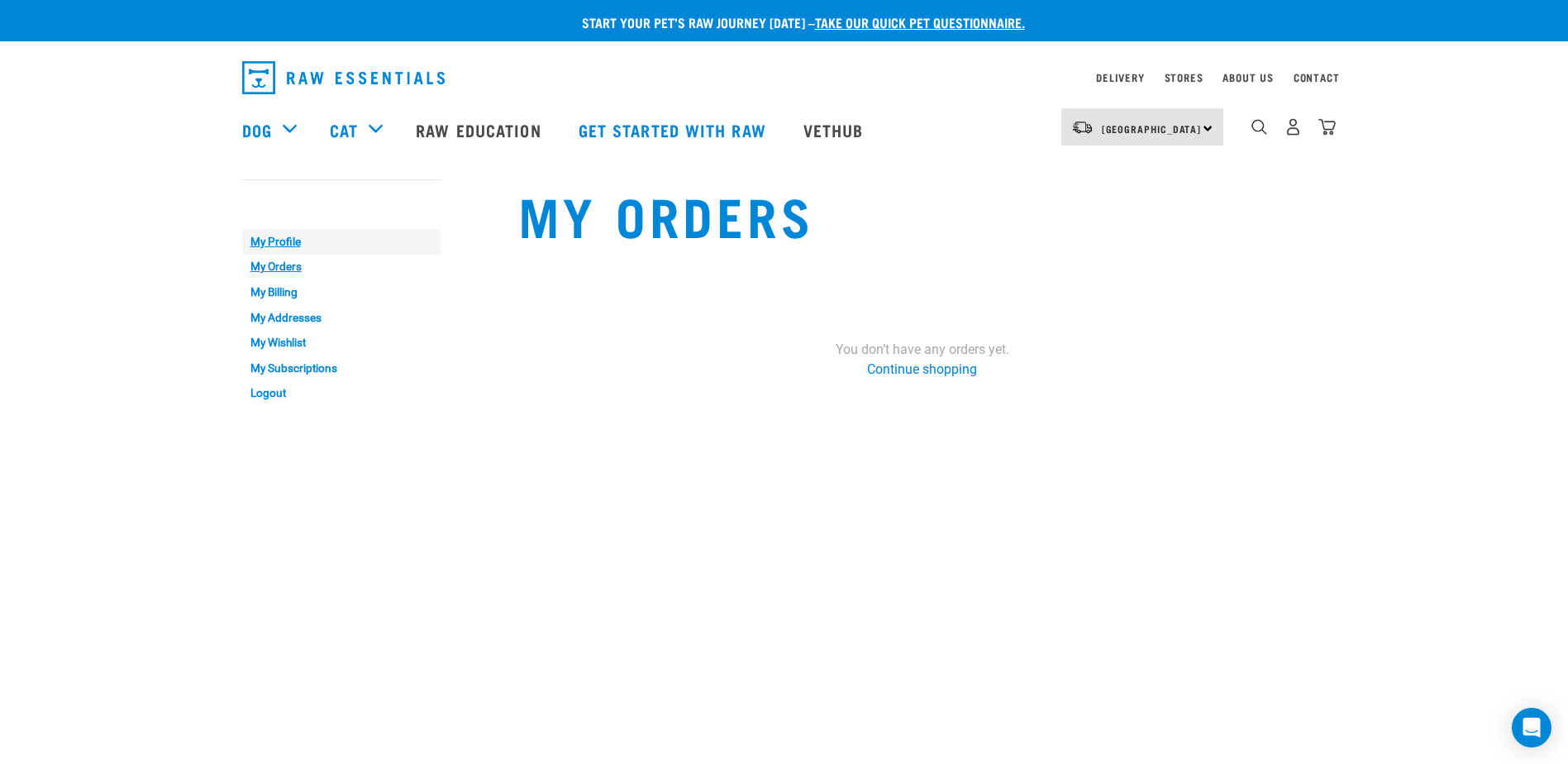
click at [283, 244] on link "My Profile" at bounding box center [341, 242] width 198 height 26
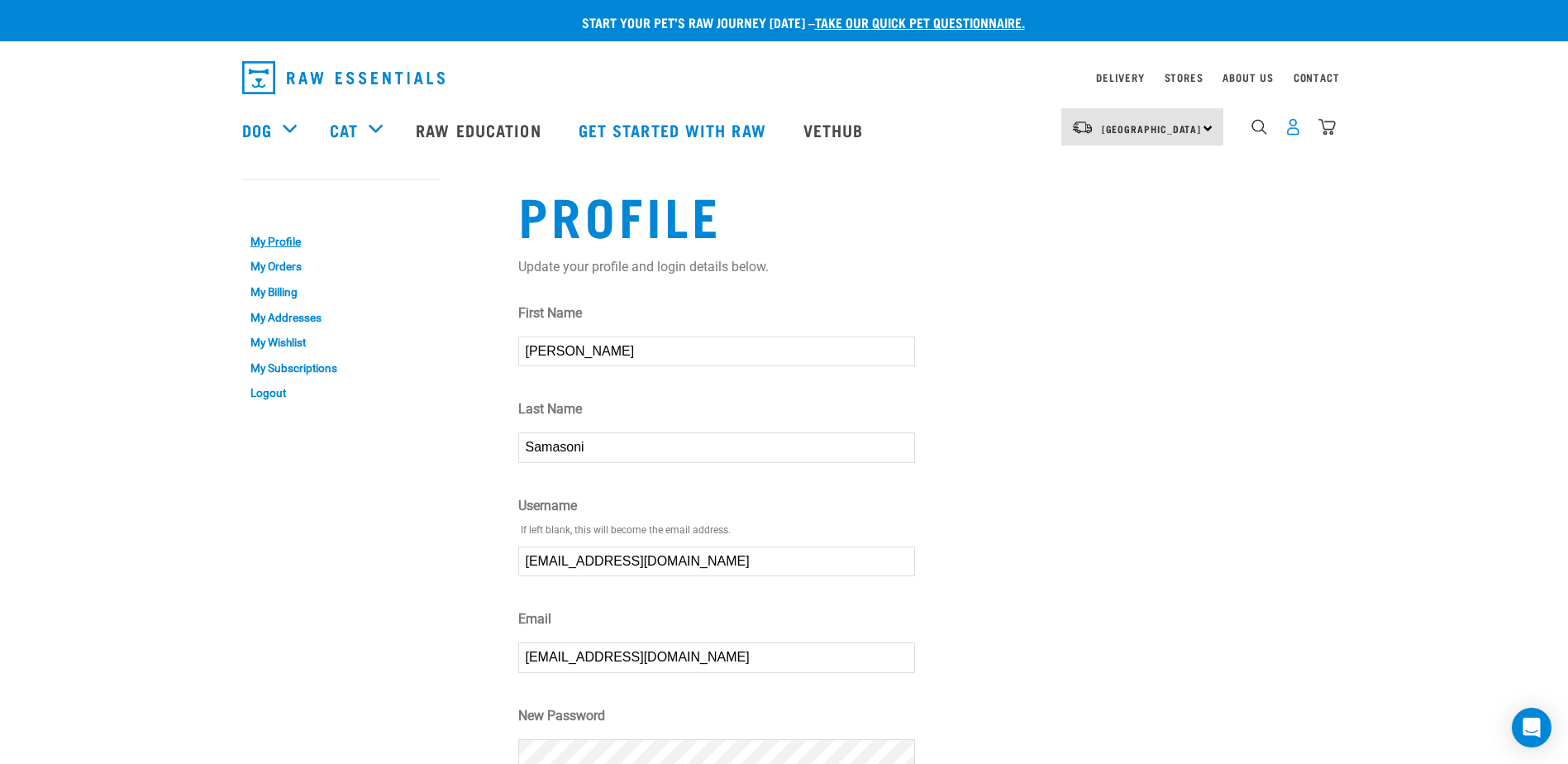
click at [1292, 132] on img "dropdown navigation" at bounding box center [1293, 126] width 17 height 17
click at [273, 395] on link "Logout" at bounding box center [341, 393] width 198 height 26
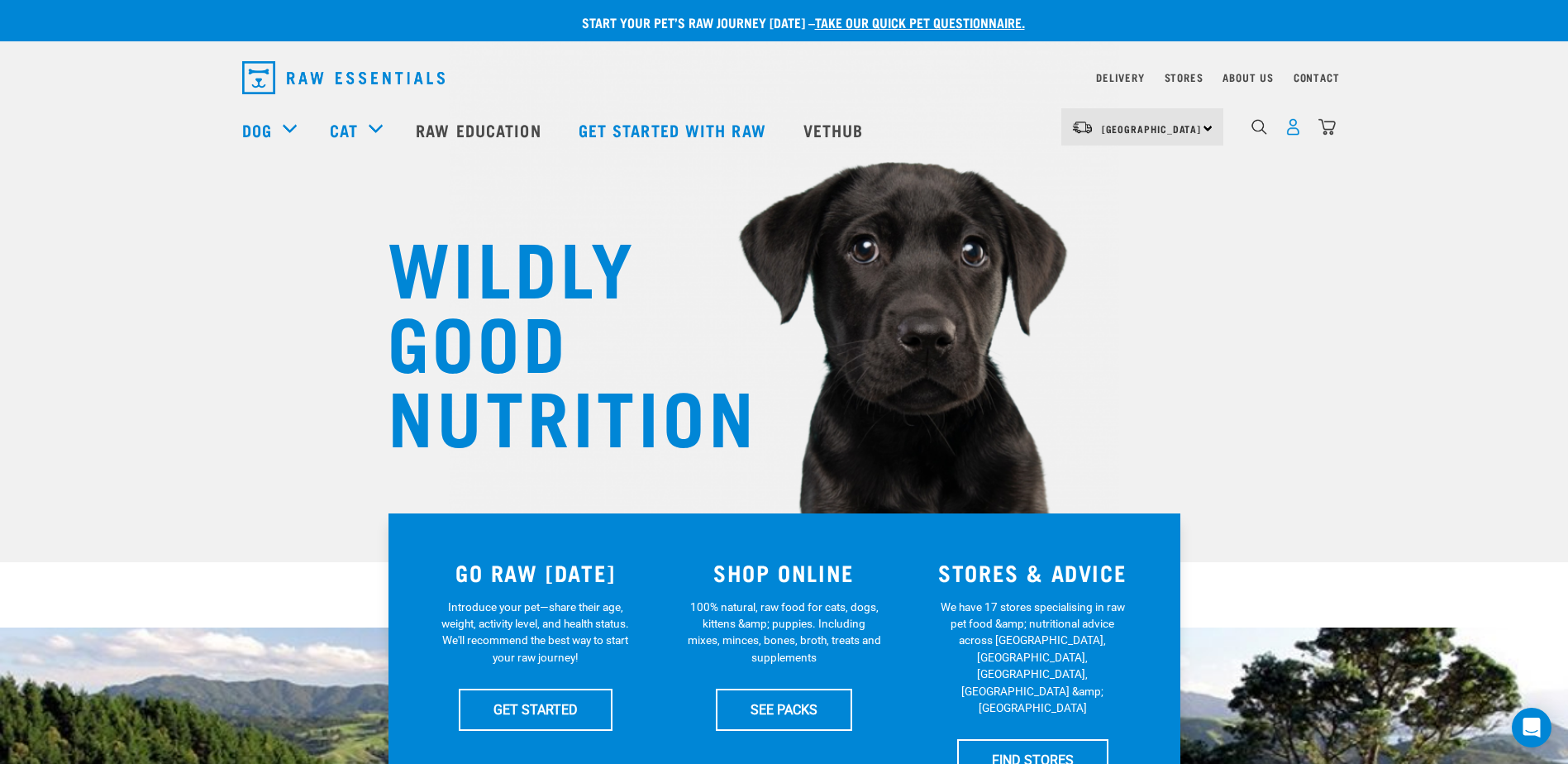
click at [1293, 135] on img "dropdown navigation" at bounding box center [1293, 126] width 17 height 17
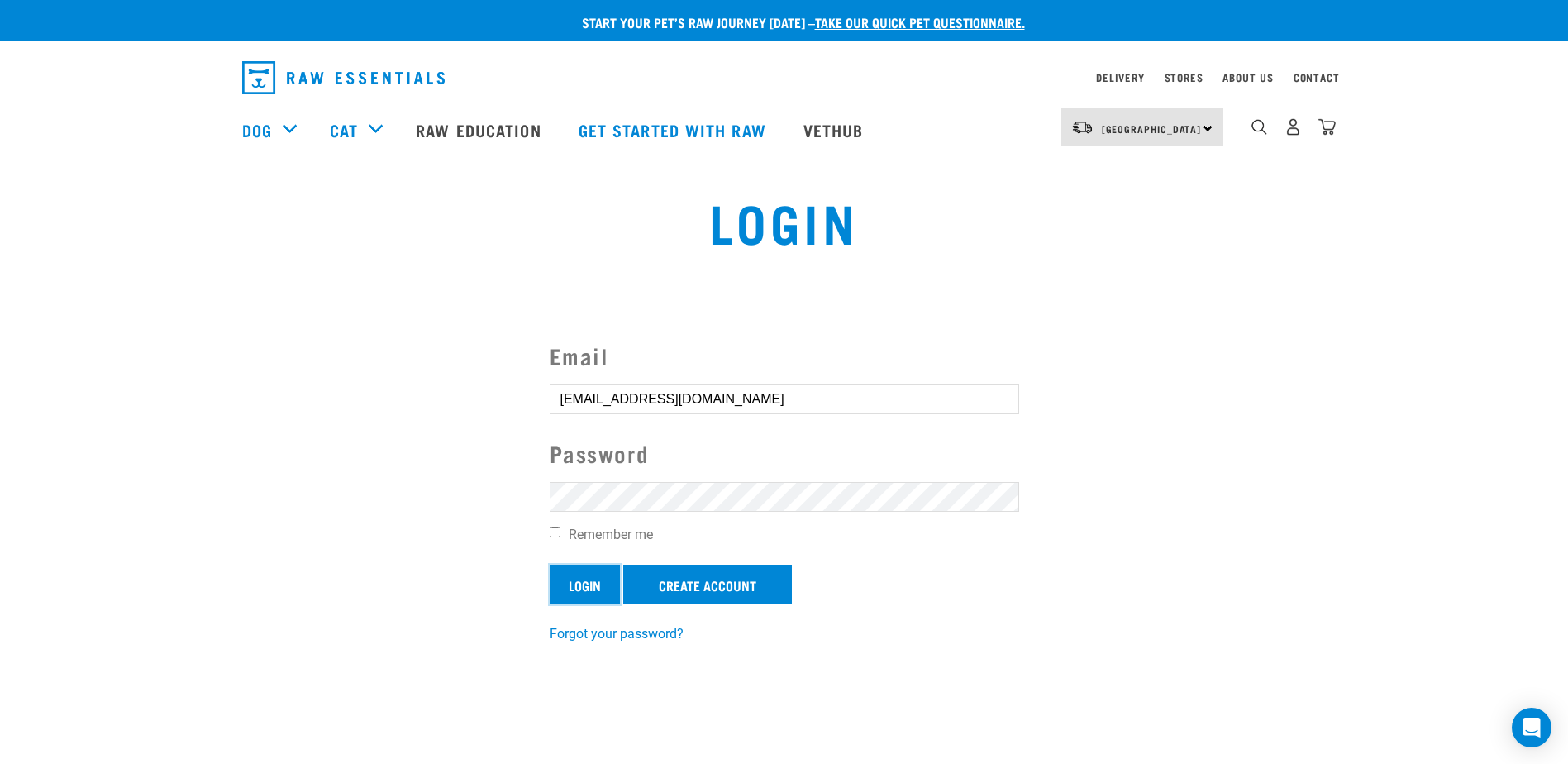
click at [591, 583] on input "Login" at bounding box center [585, 584] width 70 height 39
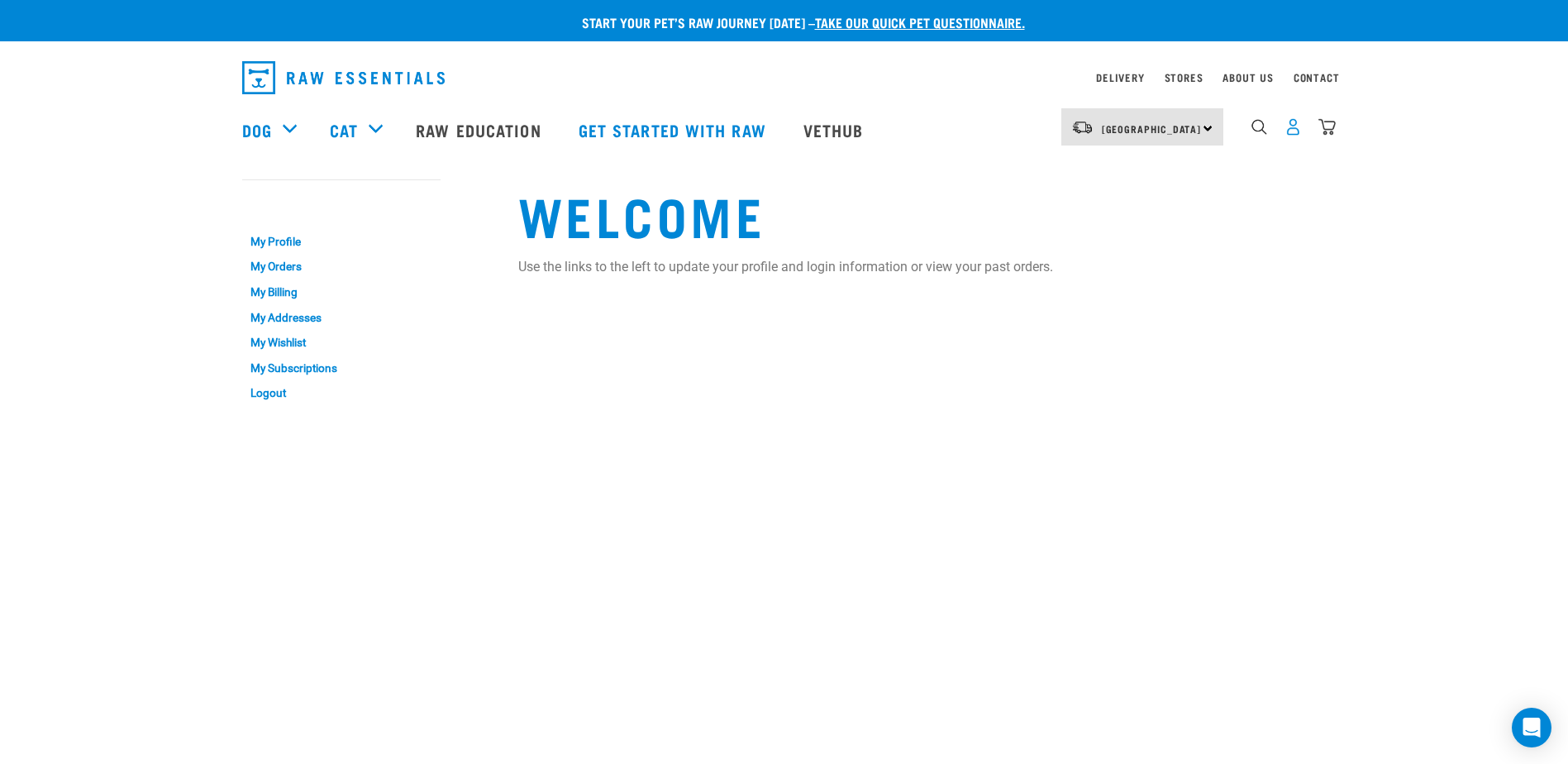
click at [1290, 133] on img "dropdown navigation" at bounding box center [1293, 126] width 17 height 17
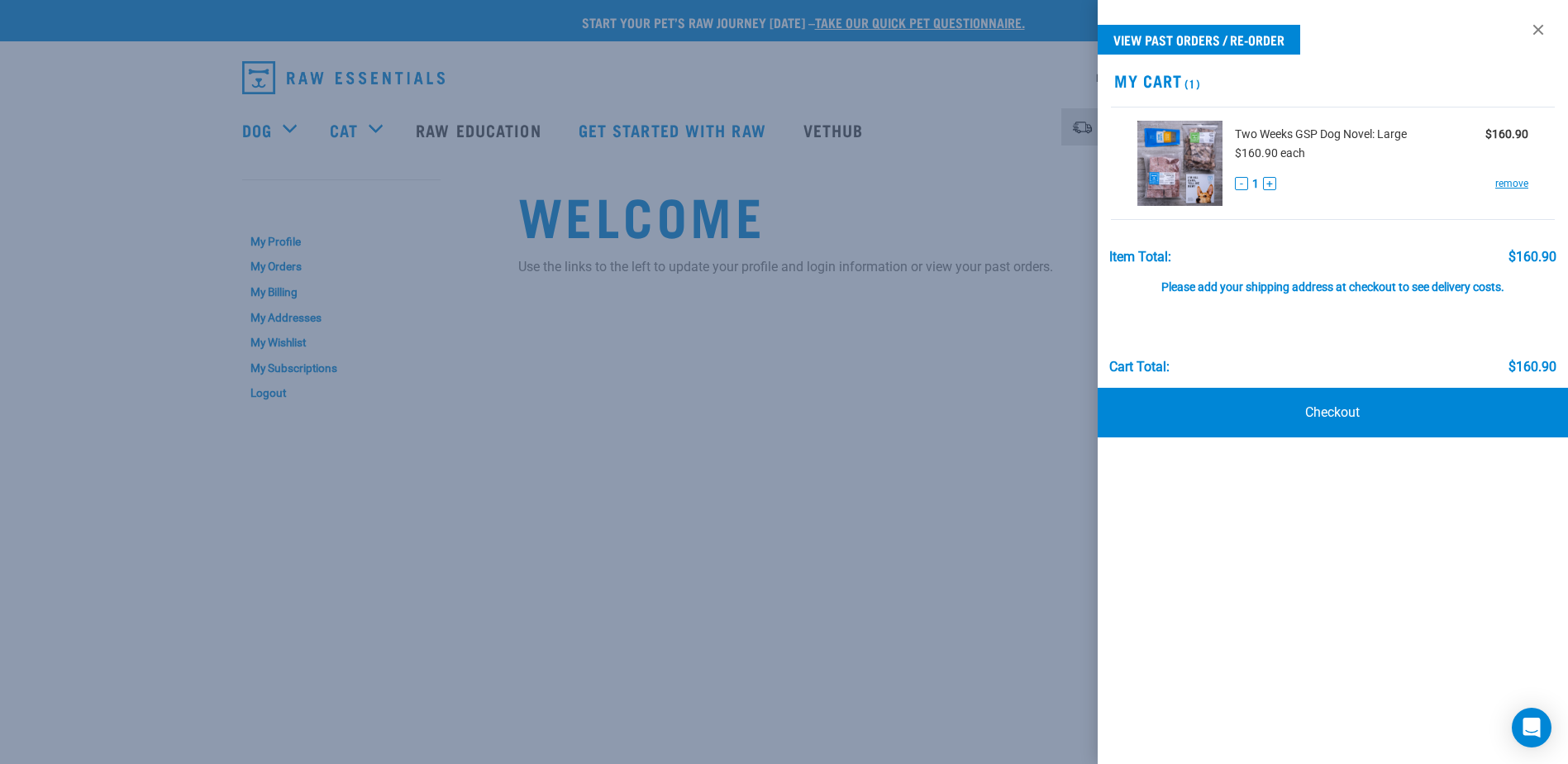
click at [1225, 286] on div "Please add your shipping address at checkout to see delivery costs." at bounding box center [1333, 279] width 448 height 30
click at [1330, 413] on link "Checkout" at bounding box center [1332, 412] width 470 height 50
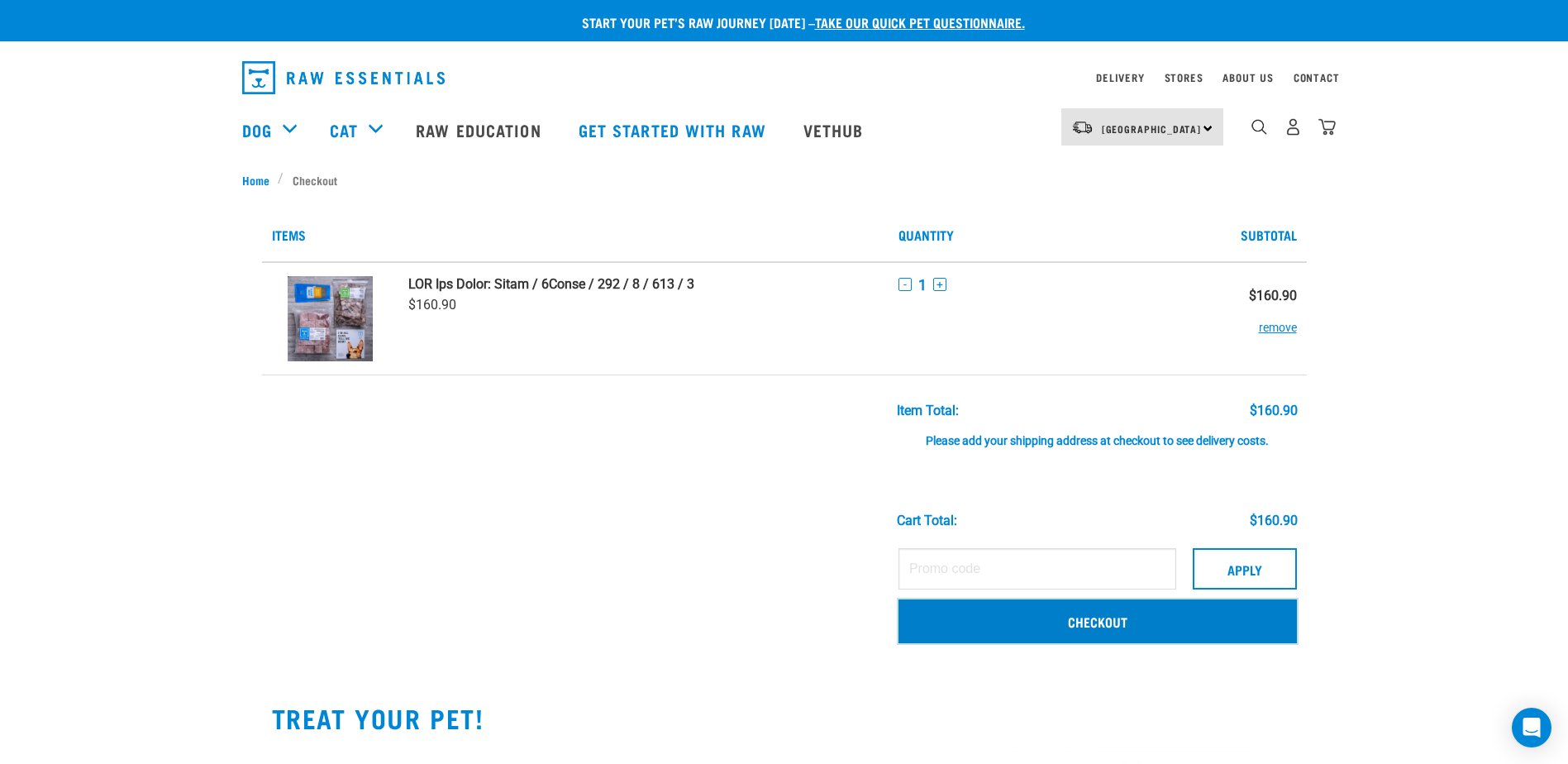
click at [1099, 621] on link "Checkout" at bounding box center [1098, 621] width 399 height 43
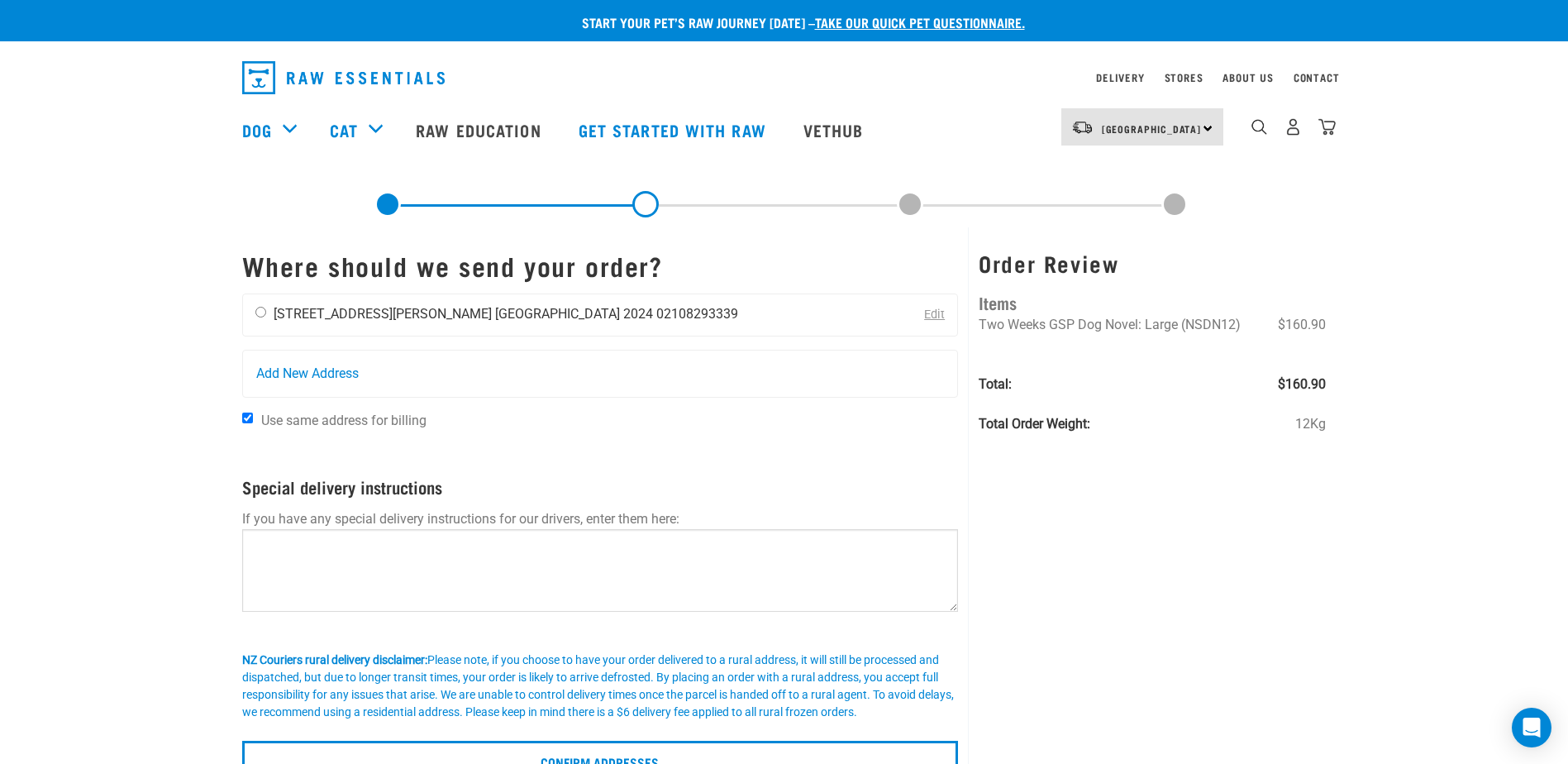
click at [265, 311] on input "radio" at bounding box center [260, 312] width 11 height 11
radio input "true"
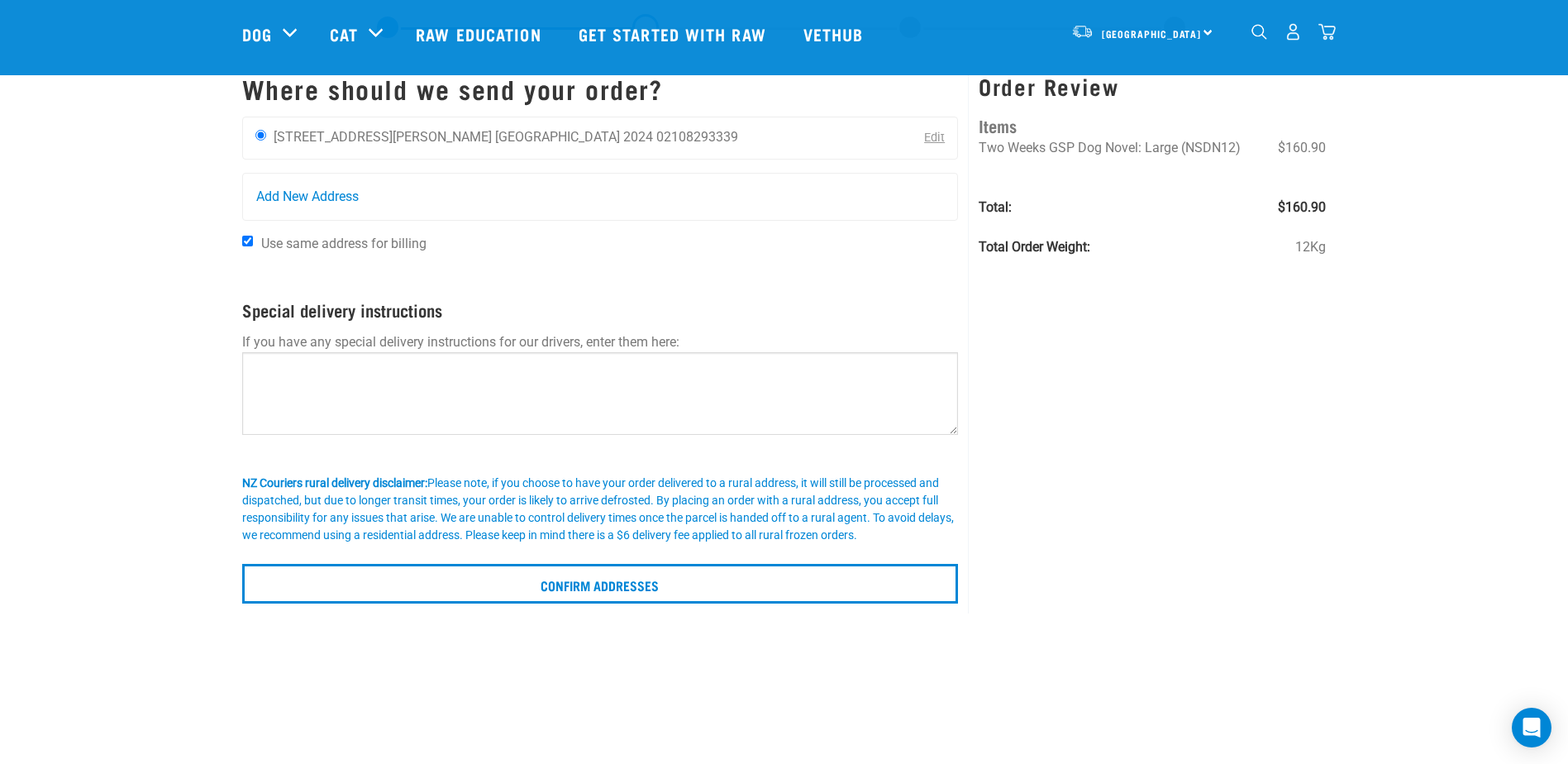
scroll to position [83, 0]
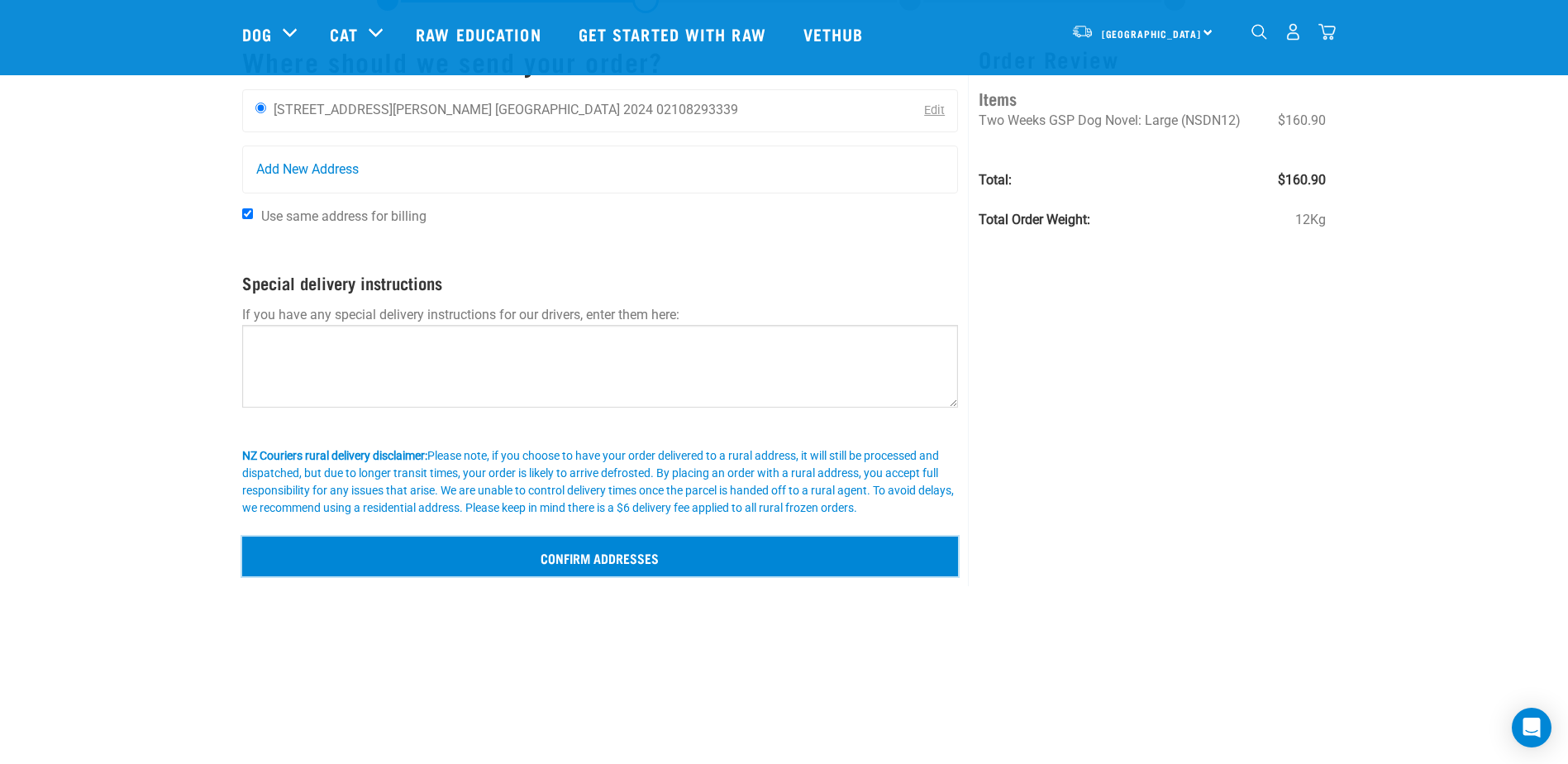
click at [676, 562] on input "Confirm addresses" at bounding box center [601, 556] width 717 height 39
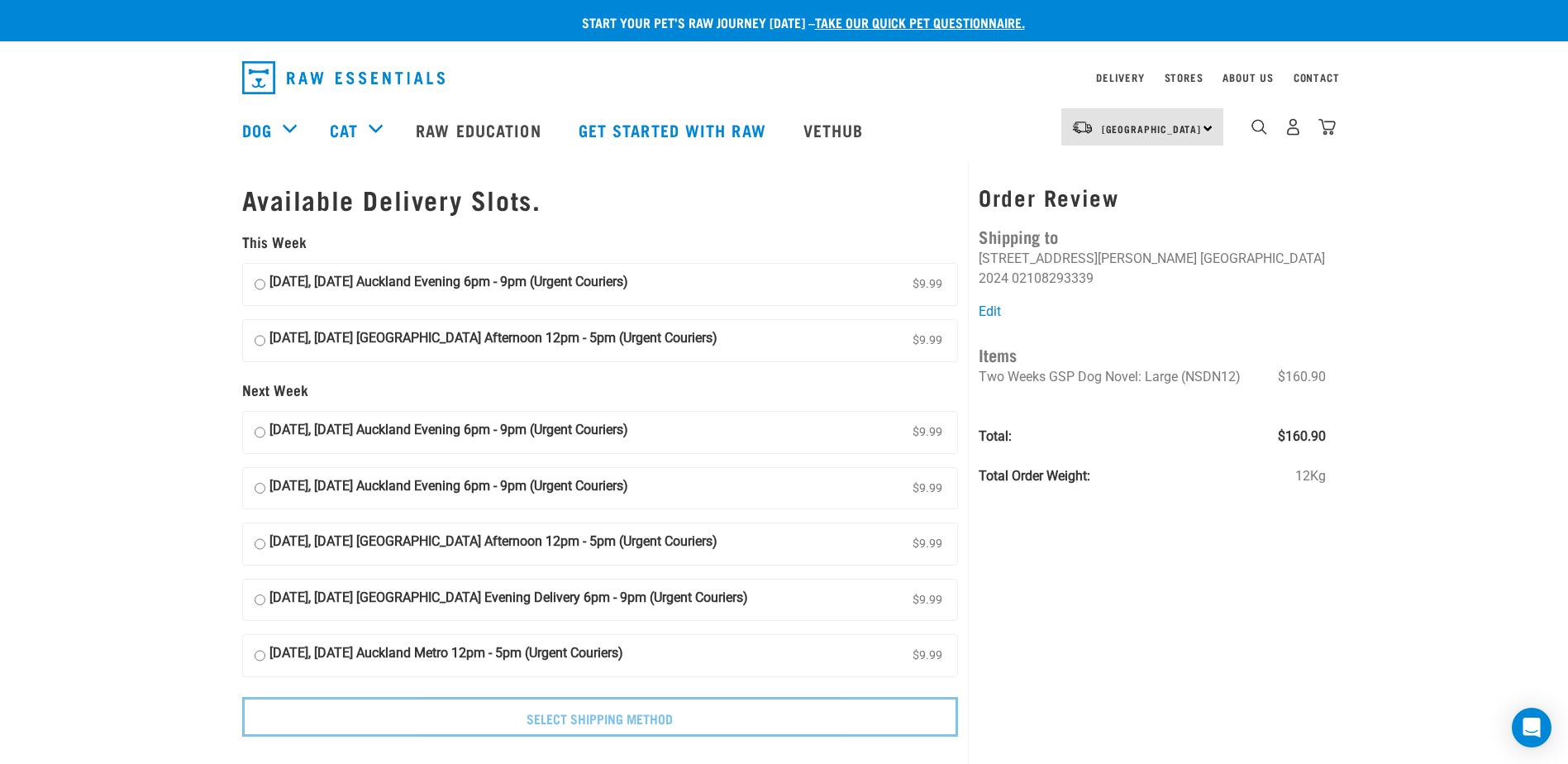
click at [260, 284] on input "10 October, Friday Auckland Evening 6pm - 9pm (Urgent Couriers) $9.99" at bounding box center [259, 284] width 11 height 25
radio input "true"
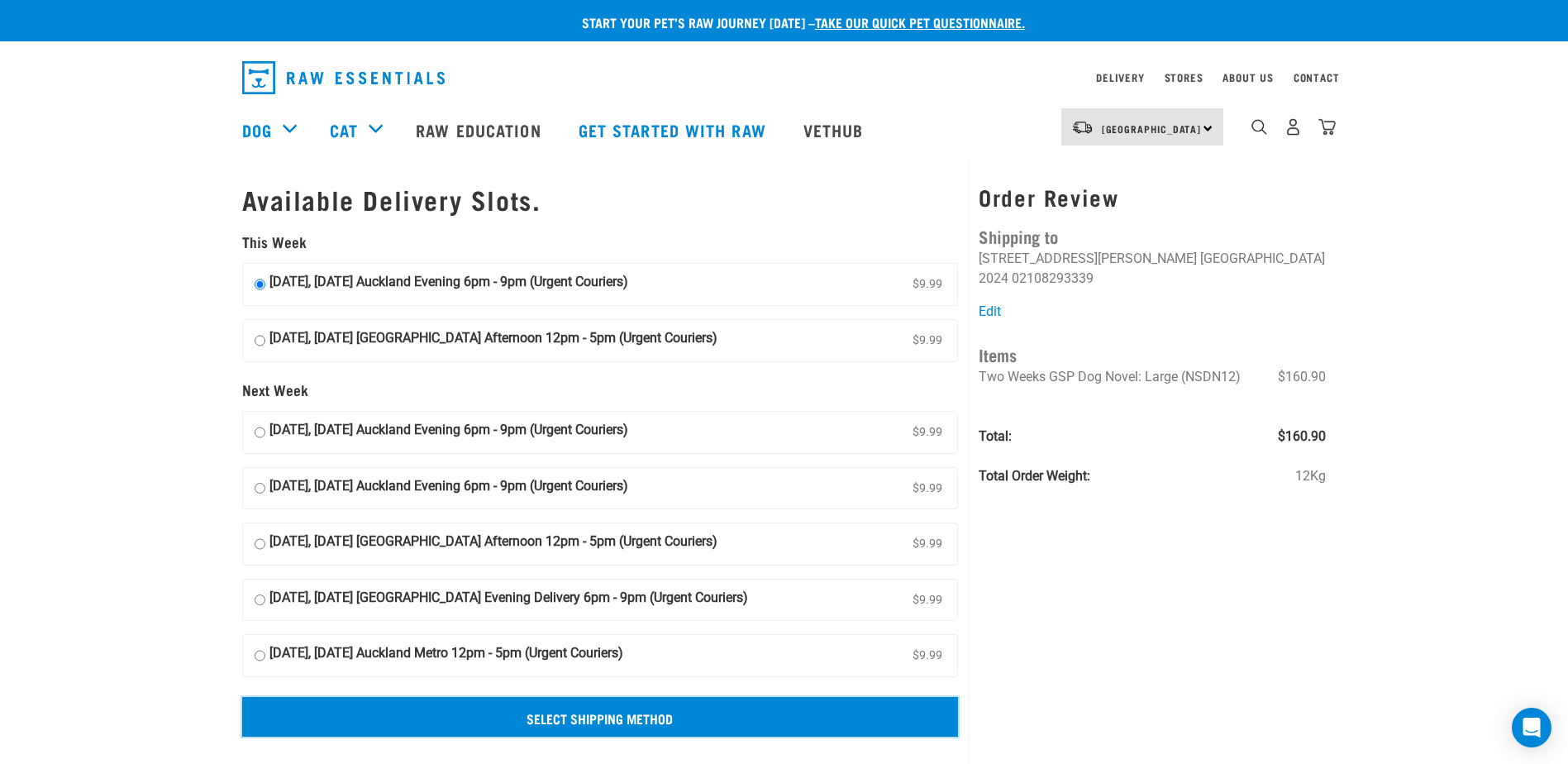
click at [727, 712] on input "Select Shipping Method" at bounding box center [601, 716] width 717 height 39
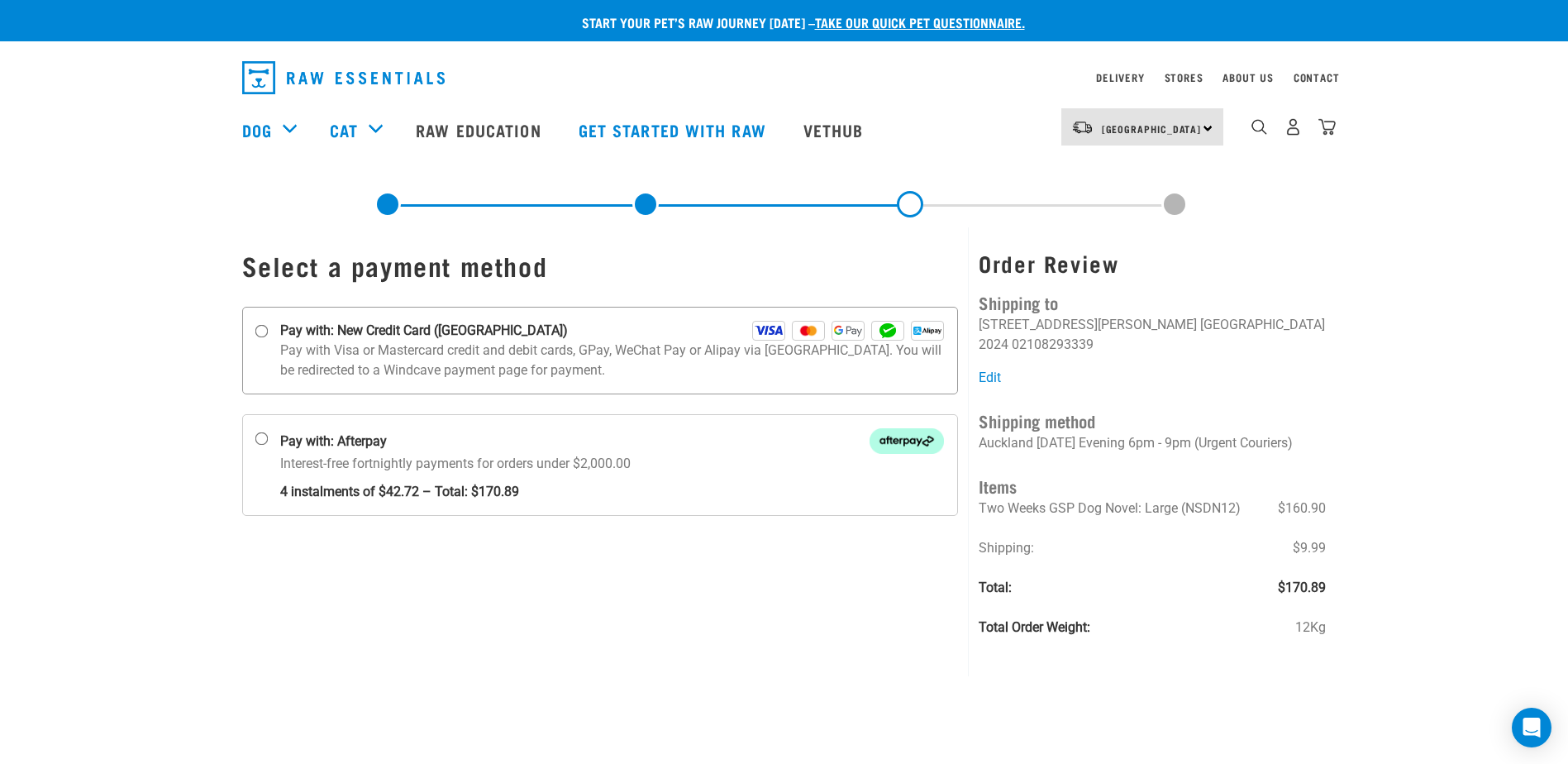
click at [264, 331] on input "Pay with: New Credit Card ([GEOGRAPHIC_DATA])" at bounding box center [260, 331] width 13 height 13
radio input "true"
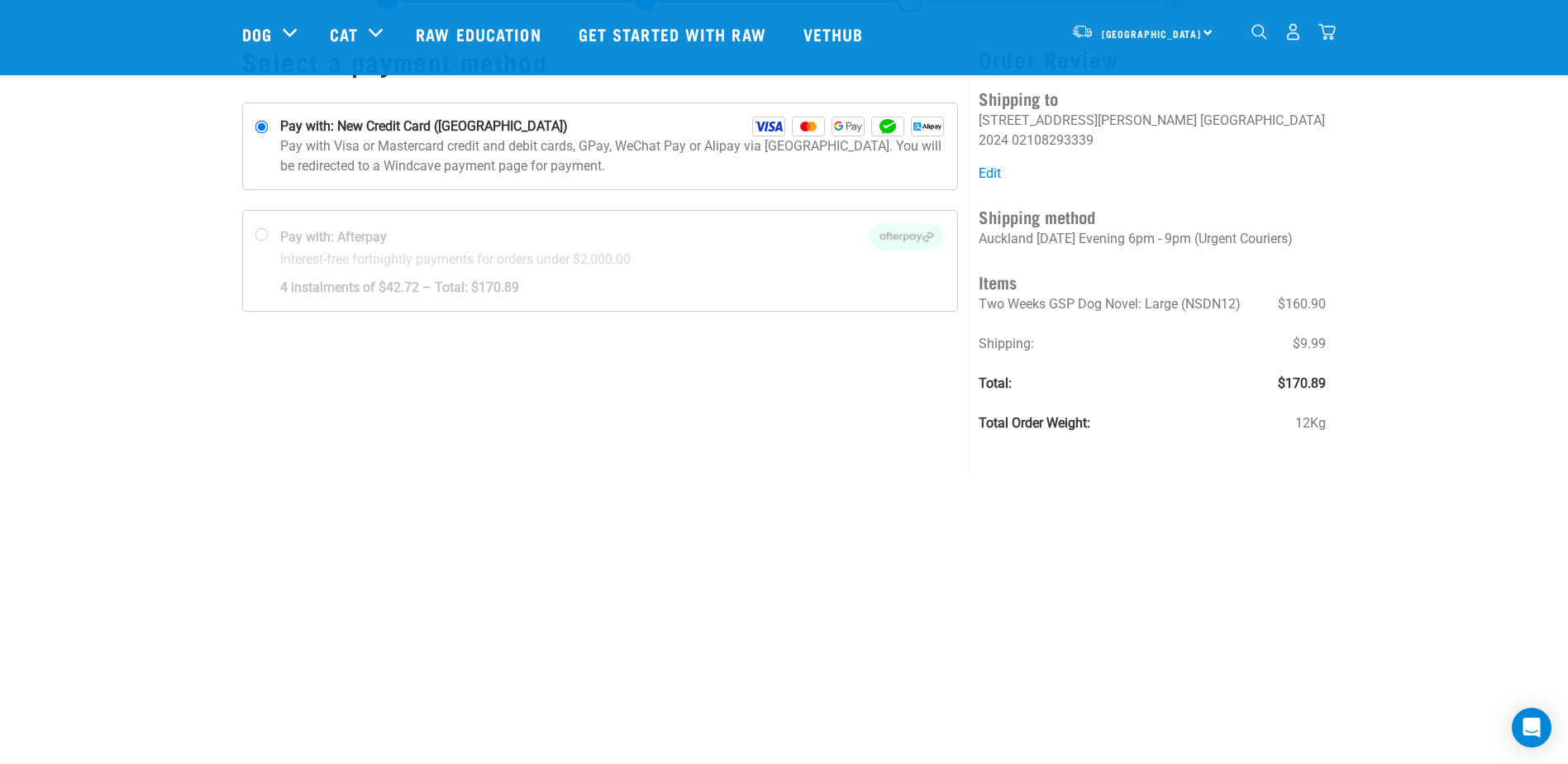
scroll to position [38, 0]
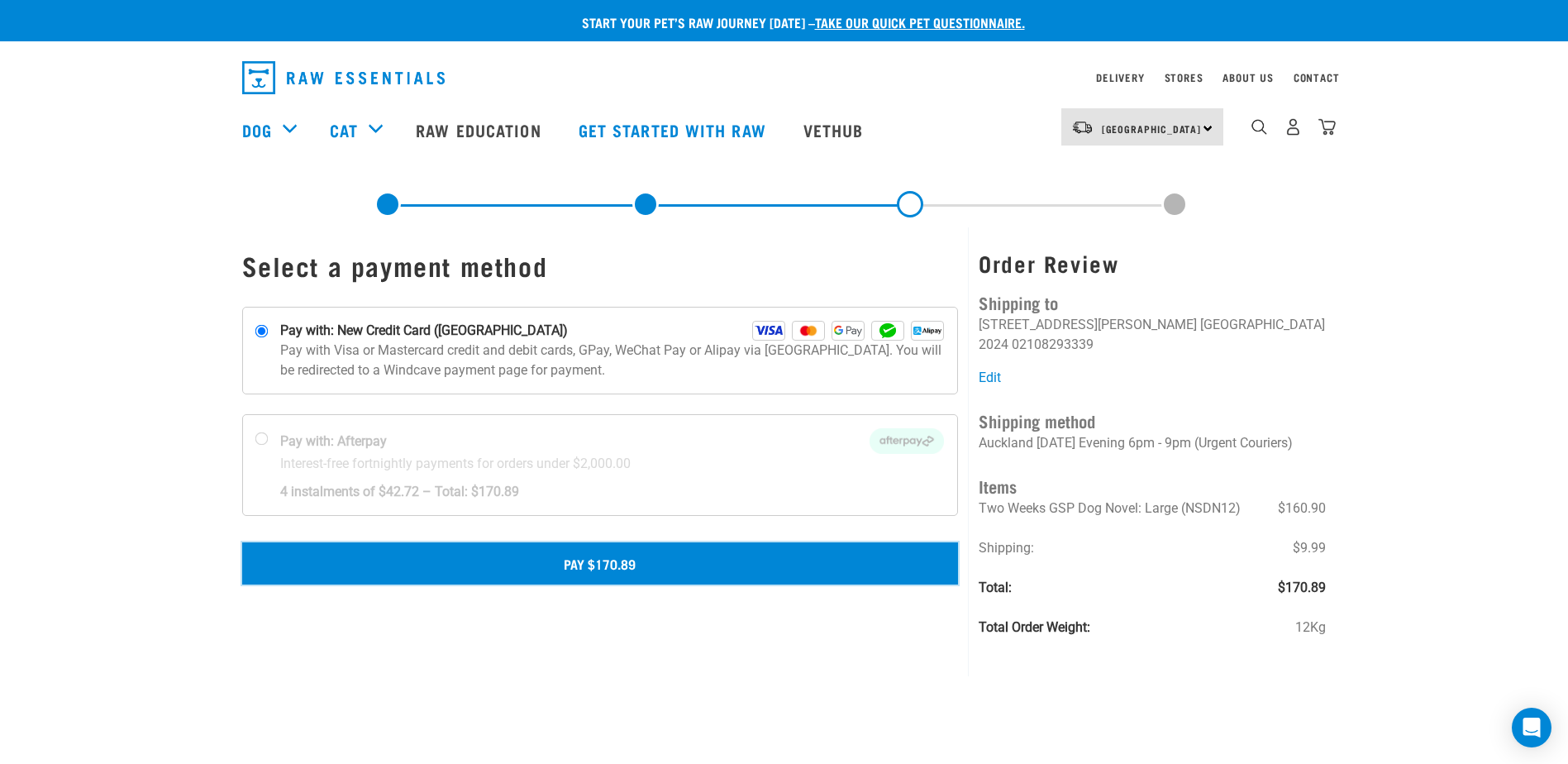
click at [671, 569] on button "Pay $170.89" at bounding box center [601, 563] width 717 height 41
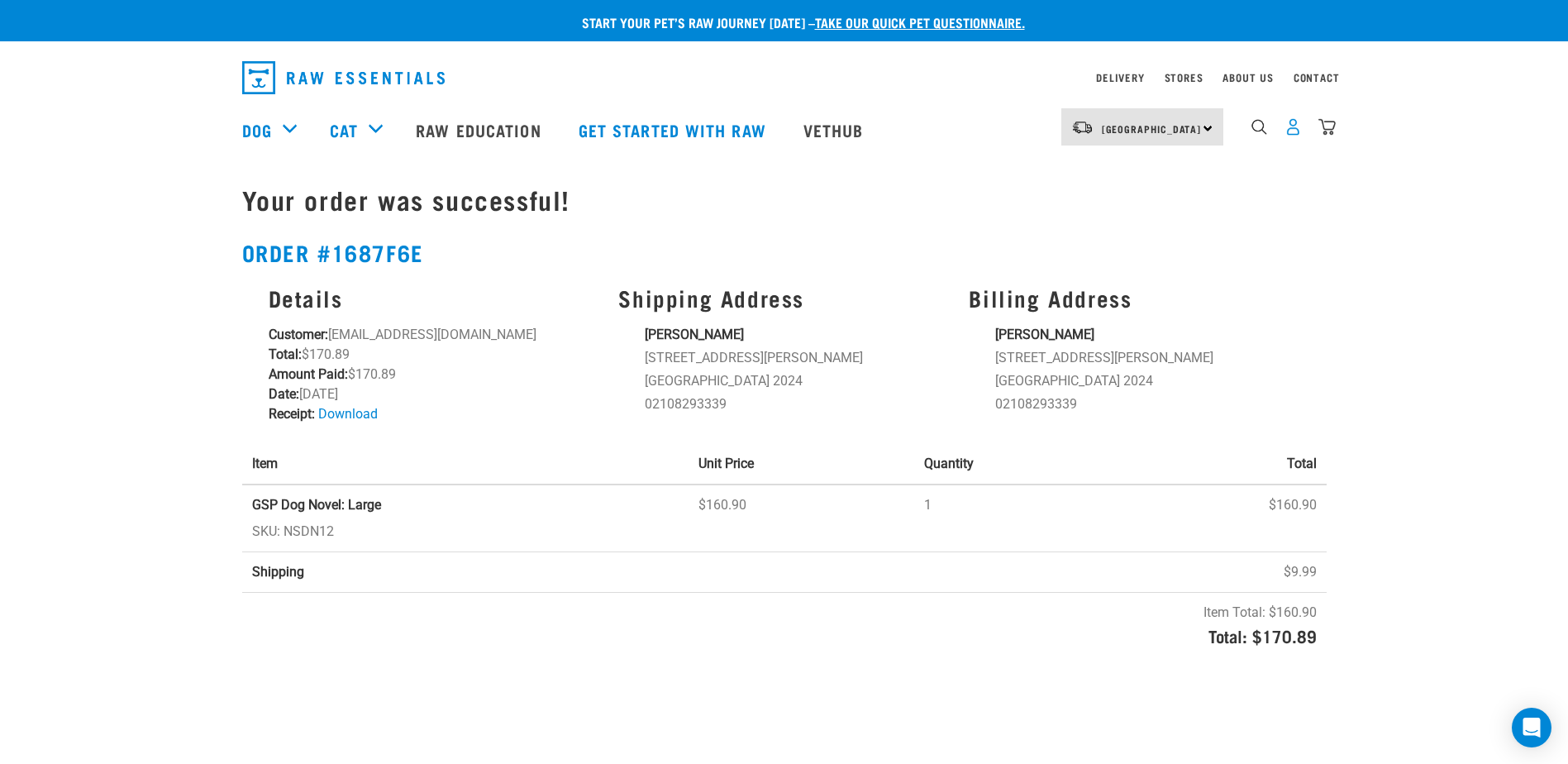
click at [1292, 134] on img "dropdown navigation" at bounding box center [1293, 126] width 17 height 17
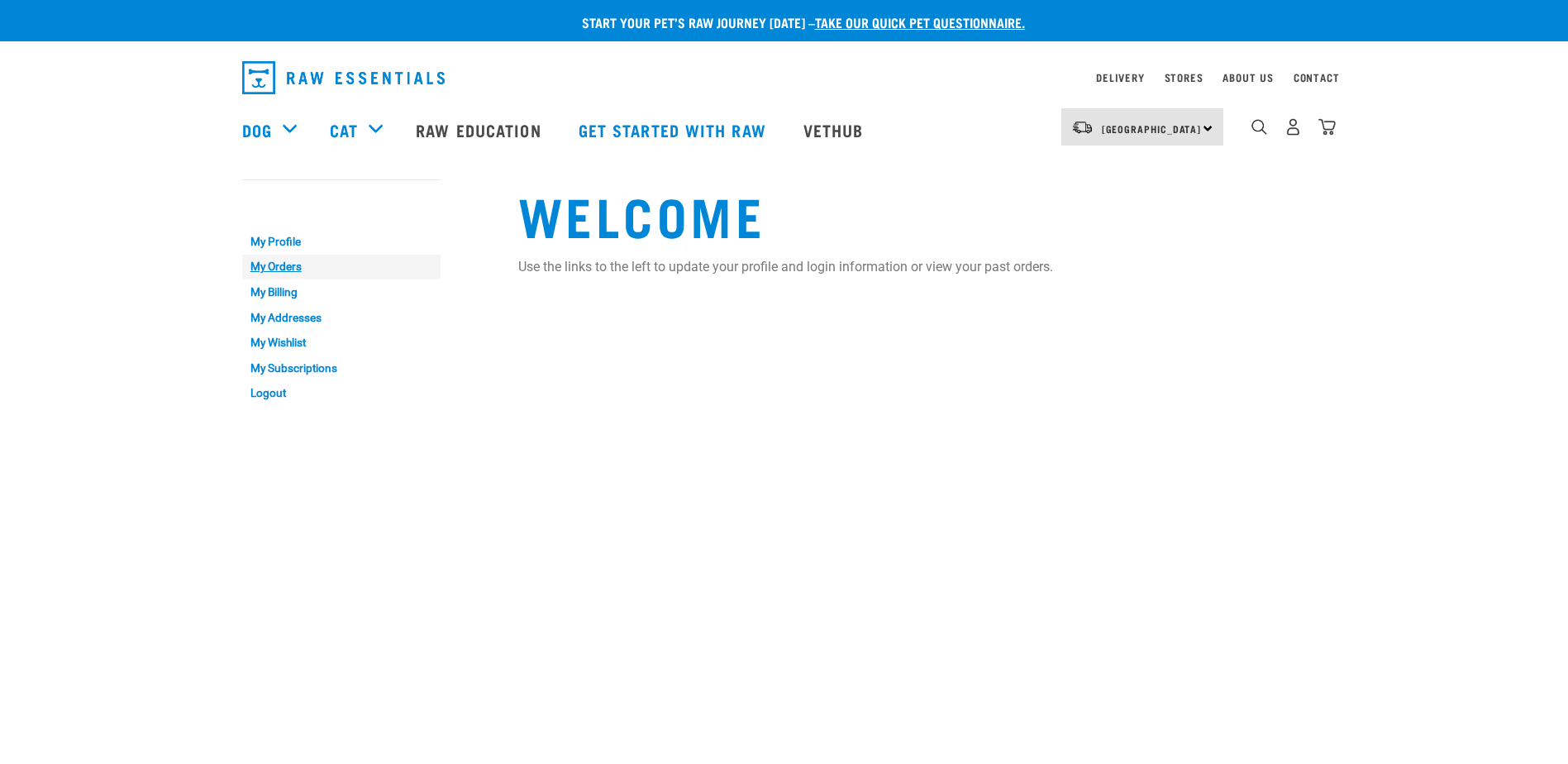
click at [285, 266] on link "My Orders" at bounding box center [341, 267] width 198 height 26
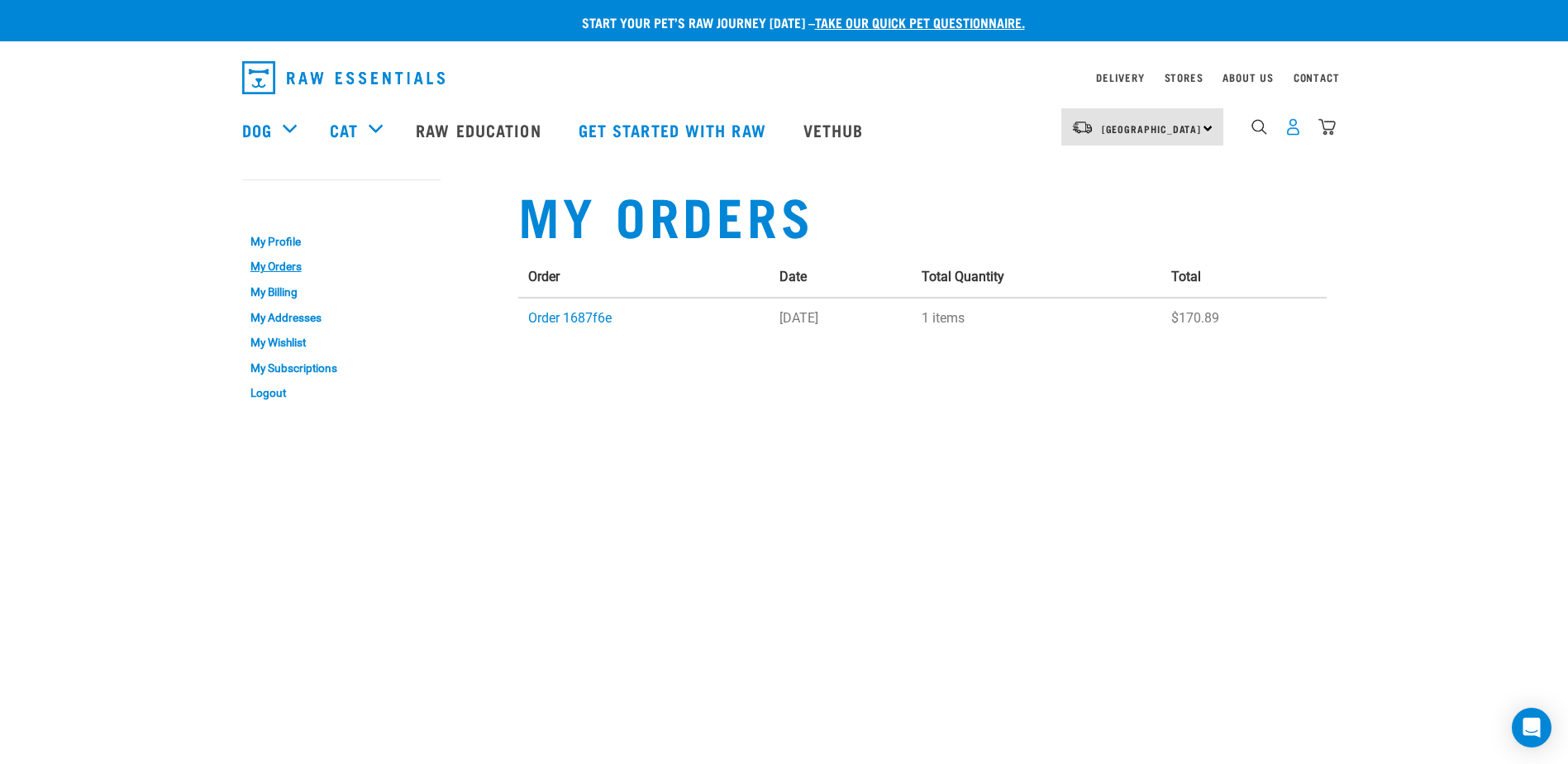
click at [1290, 126] on img "dropdown navigation" at bounding box center [1293, 126] width 17 height 17
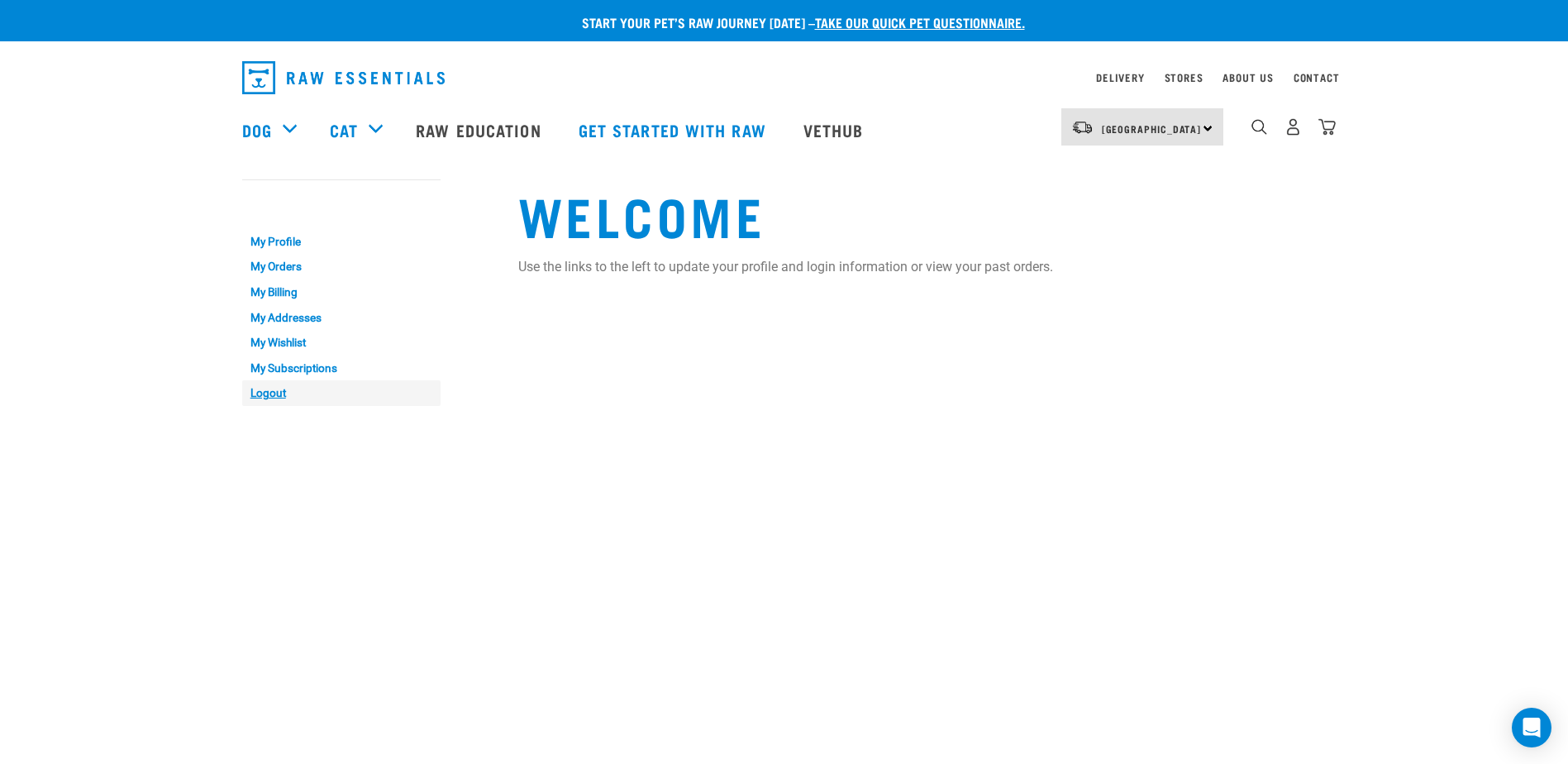
click at [268, 388] on link "Logout" at bounding box center [341, 393] width 198 height 26
